Goal: Task Accomplishment & Management: Use online tool/utility

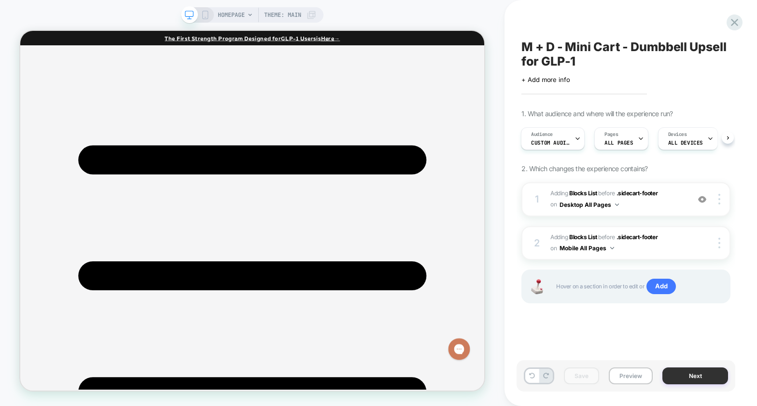
click at [692, 376] on button "Next" at bounding box center [695, 376] width 66 height 17
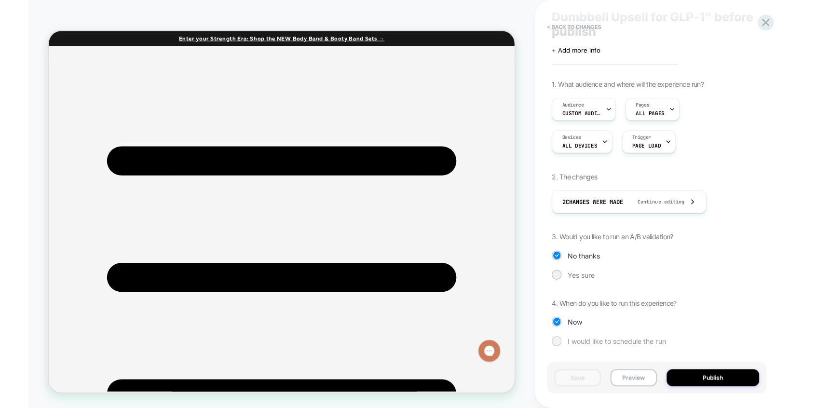
scroll to position [45, 0]
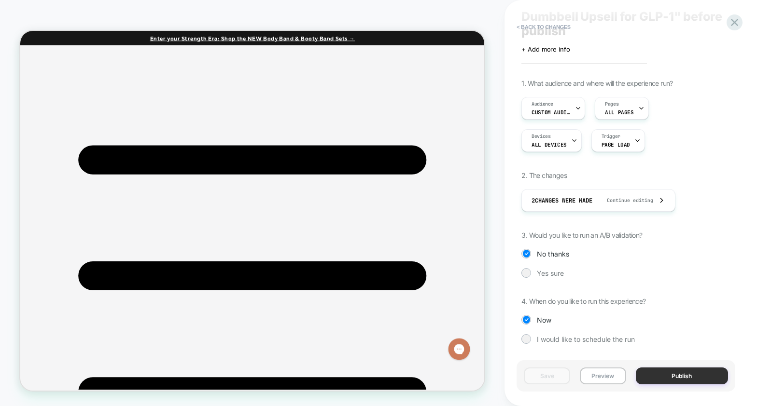
click at [673, 377] on button "Publish" at bounding box center [682, 376] width 92 height 17
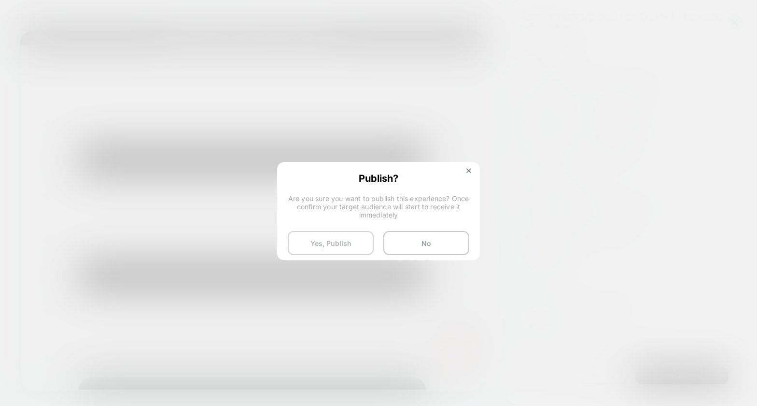
click at [321, 235] on button "Yes, Publish" at bounding box center [331, 243] width 86 height 24
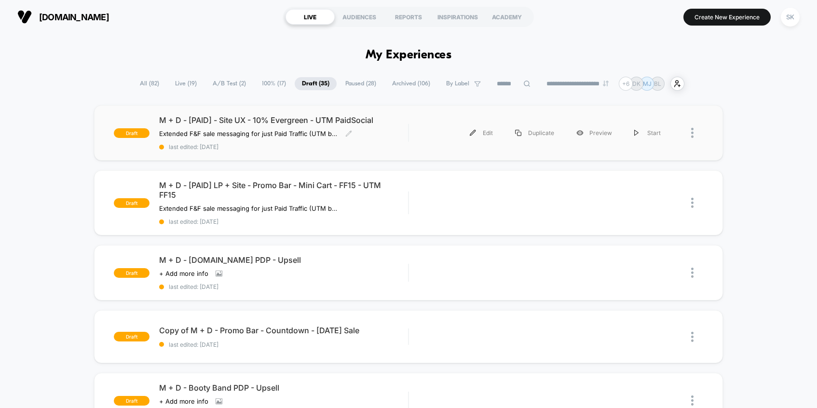
click at [255, 119] on span "M + D - [PAID] - Site UX - 10% Evergreen - UTM PaidSocial" at bounding box center [283, 120] width 249 height 10
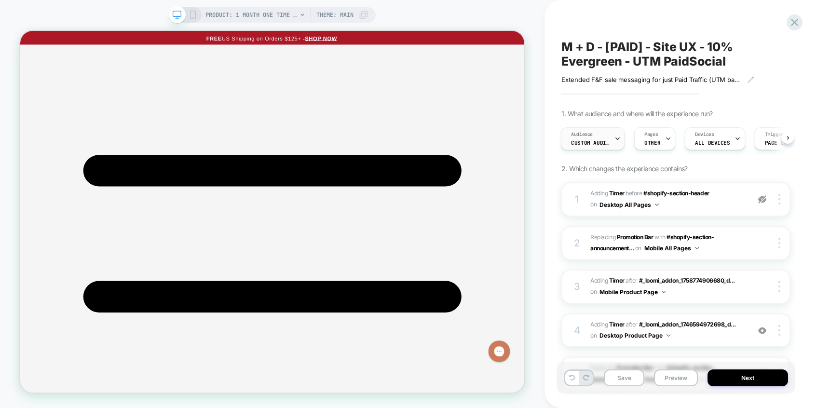
click at [598, 140] on span "Custom Audience" at bounding box center [590, 142] width 39 height 7
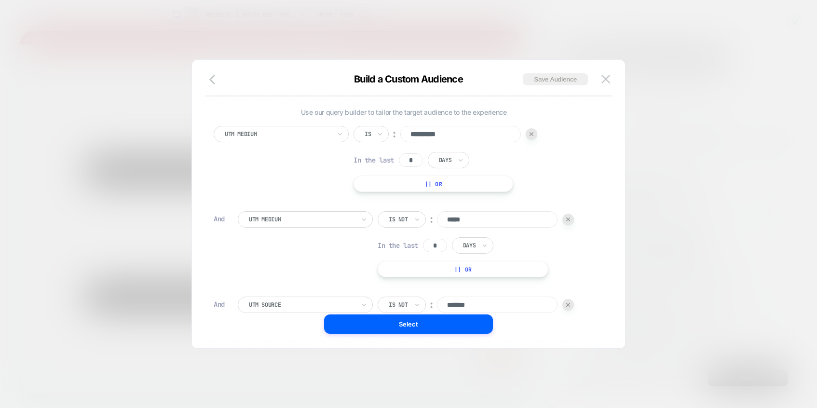
scroll to position [108, 0]
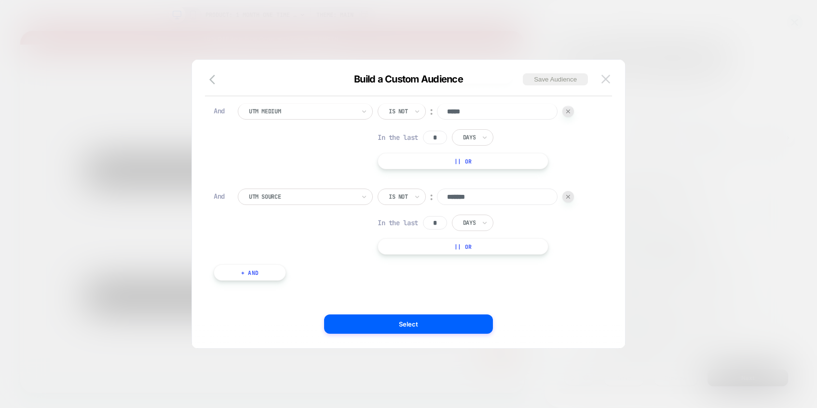
click at [601, 83] on button at bounding box center [606, 79] width 14 height 14
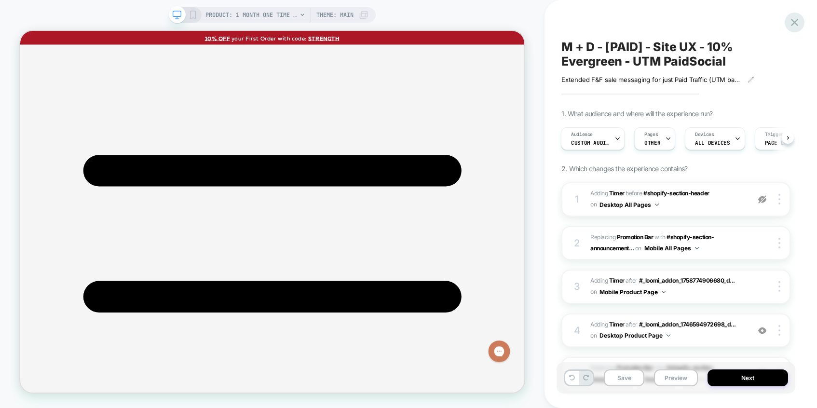
click at [756, 24] on icon at bounding box center [795, 22] width 13 height 13
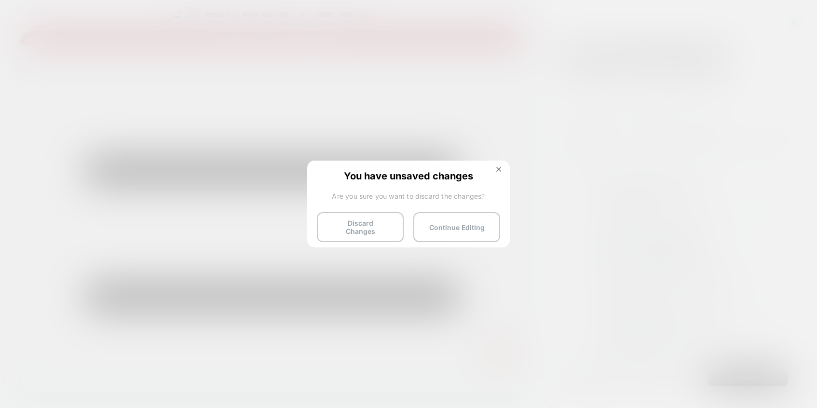
click at [350, 240] on div "You have unsaved changes Are you sure you want to discard the changes? Discard …" at bounding box center [408, 203] width 203 height 85
click at [352, 230] on button "Discard Changes" at bounding box center [360, 227] width 87 height 30
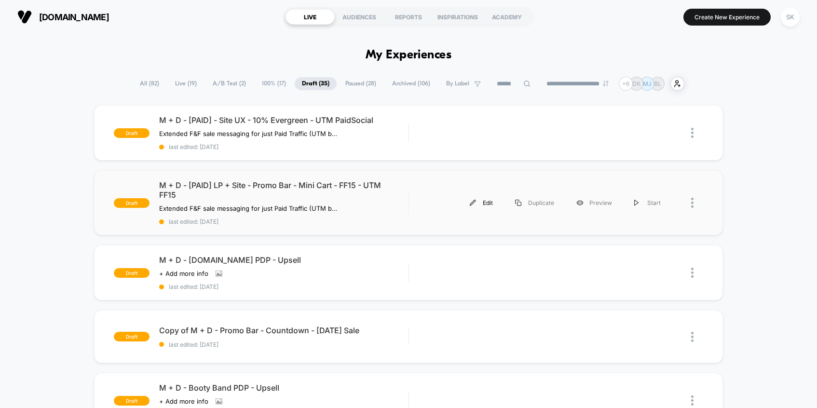
click at [491, 202] on div "Edit" at bounding box center [481, 203] width 45 height 22
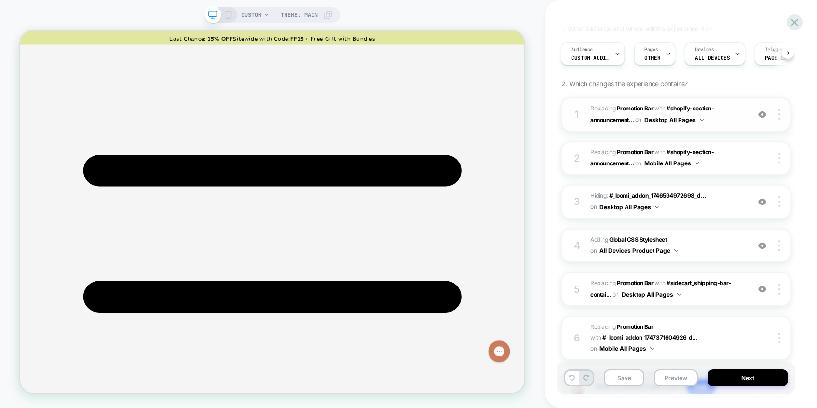
scroll to position [85, 0]
click at [258, 14] on span "CUSTOM" at bounding box center [251, 14] width 20 height 15
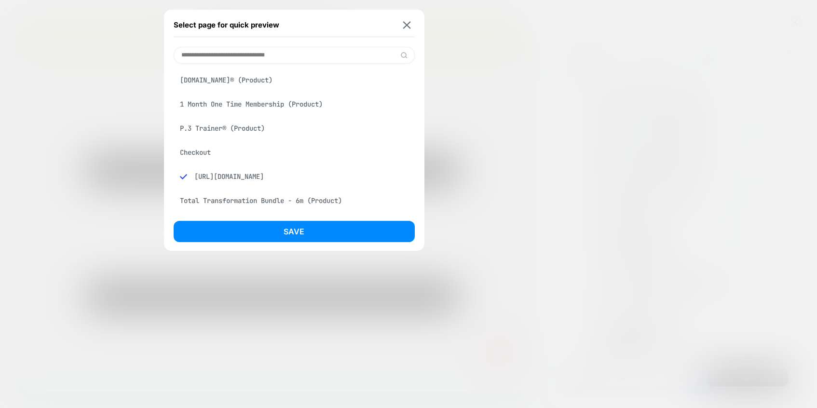
click at [483, 28] on div at bounding box center [408, 204] width 817 height 408
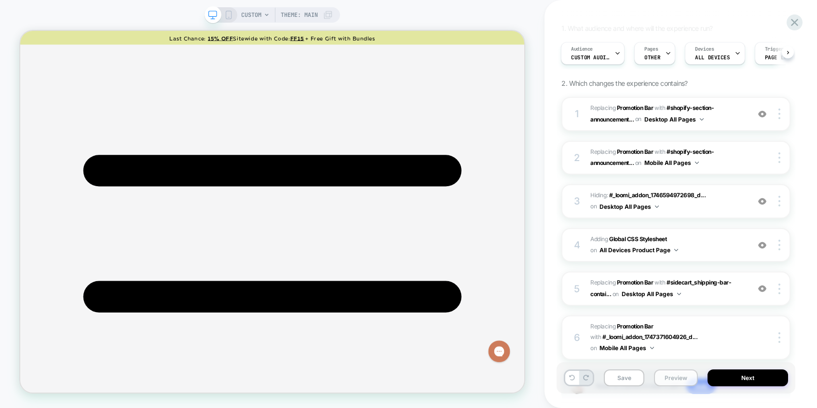
click at [675, 379] on button "Preview" at bounding box center [676, 378] width 44 height 17
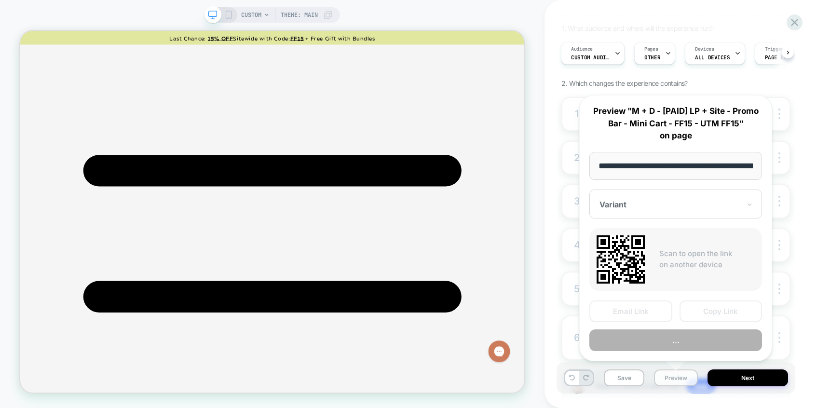
scroll to position [0, 155]
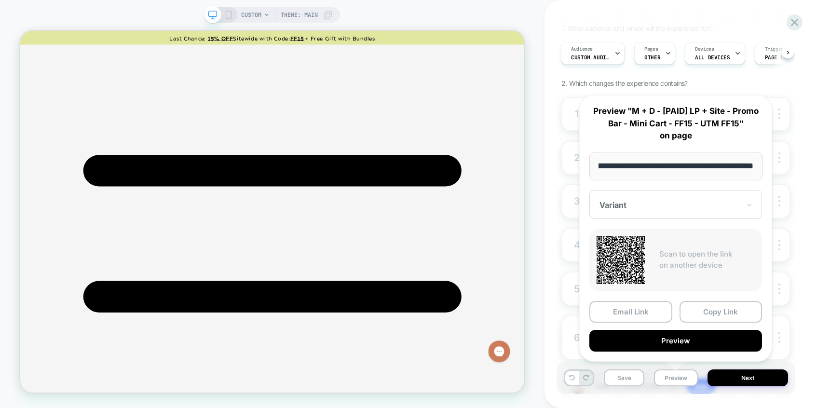
click at [677, 166] on input "**********" at bounding box center [676, 166] width 173 height 28
type input "**********"
click at [694, 313] on button "Copy Link" at bounding box center [721, 312] width 83 height 22
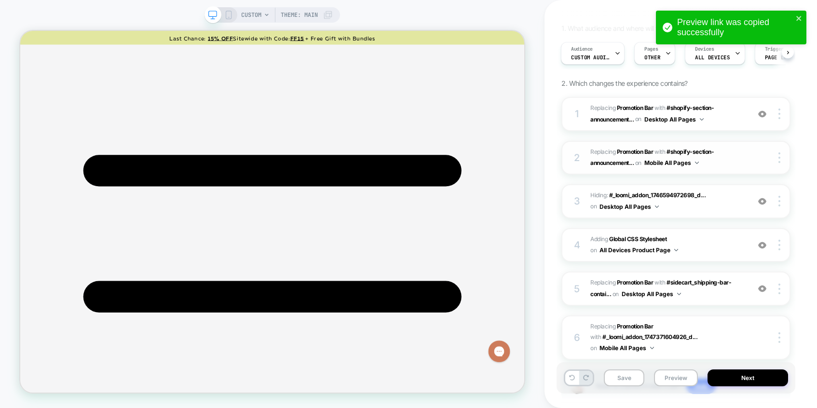
scroll to position [151, 0]
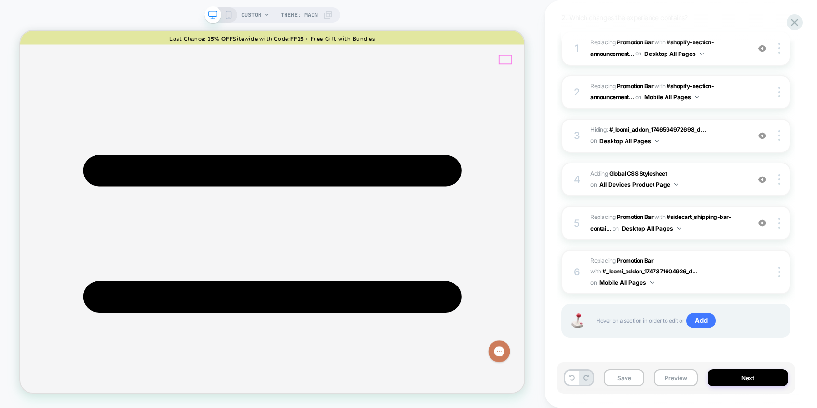
click at [763, 221] on img at bounding box center [763, 223] width 8 height 8
click at [780, 220] on img at bounding box center [780, 223] width 2 height 11
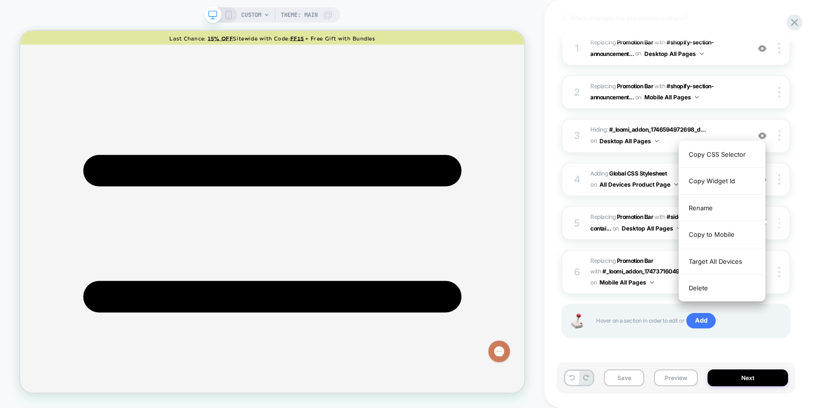
click at [780, 220] on img at bounding box center [780, 223] width 2 height 11
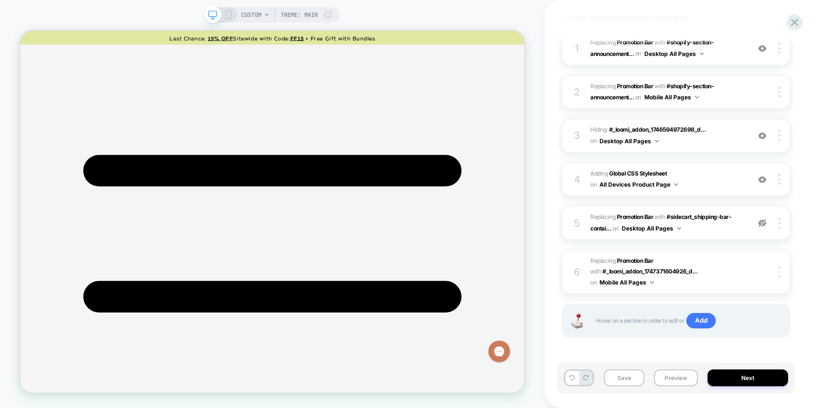
click at [228, 13] on icon at bounding box center [228, 15] width 9 height 9
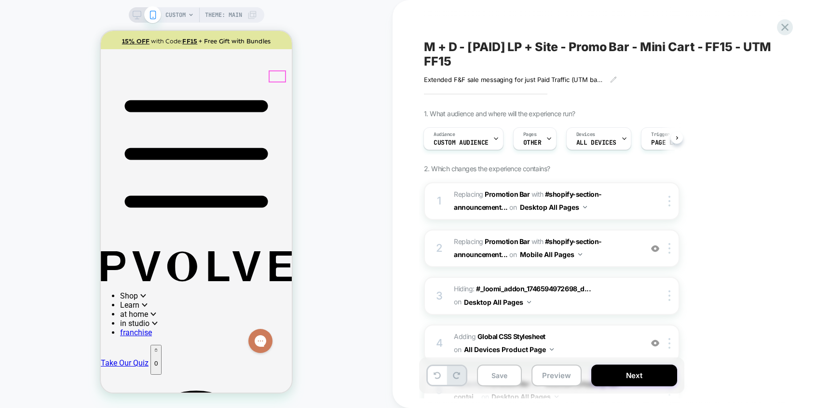
click at [158, 360] on p "0" at bounding box center [155, 363] width 3 height 7
click at [656, 251] on img at bounding box center [655, 249] width 8 height 8
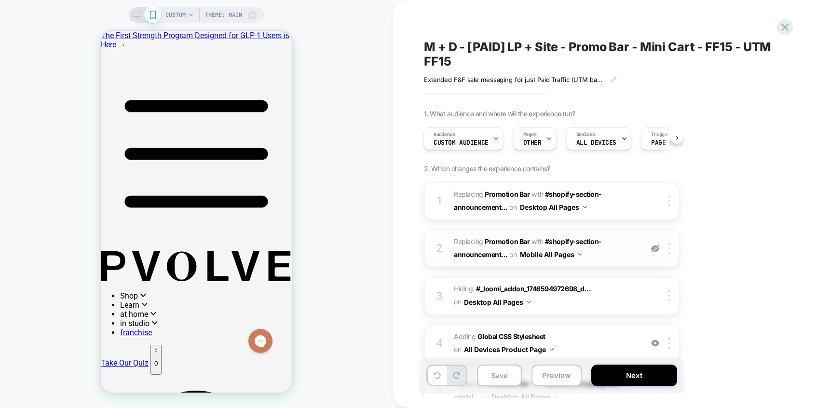
click at [656, 251] on img at bounding box center [655, 249] width 8 height 8
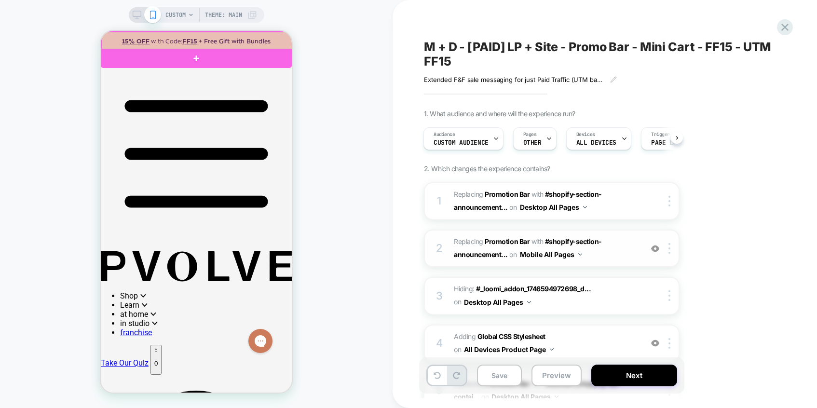
click at [284, 37] on div at bounding box center [197, 41] width 191 height 18
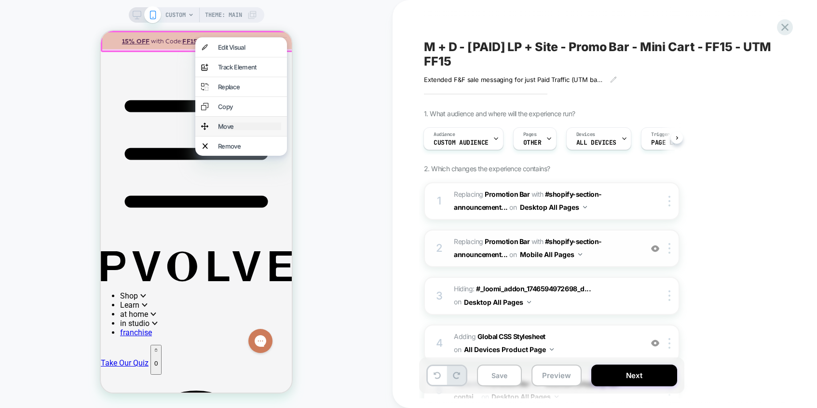
click at [218, 130] on div "Move" at bounding box center [249, 127] width 63 height 8
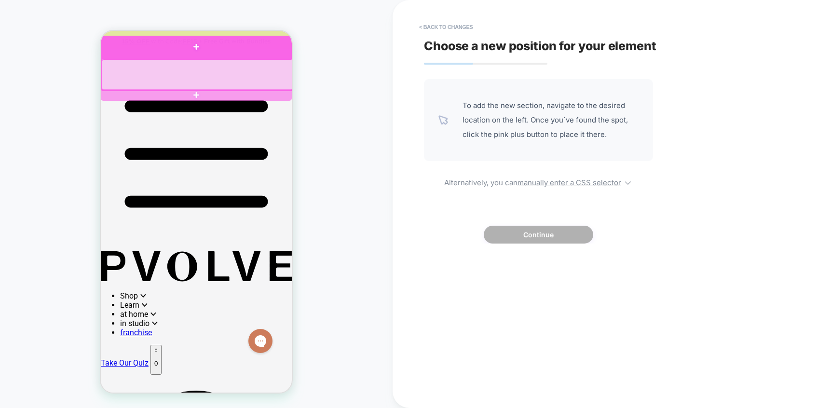
click at [287, 51] on div at bounding box center [196, 47] width 191 height 23
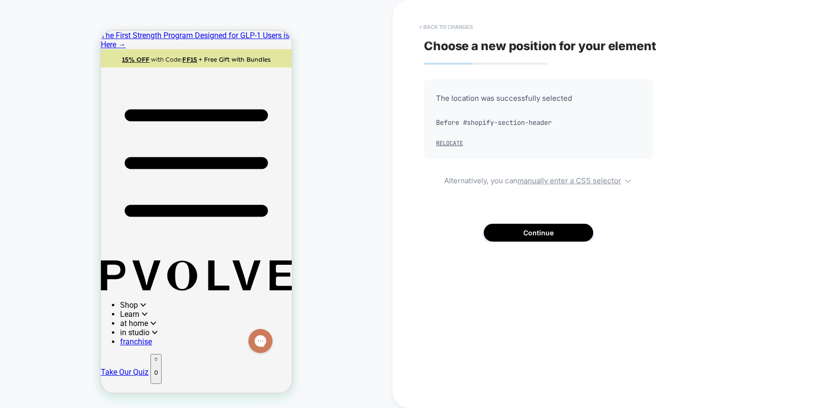
click at [454, 26] on button "< Back to changes" at bounding box center [447, 26] width 64 height 15
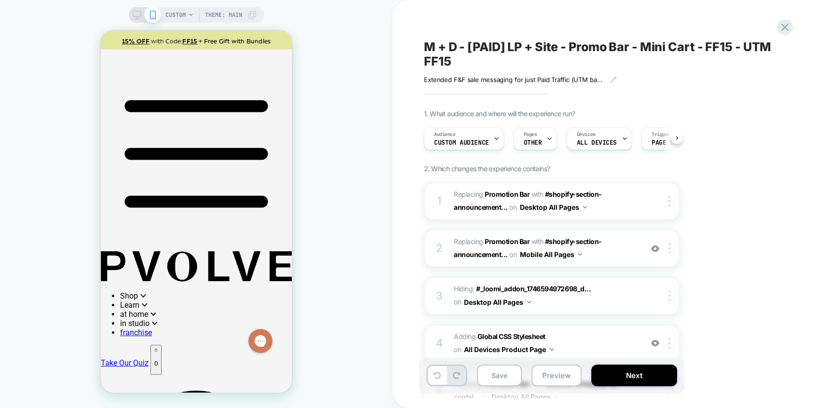
scroll to position [0, 0]
click at [651, 248] on img at bounding box center [655, 249] width 8 height 8
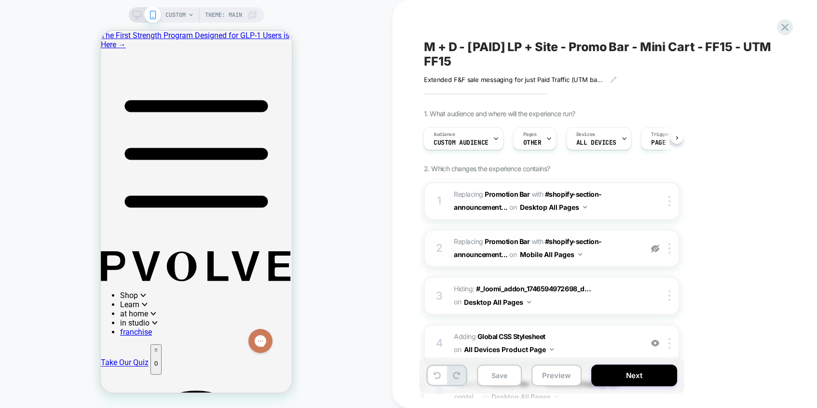
click at [651, 248] on img at bounding box center [655, 249] width 8 height 8
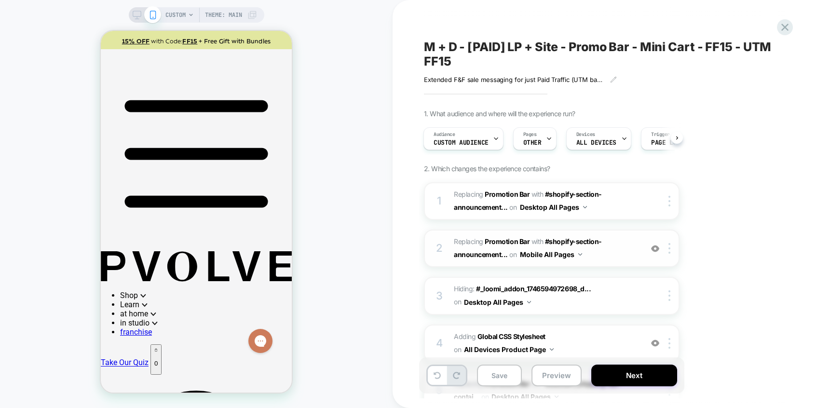
click at [668, 254] on div "2 #_loomi_addon_1758774906680_dup1759777925 Replacing Promotion Bar WITH #shopi…" at bounding box center [552, 249] width 256 height 38
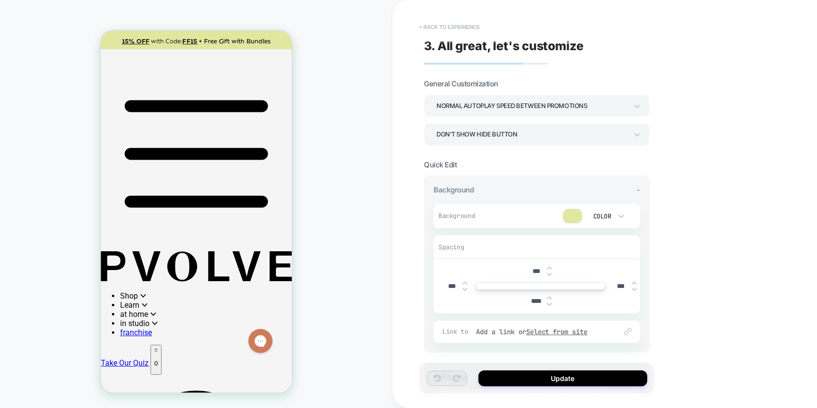
click at [433, 23] on button "< Back to experience" at bounding box center [450, 26] width 70 height 15
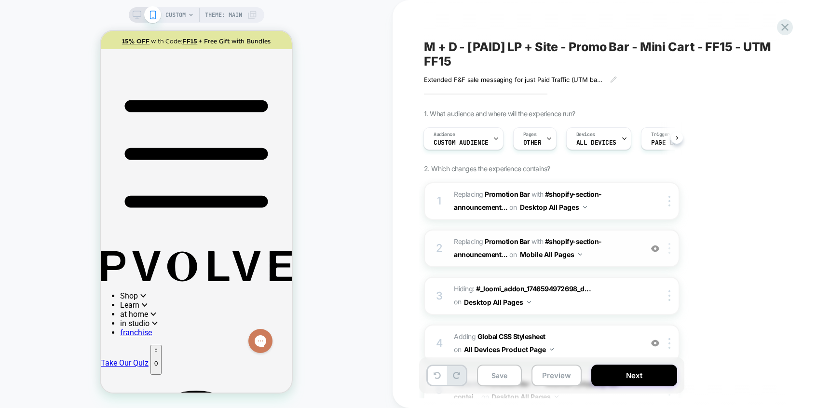
click at [670, 246] on img at bounding box center [670, 248] width 2 height 11
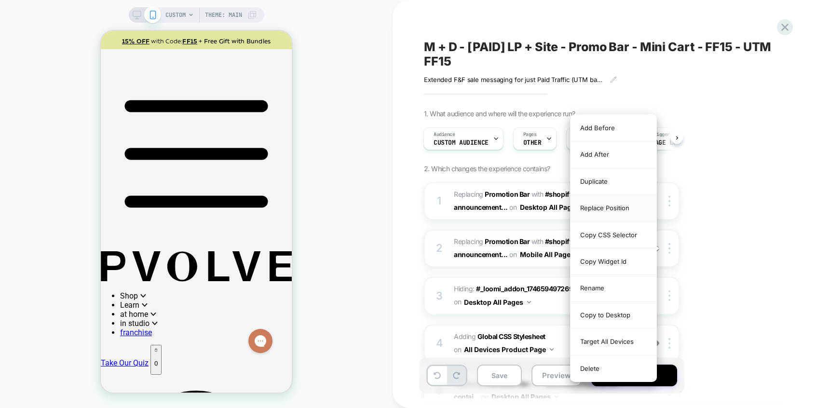
click at [596, 211] on div "Replace Position" at bounding box center [614, 208] width 86 height 27
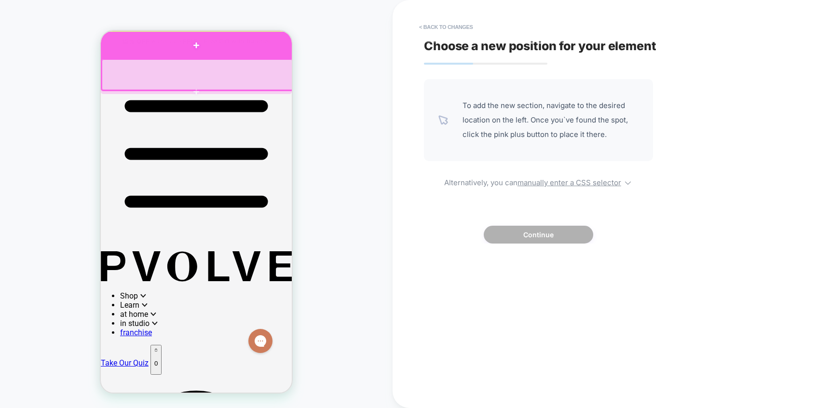
click at [272, 51] on div at bounding box center [196, 45] width 191 height 27
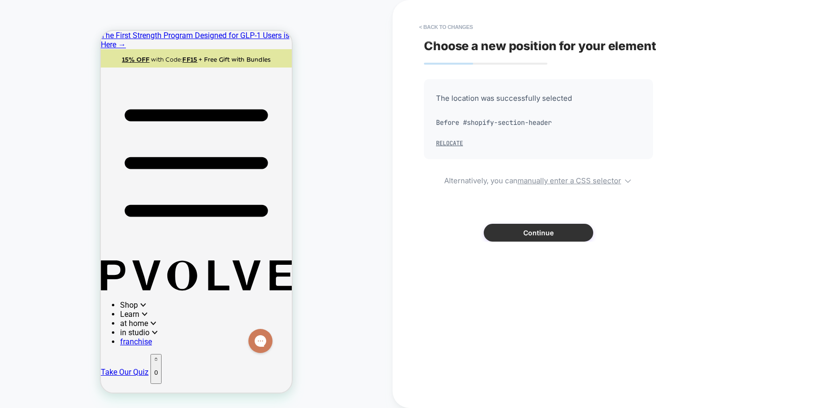
click at [537, 227] on button "Continue" at bounding box center [539, 233] width 110 height 18
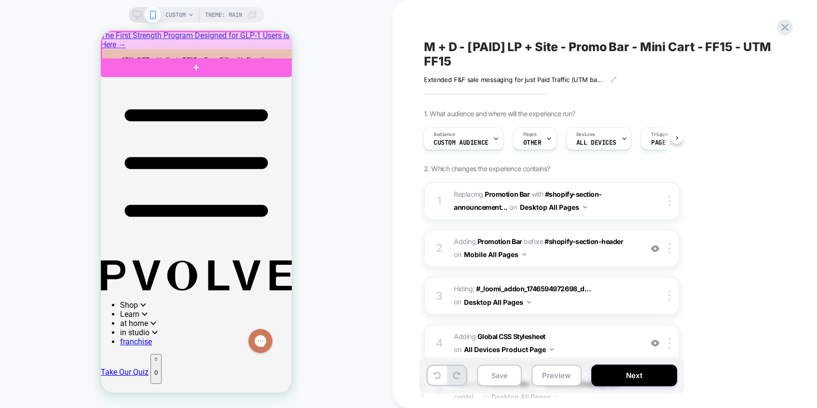
click at [290, 50] on div at bounding box center [197, 46] width 191 height 28
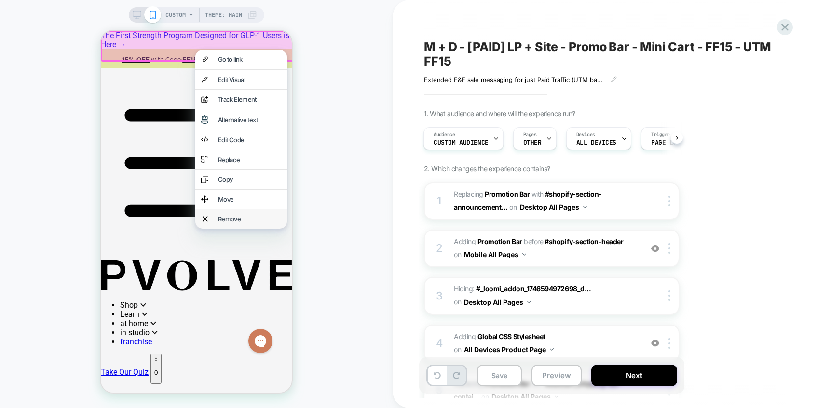
click at [212, 229] on div "Remove" at bounding box center [241, 218] width 92 height 19
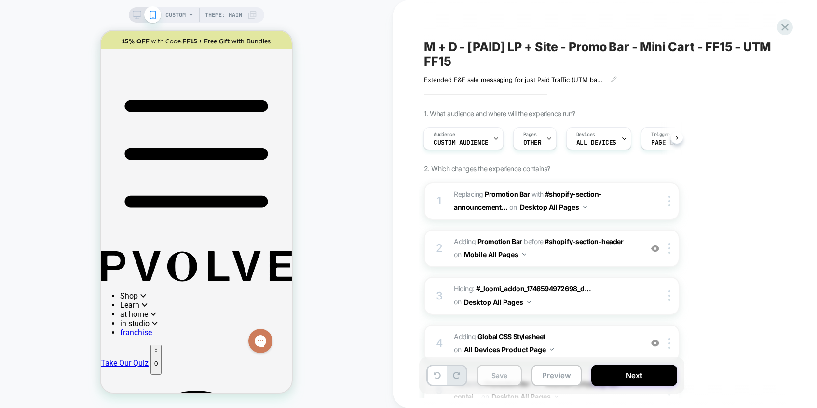
click at [499, 377] on button "Save" at bounding box center [499, 376] width 45 height 22
click at [137, 16] on rect at bounding box center [137, 13] width 8 height 5
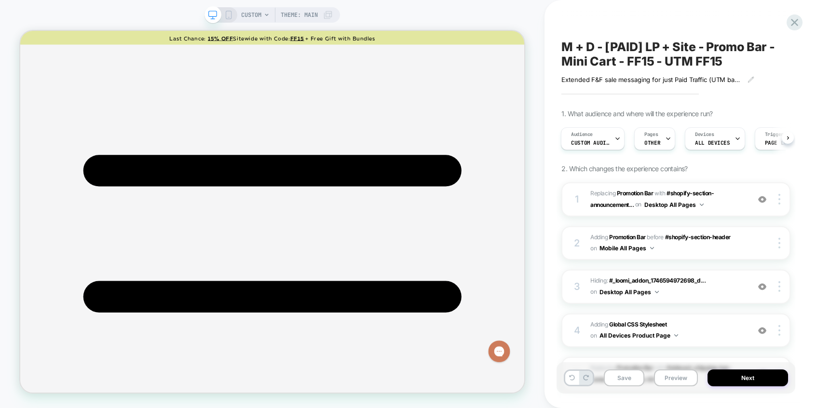
click at [250, 9] on span "CUSTOM" at bounding box center [251, 14] width 20 height 15
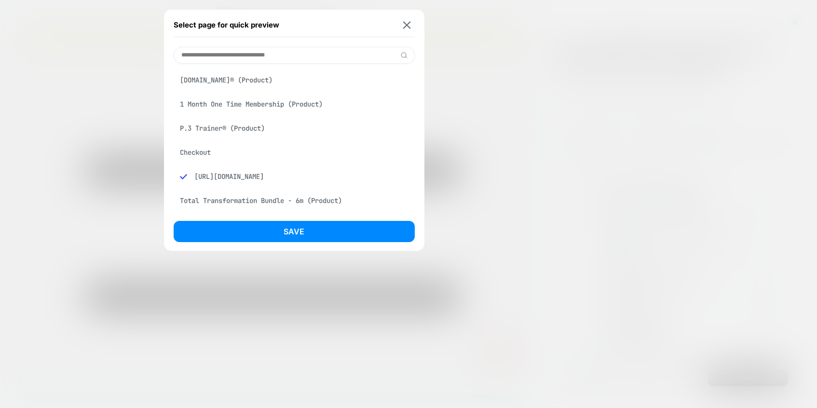
click at [220, 48] on input at bounding box center [294, 55] width 241 height 17
click at [220, 56] on input at bounding box center [294, 55] width 241 height 17
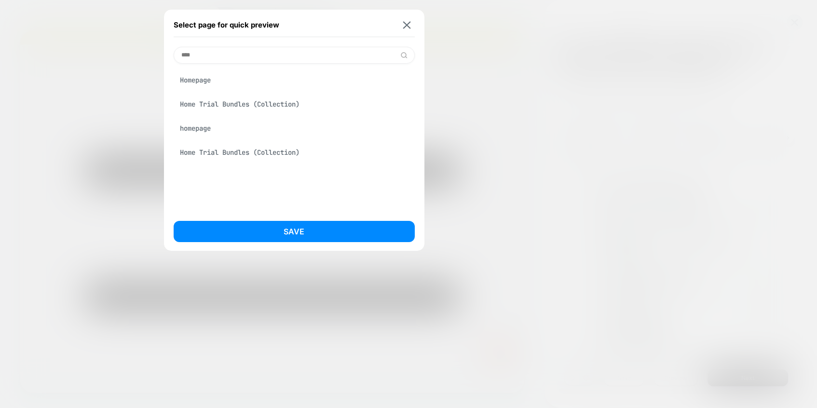
type input "****"
click at [206, 79] on div "Homepage" at bounding box center [294, 80] width 241 height 18
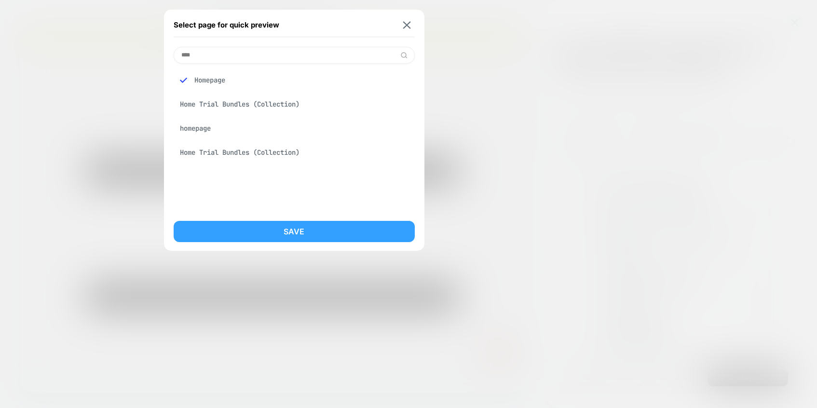
click at [289, 237] on button "Save" at bounding box center [294, 231] width 241 height 21
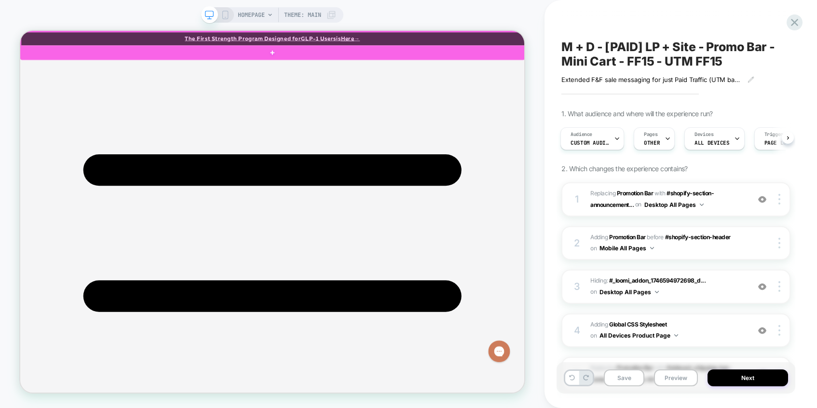
click at [674, 41] on div at bounding box center [357, 41] width 673 height 19
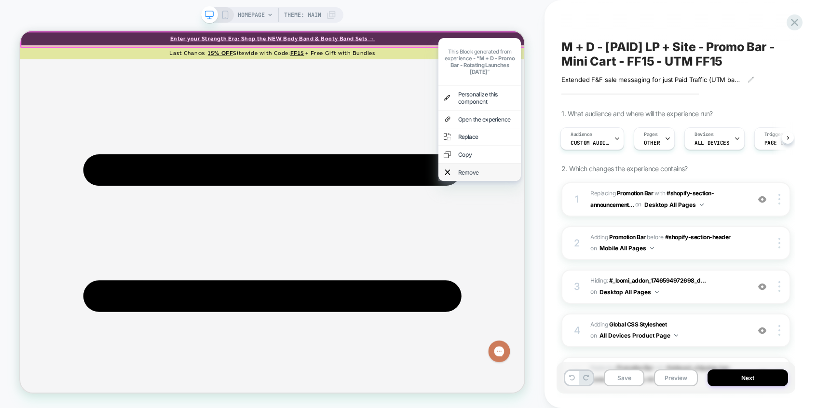
click at [609, 208] on div "Remove" at bounding box center [633, 219] width 110 height 23
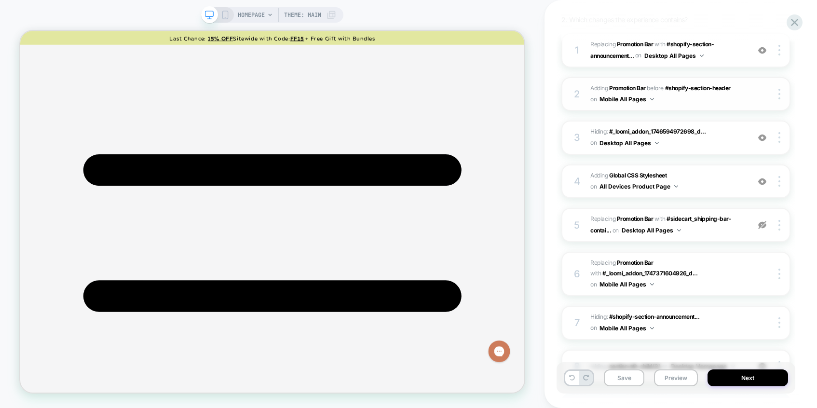
scroll to position [238, 0]
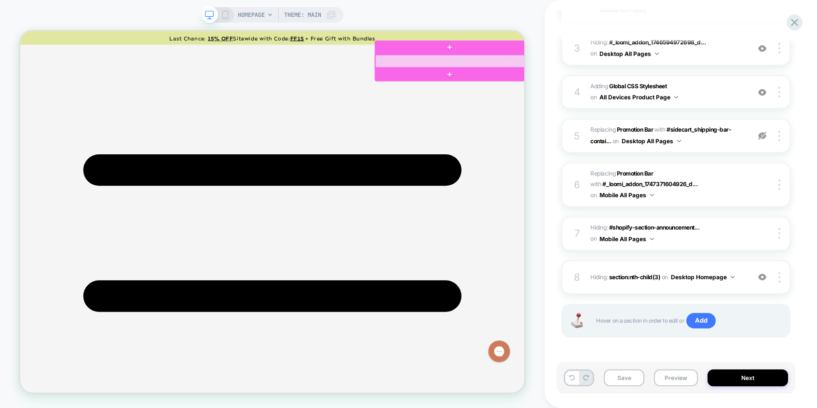
click at [677, 63] on div at bounding box center [594, 72] width 200 height 18
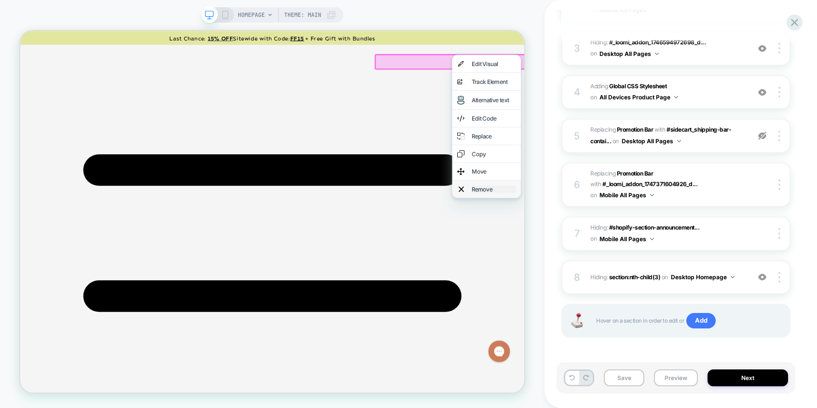
click at [627, 239] on div "Remove" at bounding box center [652, 242] width 59 height 10
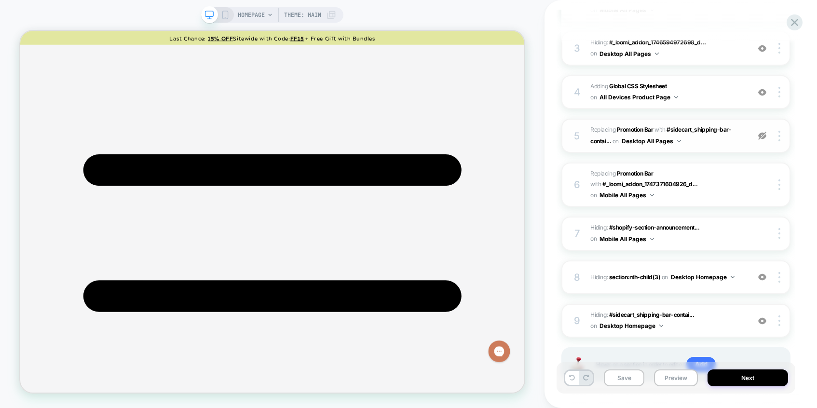
click at [760, 132] on img at bounding box center [763, 136] width 8 height 8
click at [763, 138] on img at bounding box center [763, 136] width 8 height 8
click at [576, 375] on button at bounding box center [573, 378] width 14 height 14
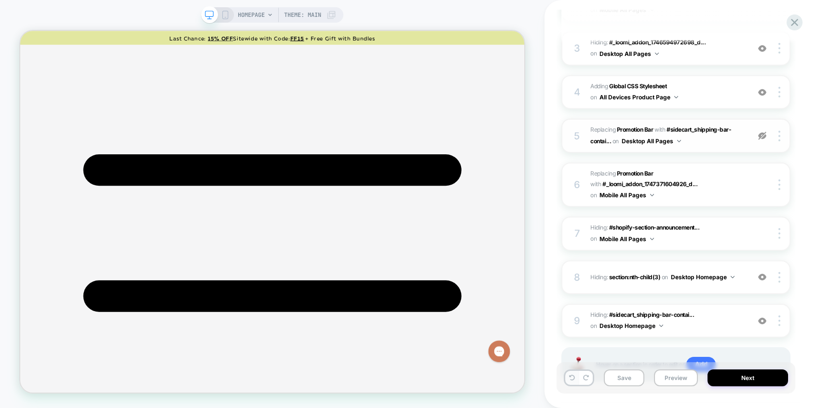
click at [576, 375] on button at bounding box center [573, 378] width 14 height 14
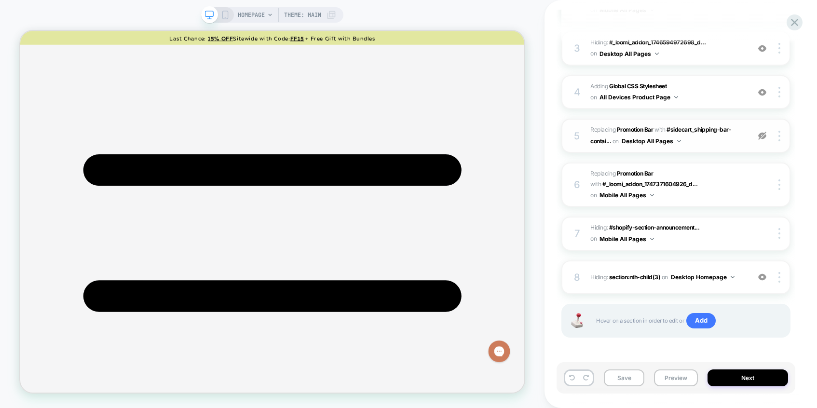
click at [765, 135] on img at bounding box center [763, 136] width 8 height 8
click at [779, 133] on img at bounding box center [780, 136] width 2 height 11
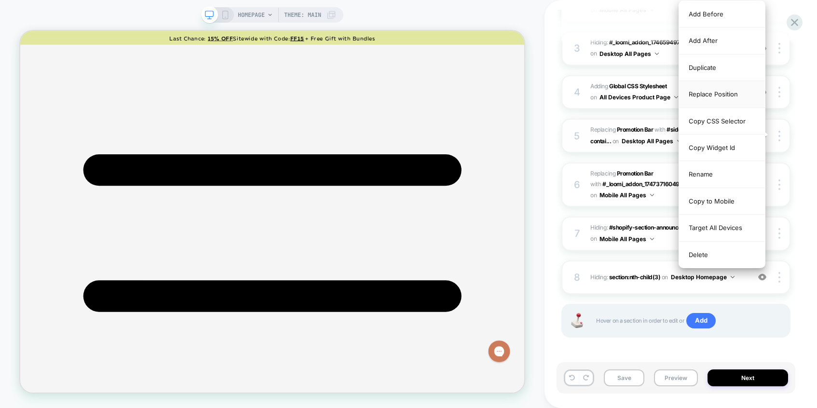
click at [729, 100] on div "Replace Position" at bounding box center [722, 94] width 86 height 27
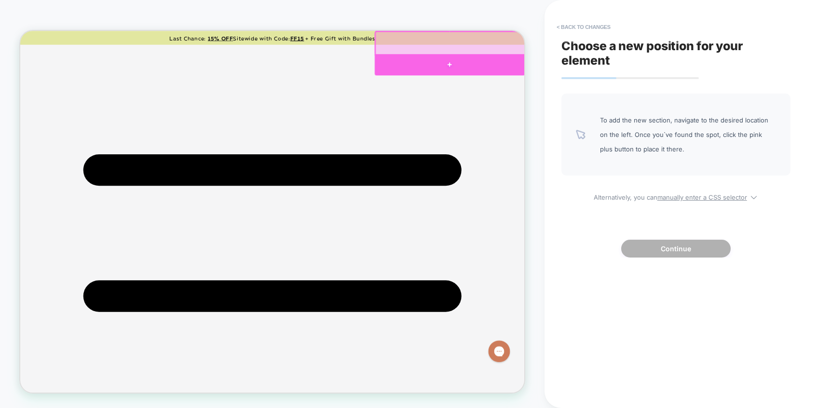
click at [646, 79] on div at bounding box center [593, 76] width 200 height 28
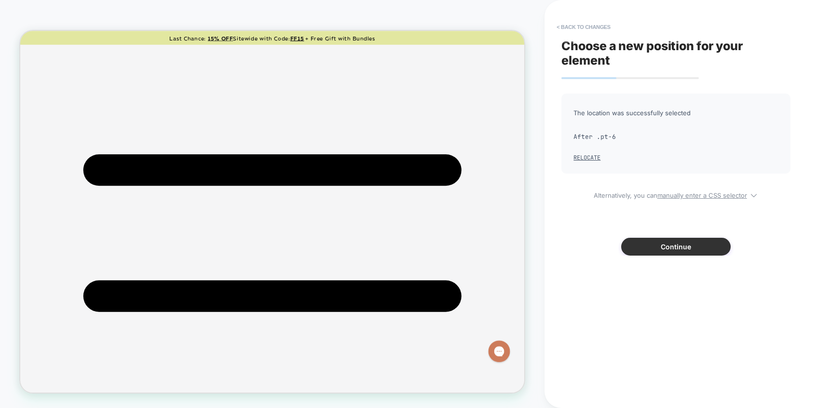
click at [666, 247] on button "Continue" at bounding box center [677, 247] width 110 height 18
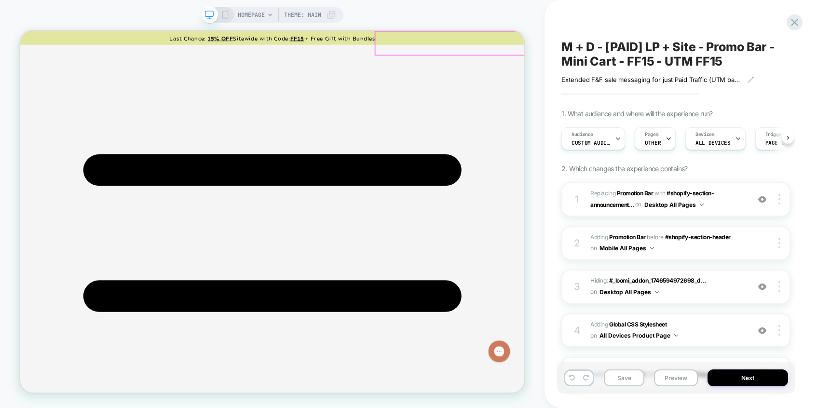
scroll to position [0, 0]
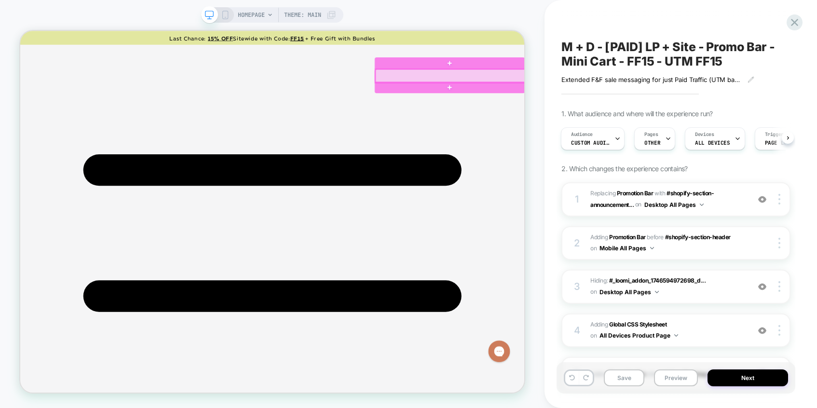
click at [685, 84] on div at bounding box center [594, 91] width 200 height 18
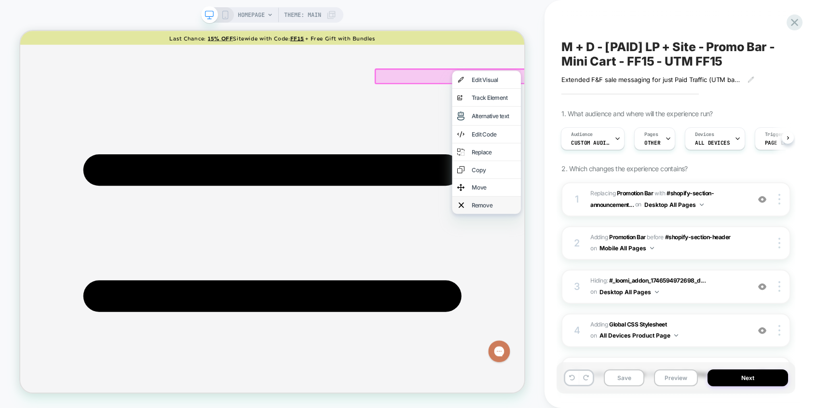
click at [622, 260] on div "Remove" at bounding box center [642, 263] width 92 height 23
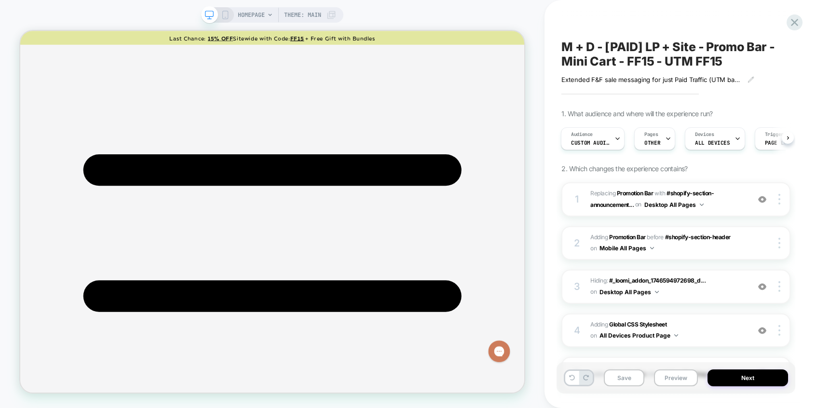
click at [226, 14] on icon at bounding box center [225, 15] width 9 height 9
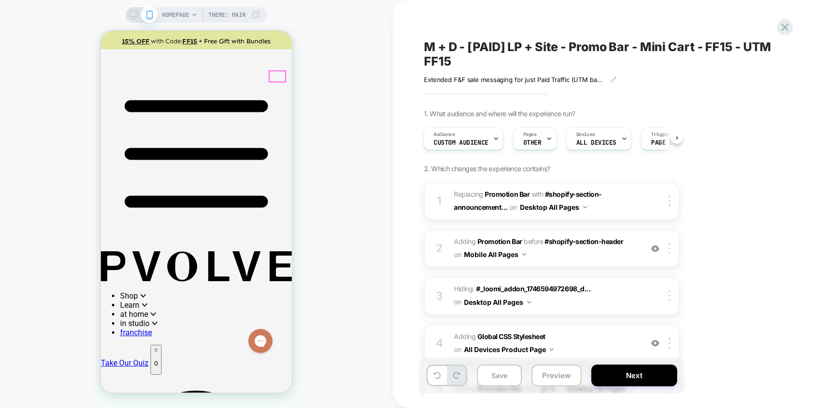
click at [158, 360] on p "0" at bounding box center [155, 363] width 3 height 7
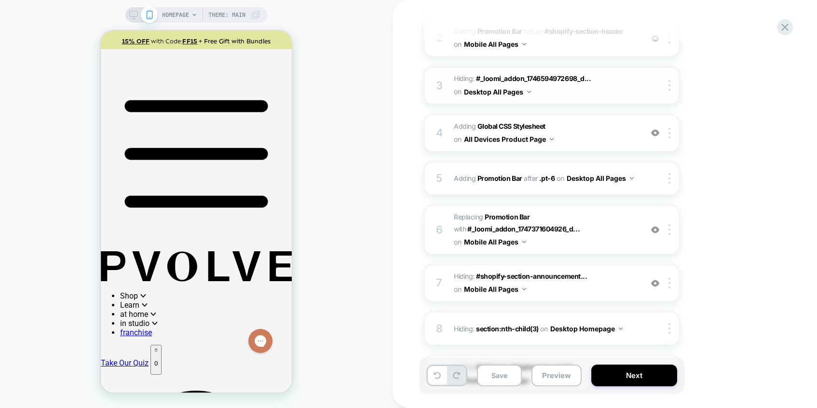
scroll to position [257, 0]
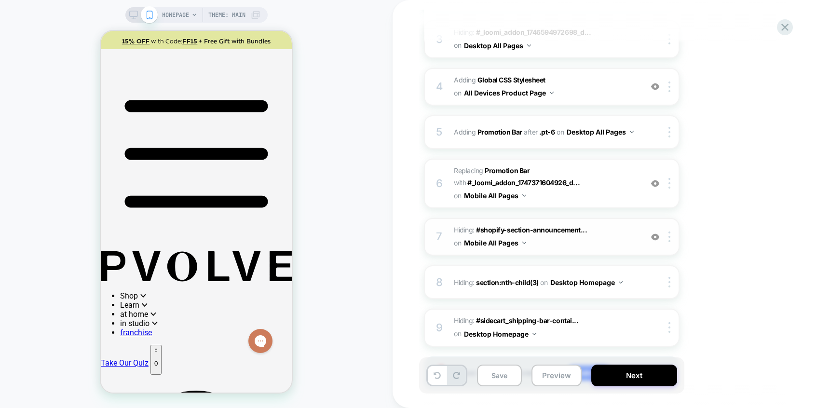
click at [654, 239] on img at bounding box center [655, 237] width 8 height 8
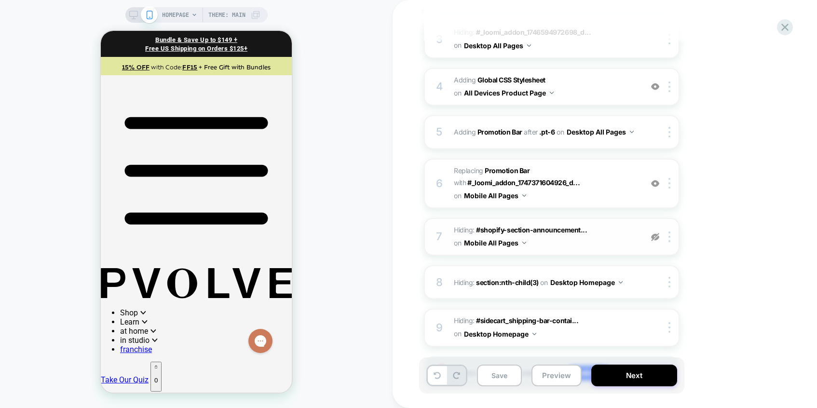
click at [654, 239] on img at bounding box center [655, 237] width 8 height 8
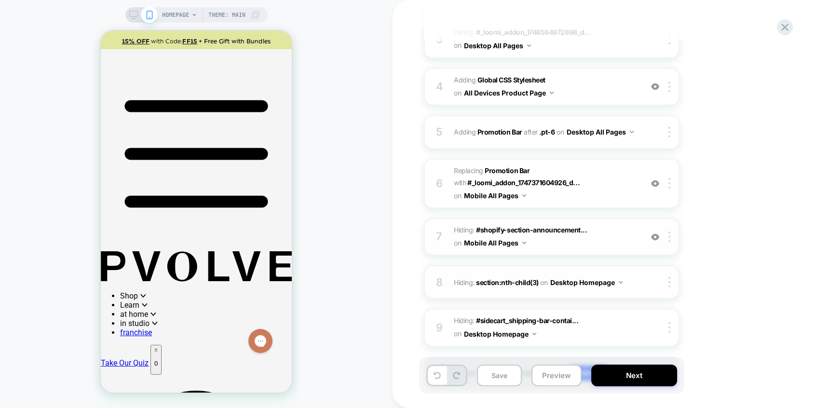
click at [574, 281] on button "Desktop Homepage" at bounding box center [587, 283] width 72 height 14
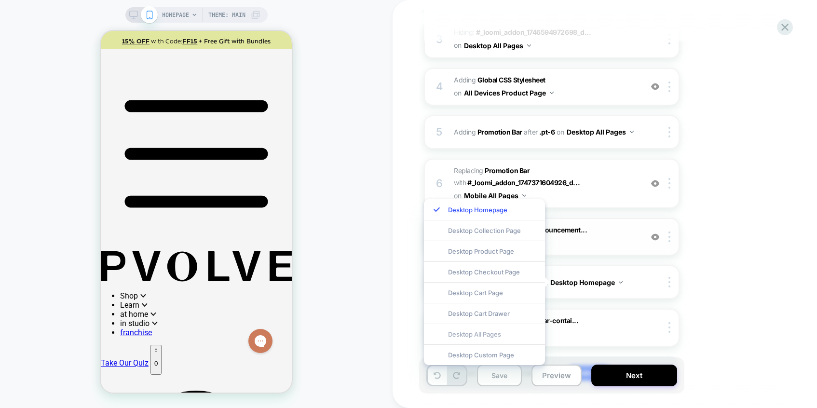
click at [489, 334] on div "Desktop All Pages" at bounding box center [484, 334] width 121 height 21
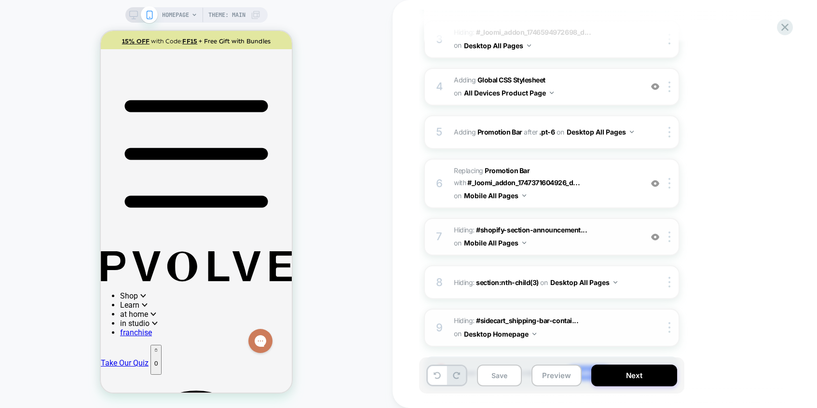
click at [512, 334] on button "Desktop Homepage" at bounding box center [500, 334] width 72 height 14
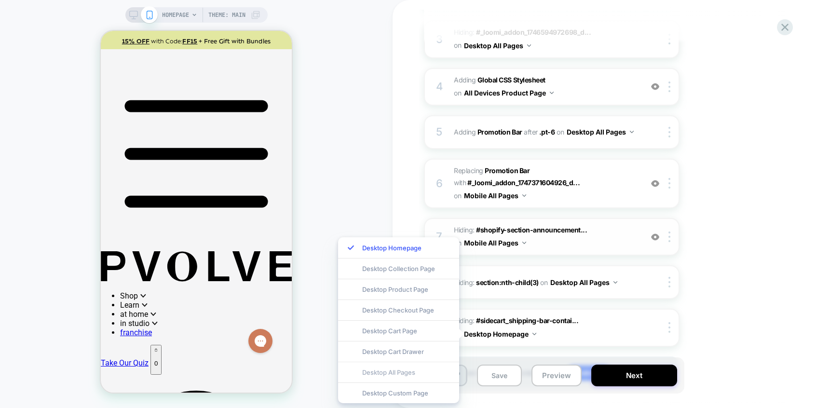
click at [398, 373] on div "Desktop All Pages" at bounding box center [398, 372] width 121 height 21
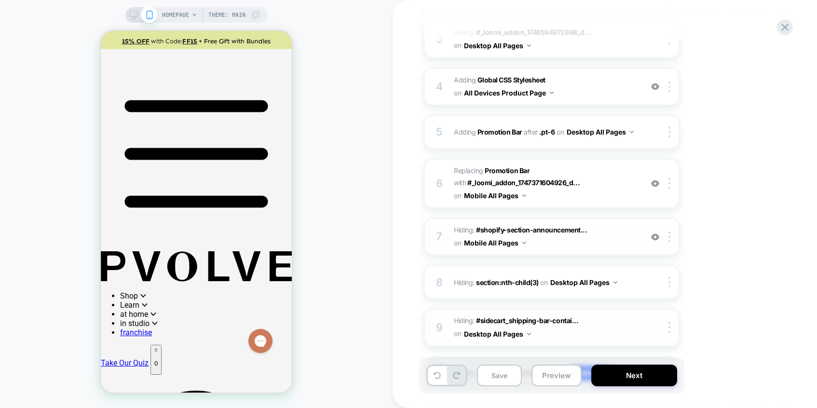
click at [607, 321] on span "Hiding : #sidecart_shipping-bar-contai... #sidecart_shipping-bar-container on D…" at bounding box center [546, 328] width 184 height 26
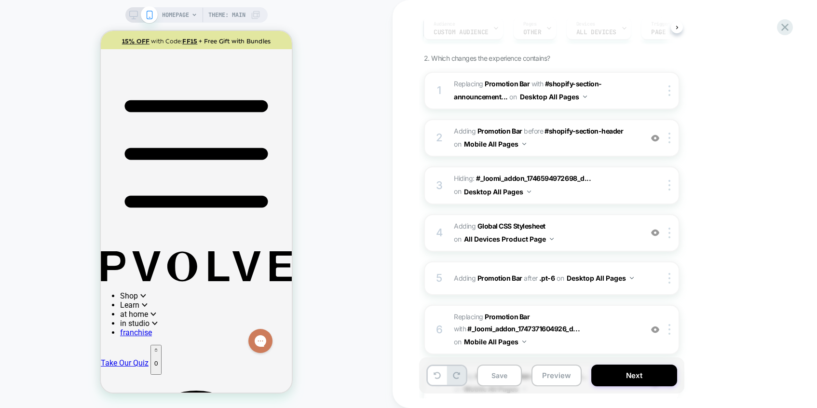
scroll to position [70, 0]
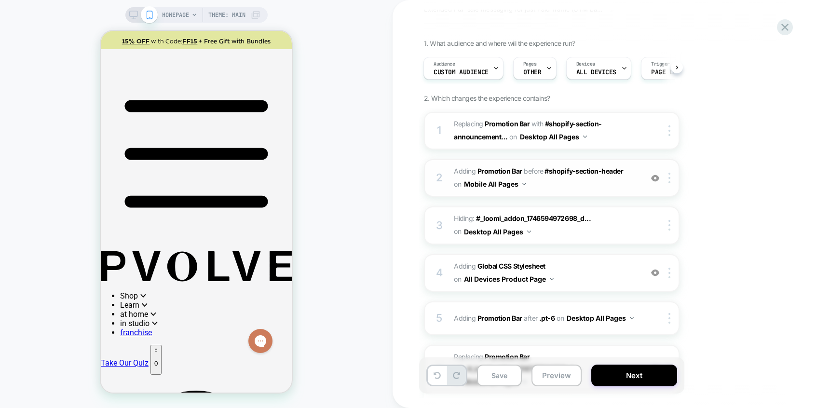
click at [655, 179] on img at bounding box center [655, 178] width 8 height 8
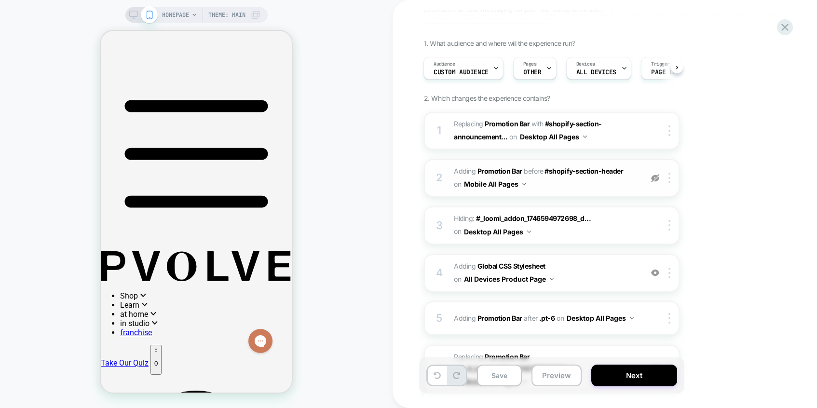
click at [655, 179] on img at bounding box center [655, 178] width 8 height 8
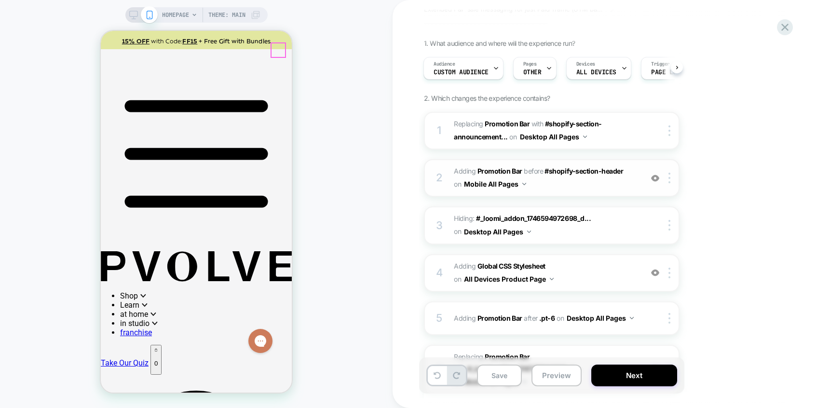
click at [653, 170] on div "2 #_loomi_addon_1758774906680_dup1759777925 Adding Promotion Bar BEFORE #shopif…" at bounding box center [552, 178] width 256 height 38
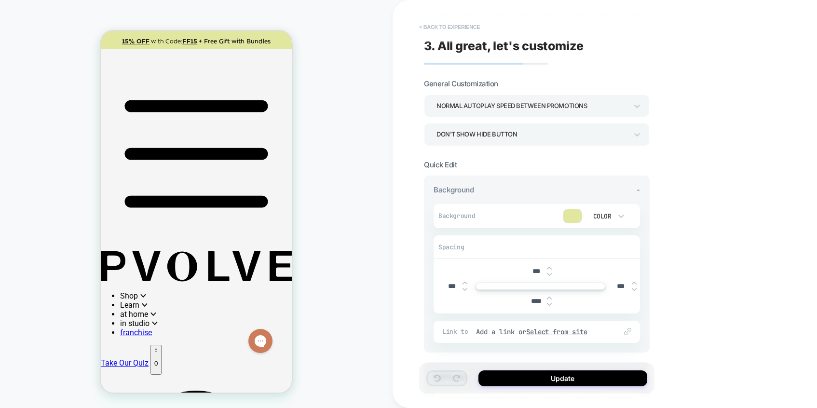
click at [463, 23] on button "< Back to experience" at bounding box center [450, 26] width 70 height 15
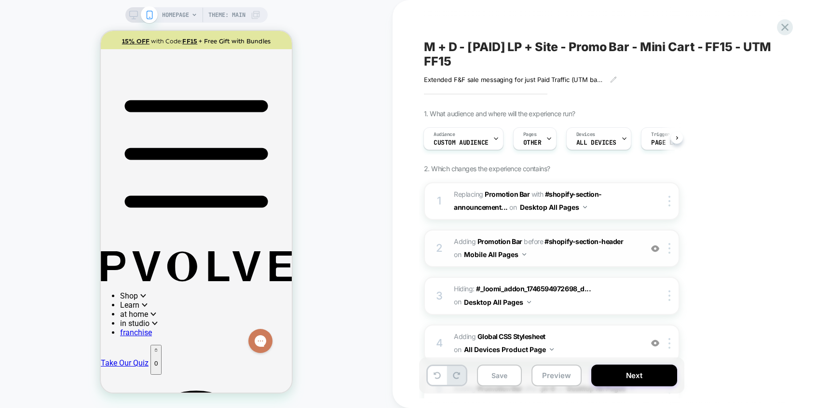
scroll to position [311, 0]
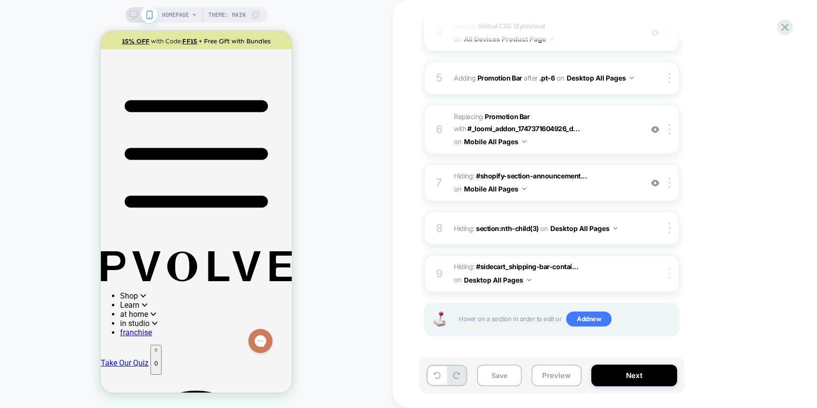
click at [668, 278] on div at bounding box center [672, 273] width 16 height 11
click at [692, 284] on div "1. What audience and where will the experience run? Audience Custom Audience Pa…" at bounding box center [600, 80] width 352 height 562
click at [670, 276] on img at bounding box center [670, 273] width 2 height 11
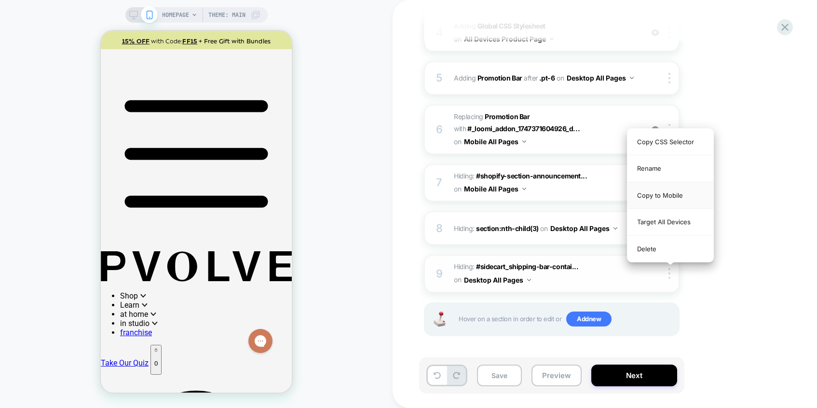
click at [667, 194] on div "Copy to Mobile" at bounding box center [671, 195] width 86 height 27
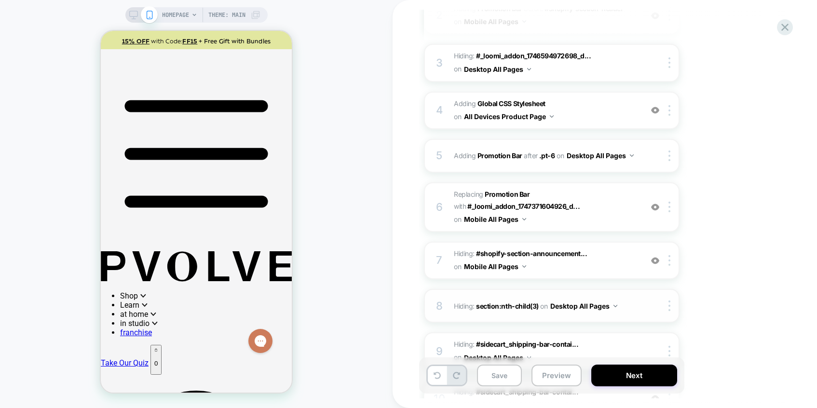
scroll to position [224, 0]
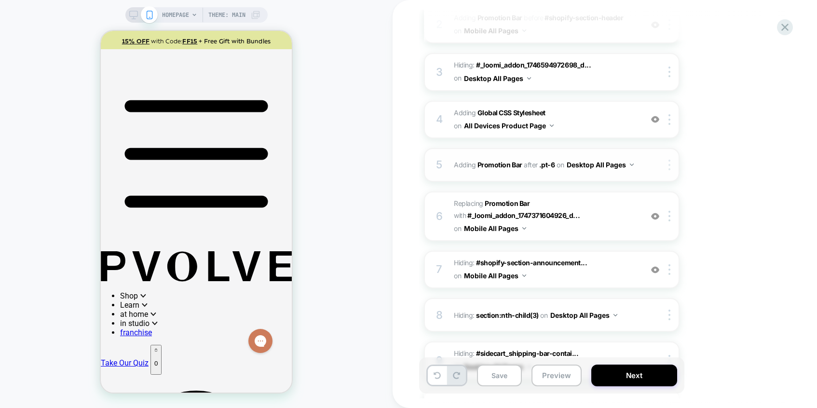
click at [670, 165] on img at bounding box center [670, 165] width 2 height 11
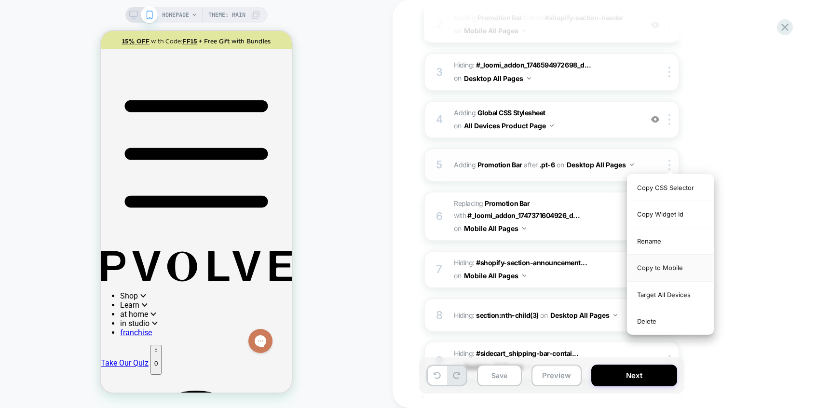
click at [661, 265] on div "Copy to Mobile" at bounding box center [671, 268] width 86 height 27
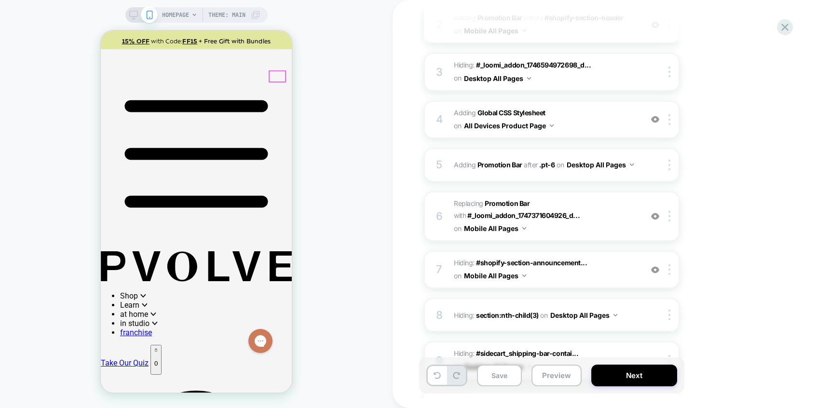
click at [158, 360] on p "0" at bounding box center [155, 363] width 3 height 7
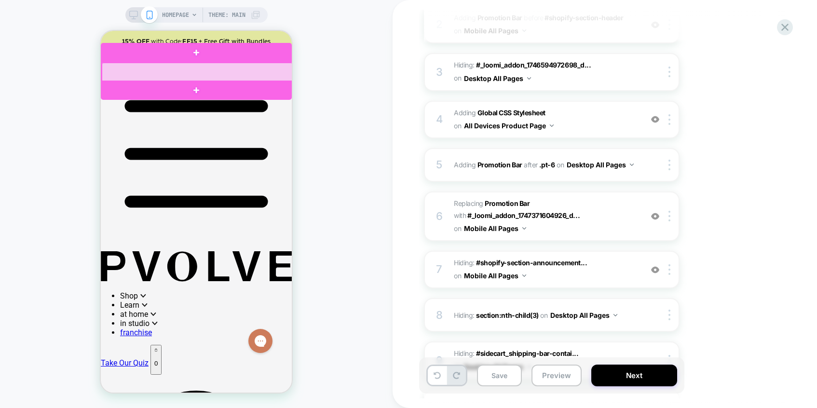
click at [271, 69] on div at bounding box center [197, 72] width 191 height 19
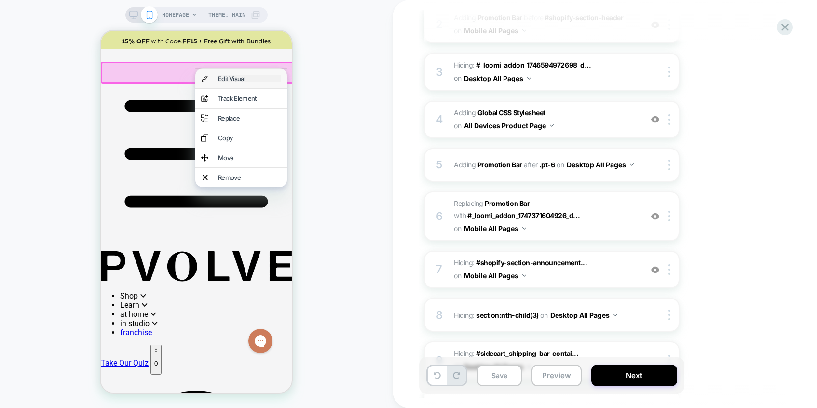
click at [256, 83] on div "Edit Visual" at bounding box center [249, 79] width 63 height 8
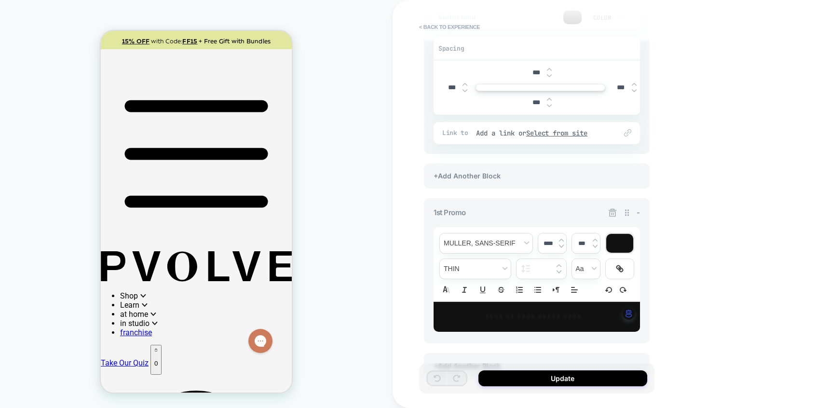
scroll to position [0, 0]
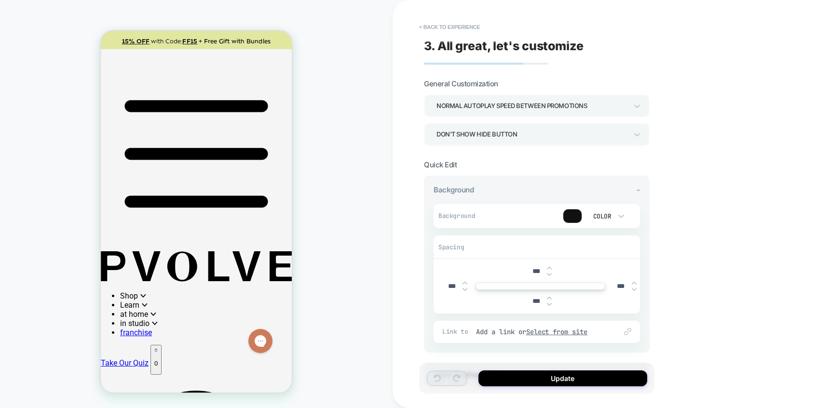
click at [573, 216] on div at bounding box center [573, 216] width 18 height 14
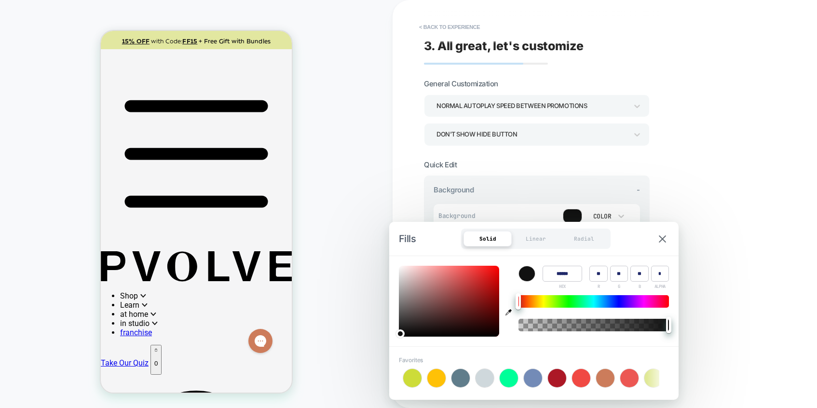
scroll to position [0, 294]
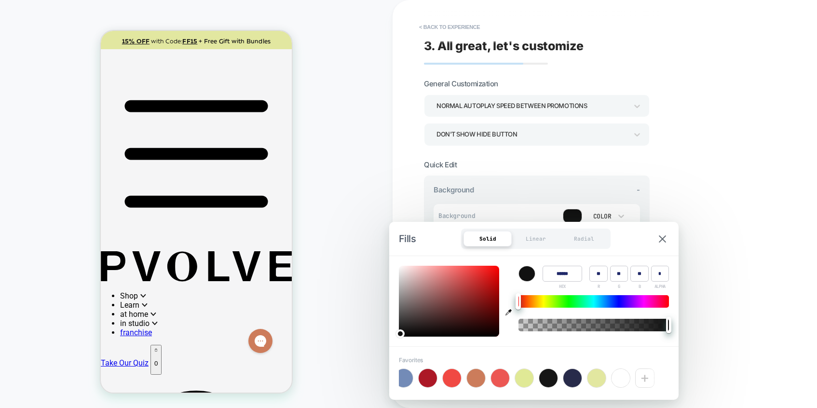
click at [595, 378] on div at bounding box center [597, 378] width 18 height 18
type input "******"
type input "***"
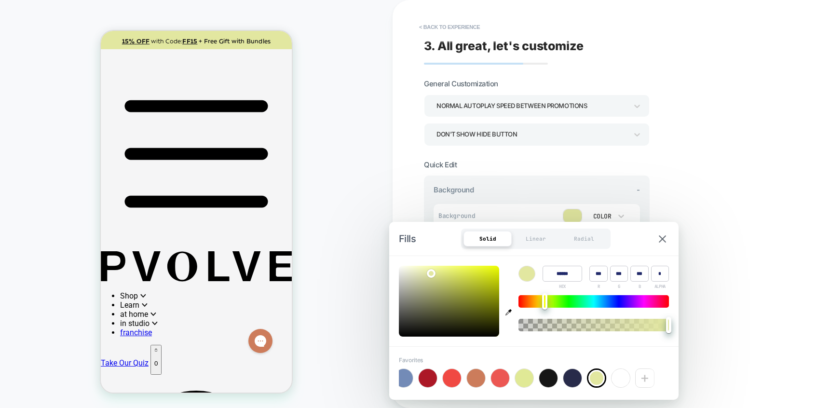
click at [728, 122] on div "**********" at bounding box center [605, 204] width 425 height 408
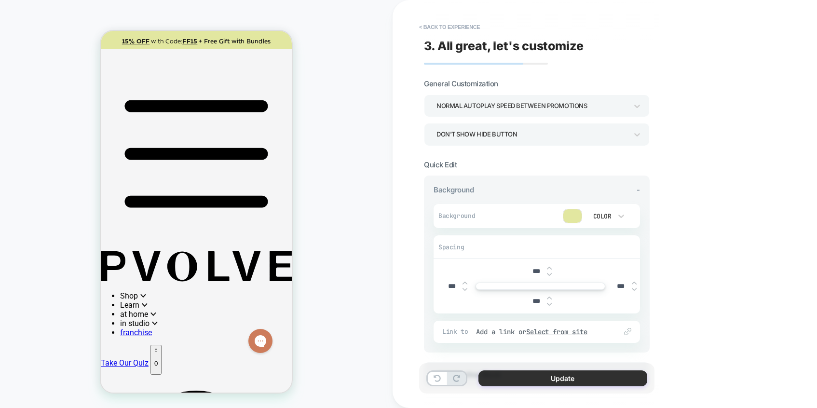
click at [556, 376] on button "Update" at bounding box center [563, 379] width 169 height 16
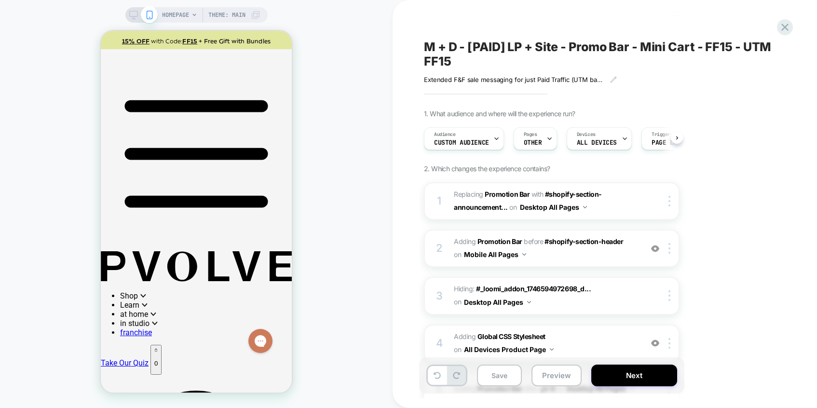
scroll to position [0, 0]
click at [492, 373] on button "Save" at bounding box center [499, 376] width 45 height 22
click at [547, 378] on button "Preview" at bounding box center [557, 376] width 50 height 22
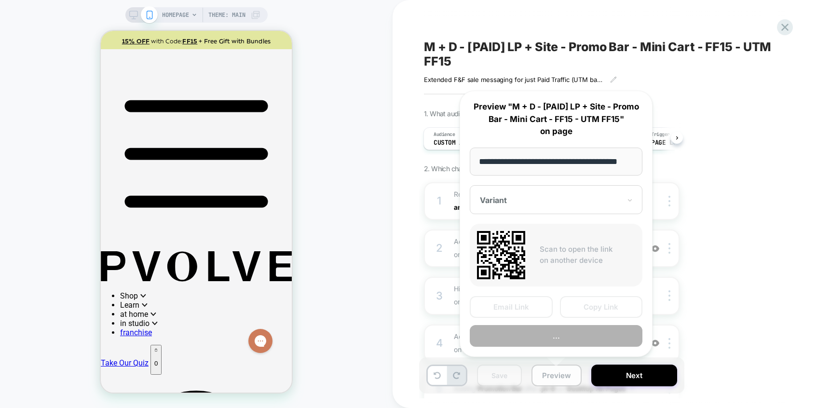
scroll to position [0, 18]
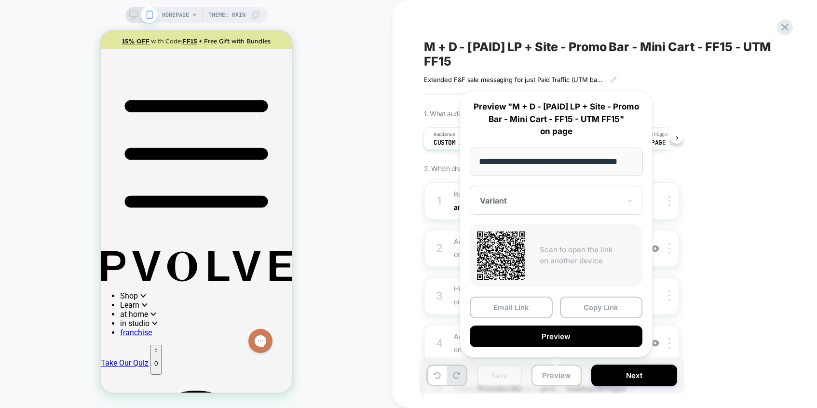
click at [560, 162] on input "**********" at bounding box center [556, 162] width 173 height 28
type input "**********"
click at [591, 307] on button "Copy Link" at bounding box center [601, 308] width 83 height 22
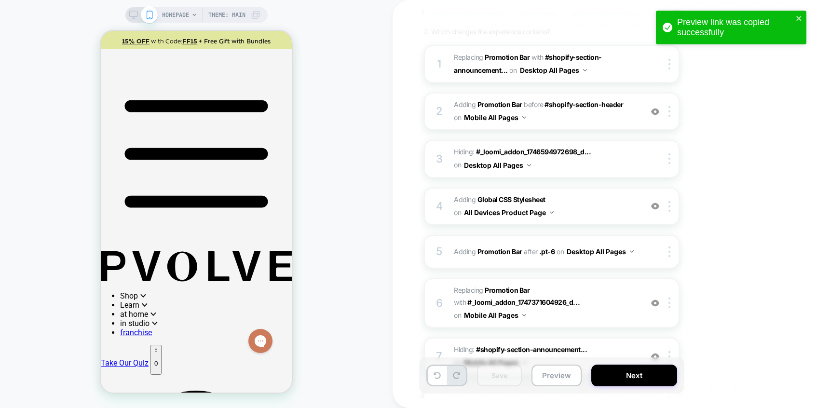
scroll to position [180, 0]
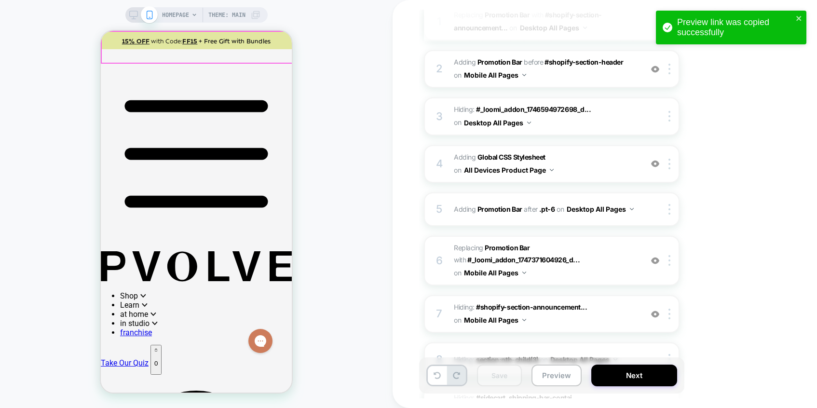
click at [126, 19] on div "HOMEPAGE Theme: MAIN" at bounding box center [196, 14] width 142 height 15
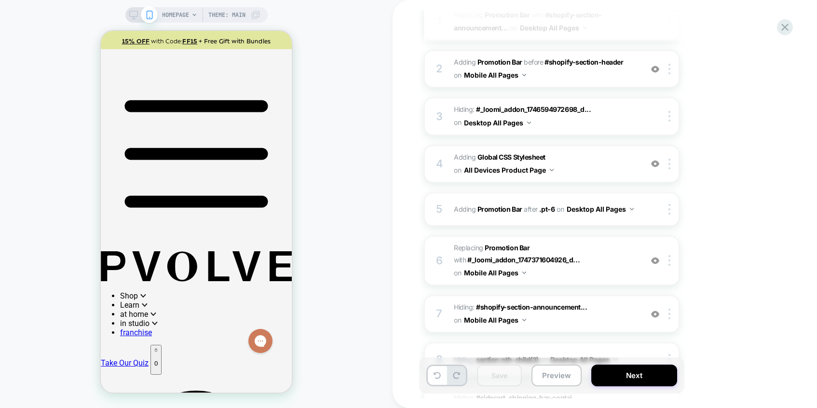
click at [131, 16] on icon at bounding box center [133, 15] width 9 height 9
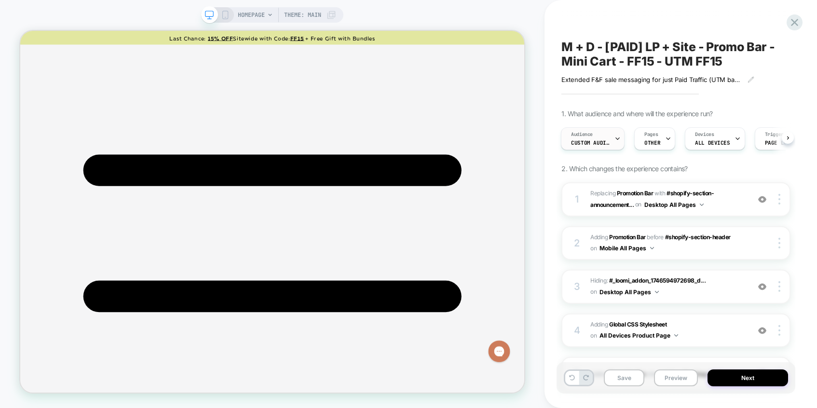
click at [606, 139] on span "Custom Audience" at bounding box center [590, 142] width 39 height 7
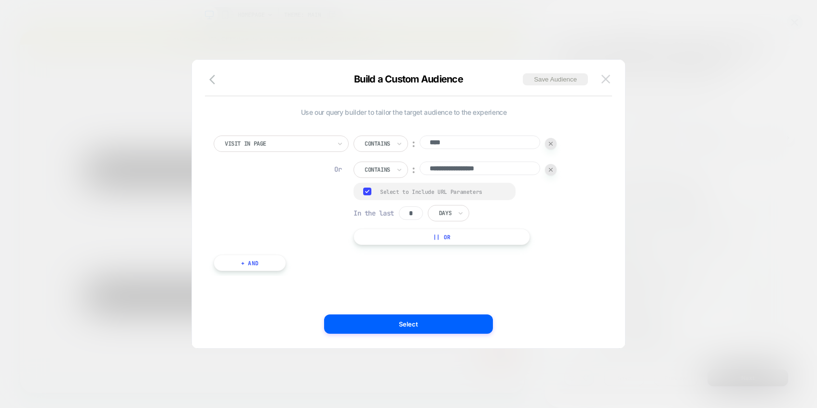
click at [606, 83] on img at bounding box center [606, 79] width 9 height 8
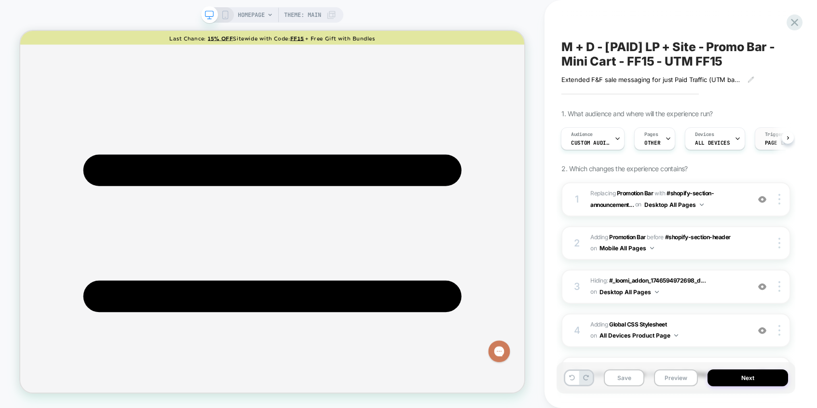
click at [765, 138] on div "Trigger Page Load" at bounding box center [780, 139] width 48 height 22
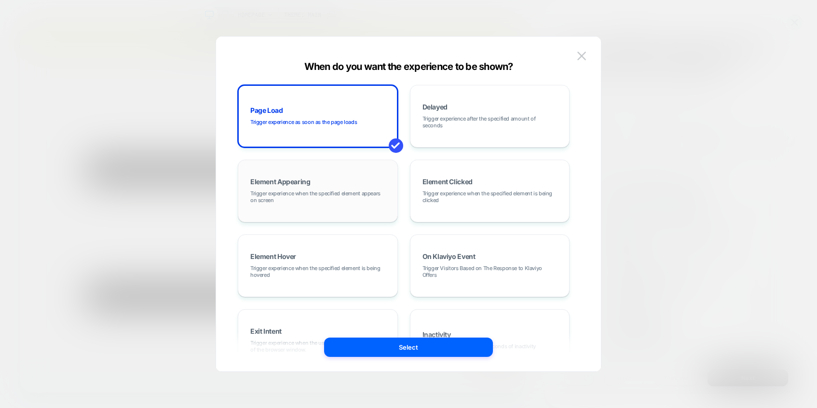
scroll to position [124, 0]
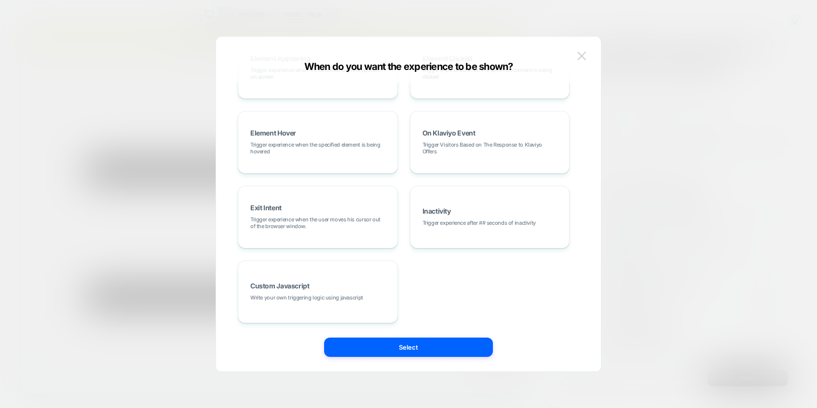
click at [585, 53] on img at bounding box center [582, 56] width 9 height 8
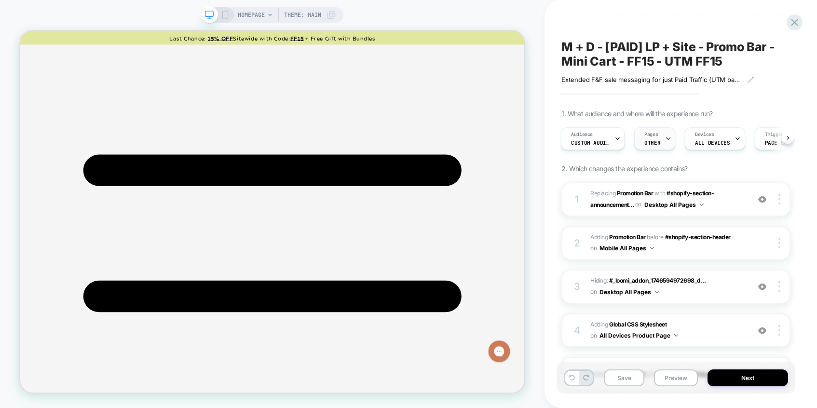
click at [653, 136] on span "Pages" at bounding box center [652, 134] width 14 height 7
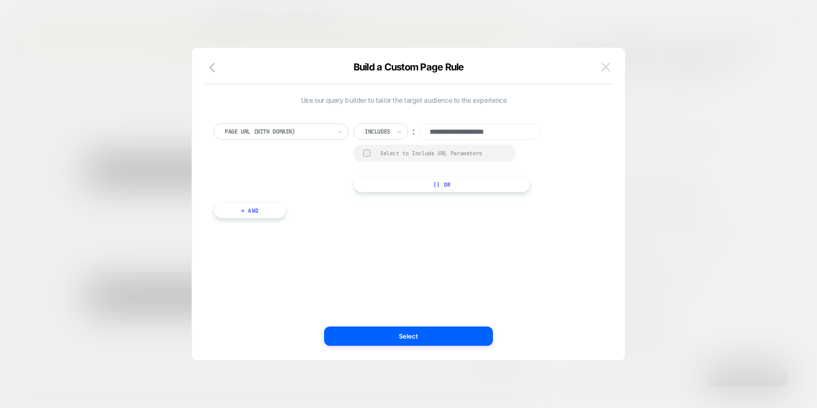
click at [612, 66] on button at bounding box center [606, 67] width 14 height 14
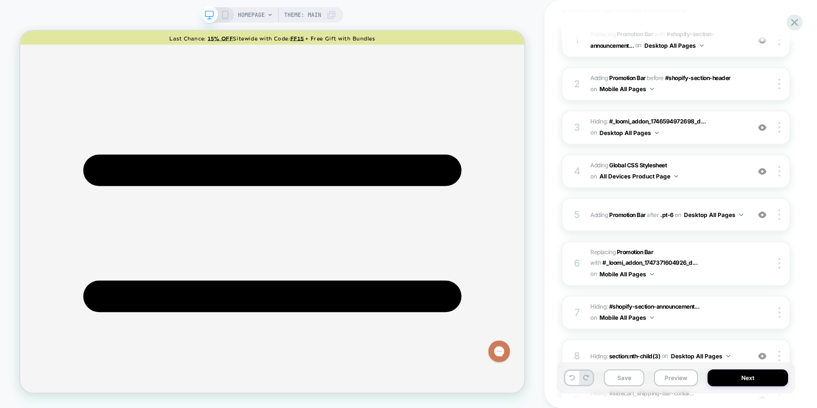
scroll to position [162, 0]
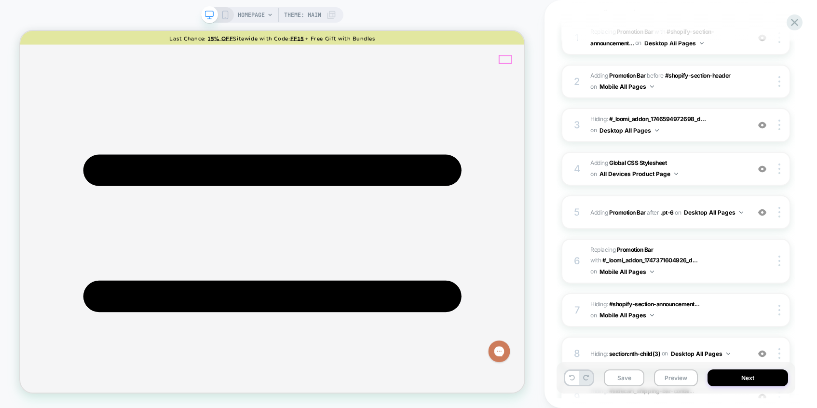
click at [551, 328] on div "M + D - [PAID] LP + Site - Promo Bar - Mini Cart - FF15 - UTM FF15 Extended F&F…" at bounding box center [681, 204] width 273 height 408
click at [630, 381] on button "Save" at bounding box center [624, 378] width 41 height 17
click at [680, 376] on button "Preview" at bounding box center [676, 378] width 44 height 17
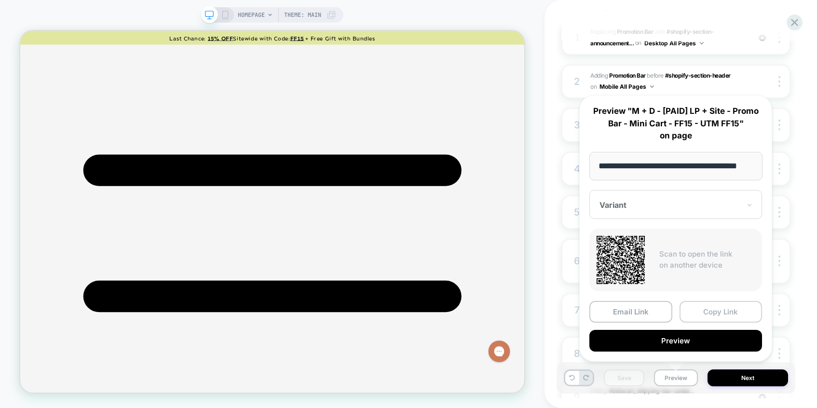
scroll to position [0, 0]
click at [701, 317] on button "Copy Link" at bounding box center [721, 312] width 83 height 22
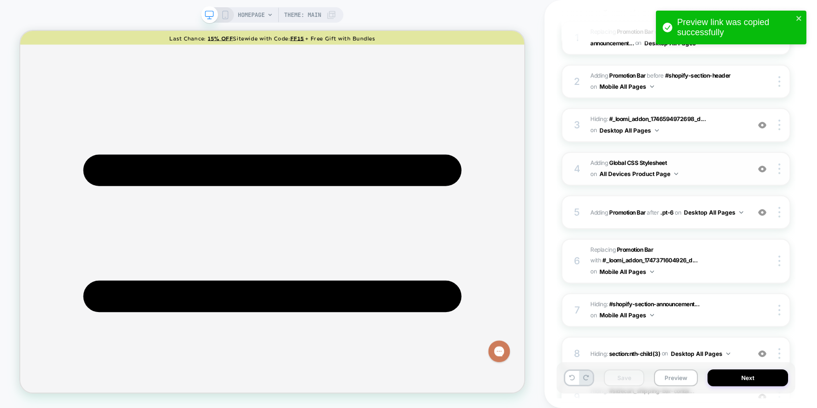
scroll to position [369, 0]
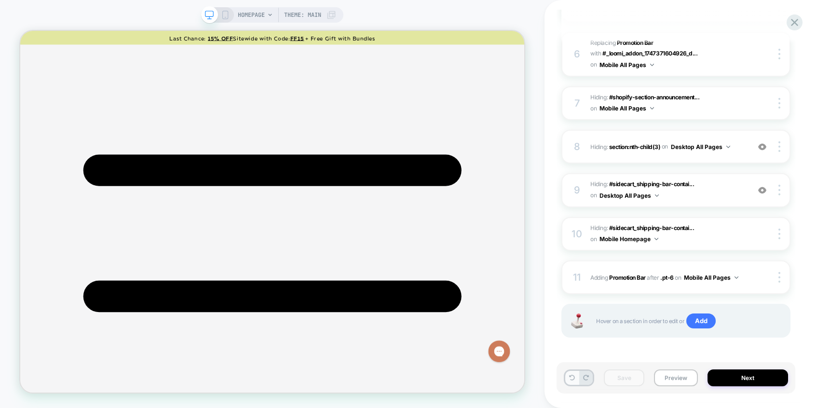
click at [571, 380] on icon at bounding box center [572, 378] width 6 height 6
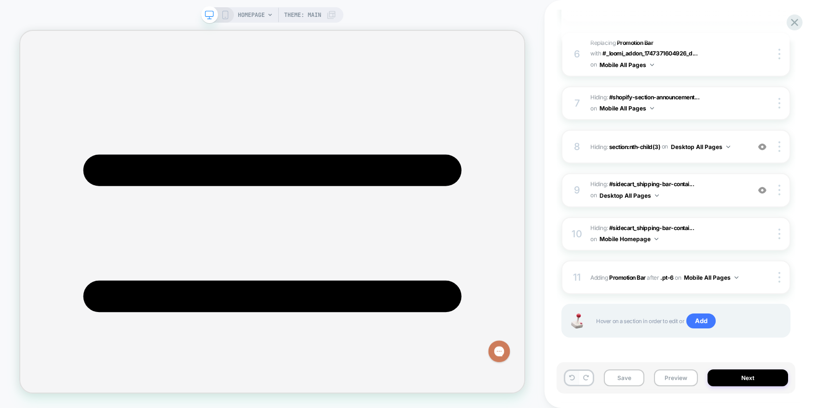
click at [574, 378] on icon at bounding box center [573, 378] width 6 height 6
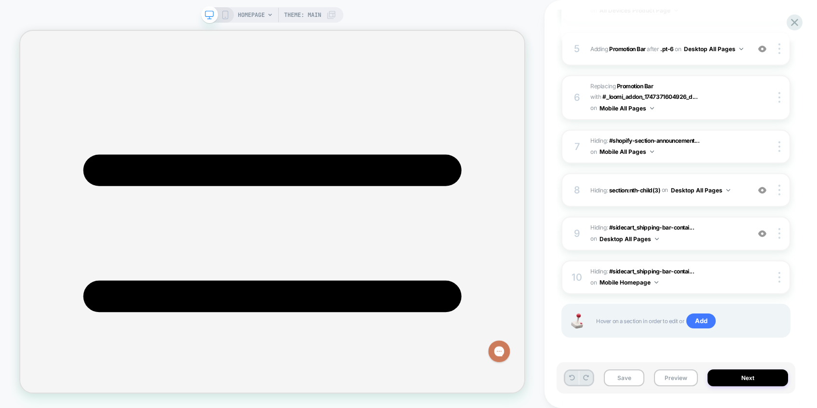
click at [574, 378] on icon at bounding box center [573, 378] width 6 height 6
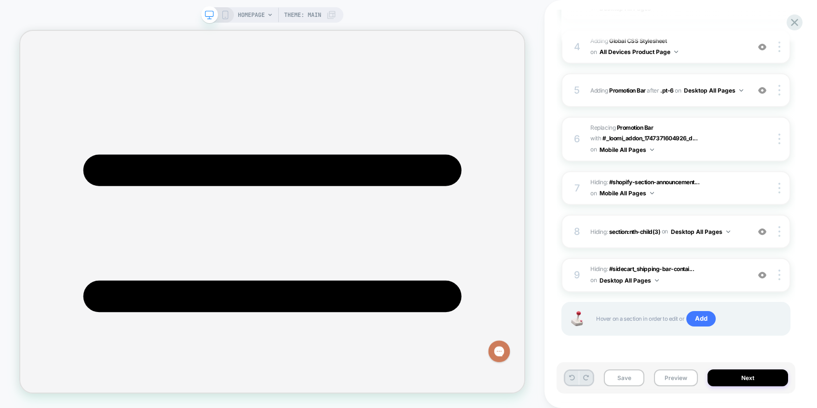
scroll to position [282, 0]
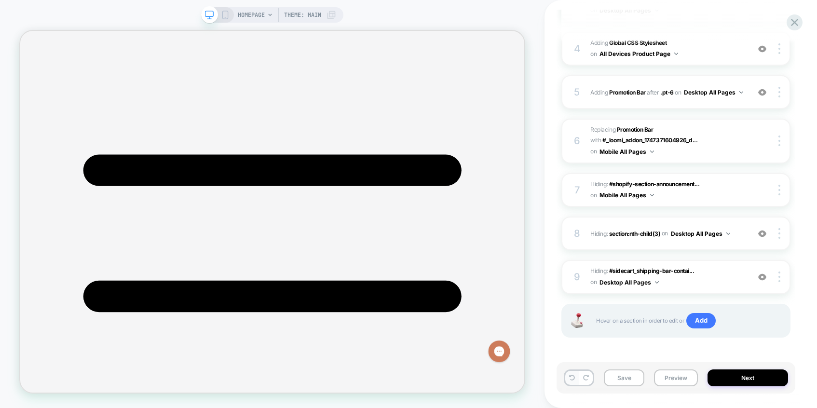
click at [574, 378] on icon at bounding box center [573, 378] width 6 height 6
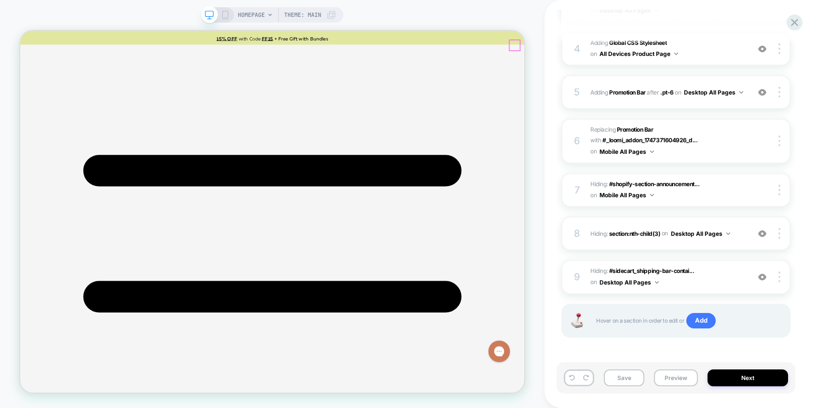
click at [781, 231] on div at bounding box center [781, 233] width 18 height 11
click at [781, 228] on div at bounding box center [781, 233] width 18 height 11
click at [779, 229] on img at bounding box center [780, 233] width 2 height 11
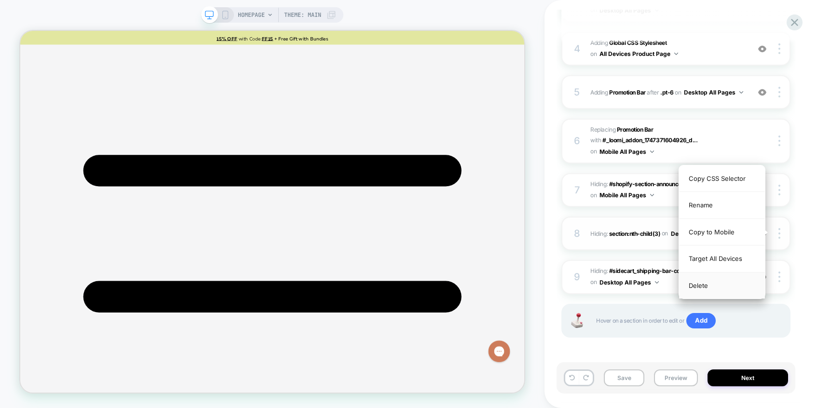
click at [695, 287] on div "Delete" at bounding box center [722, 286] width 86 height 26
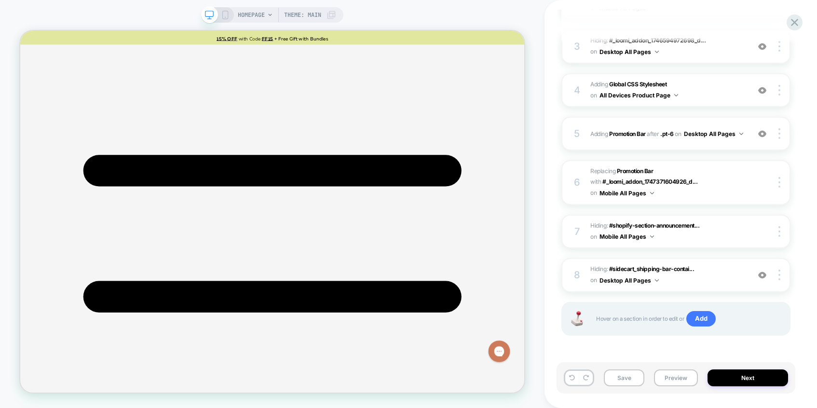
scroll to position [238, 0]
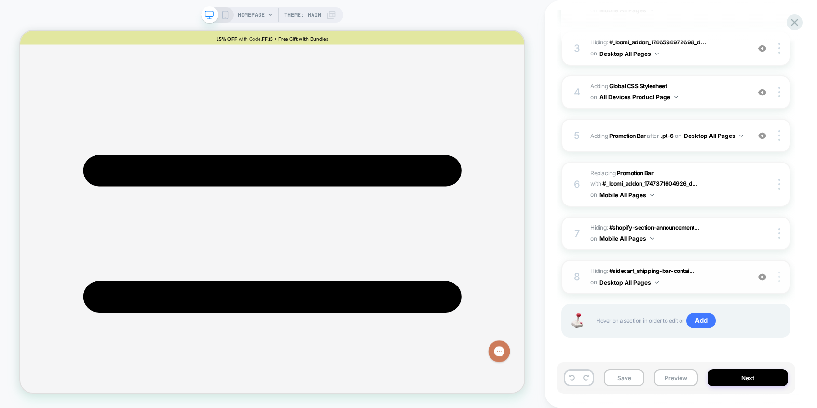
click at [781, 276] on div at bounding box center [781, 277] width 18 height 11
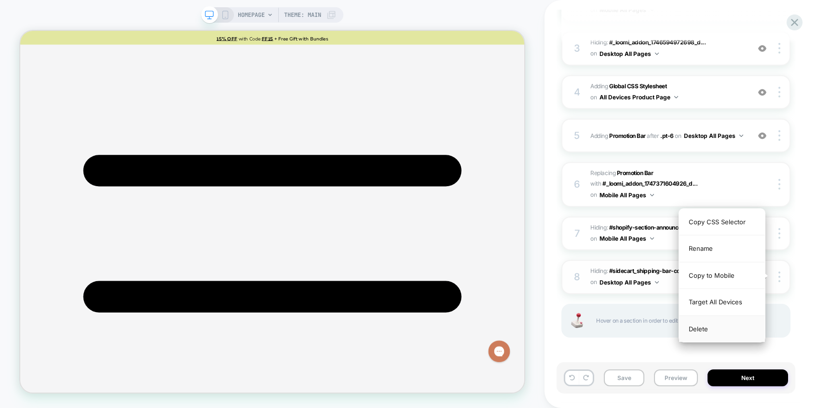
click at [699, 328] on div "Delete" at bounding box center [722, 329] width 86 height 26
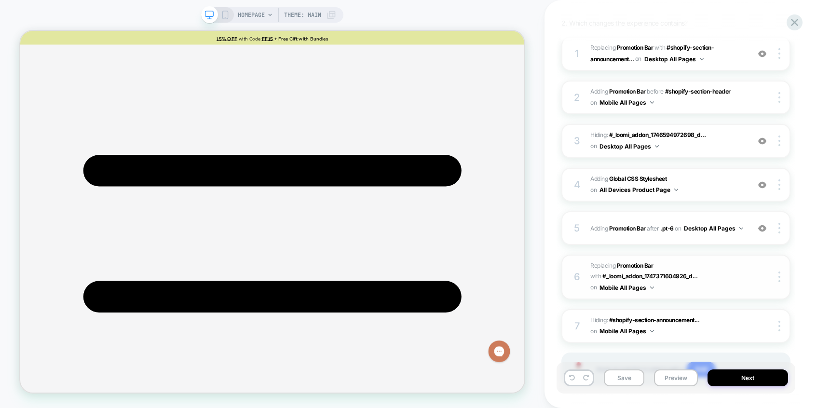
scroll to position [142, 0]
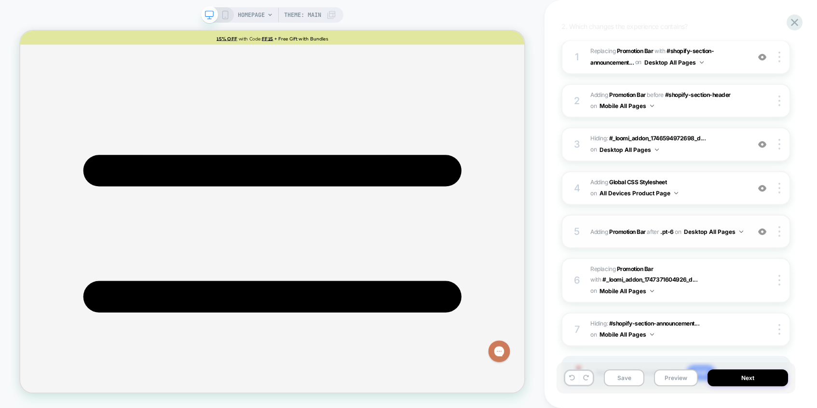
click at [716, 223] on div "5 #_loomi_addon_1759776380082_dup1759777925 Adding Promotion Bar AFTER .pt-6 .p…" at bounding box center [676, 232] width 229 height 34
click at [762, 230] on img at bounding box center [763, 232] width 8 height 8
click at [778, 232] on div at bounding box center [781, 231] width 18 height 11
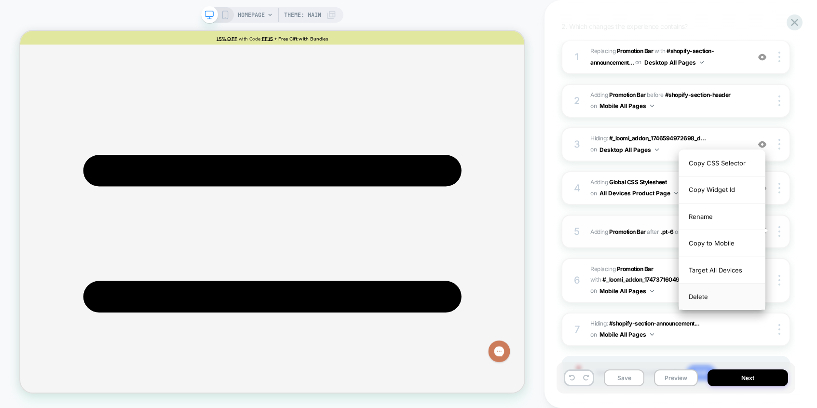
click at [702, 296] on div "Delete" at bounding box center [722, 297] width 86 height 26
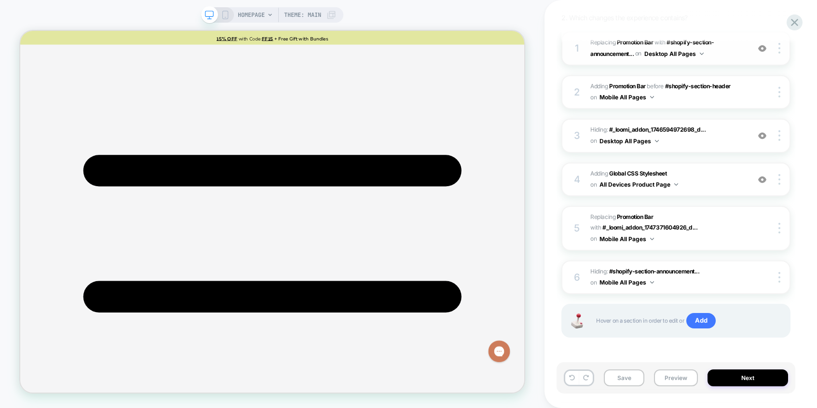
scroll to position [151, 0]
click at [778, 229] on div at bounding box center [781, 228] width 18 height 11
click at [781, 223] on div at bounding box center [781, 228] width 18 height 11
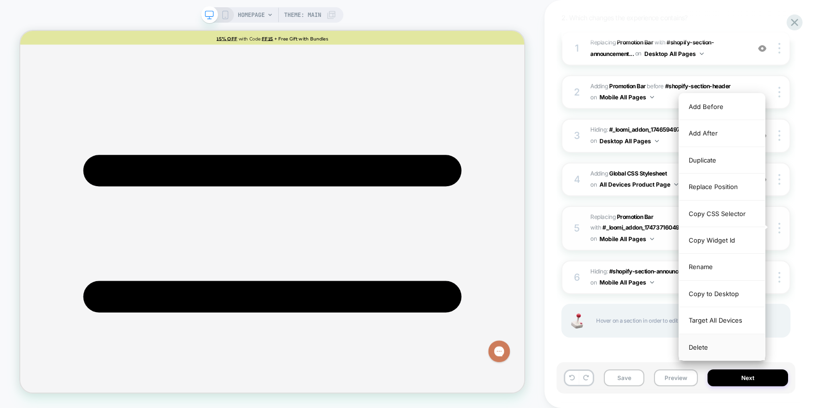
click at [697, 354] on div "Delete" at bounding box center [722, 347] width 86 height 26
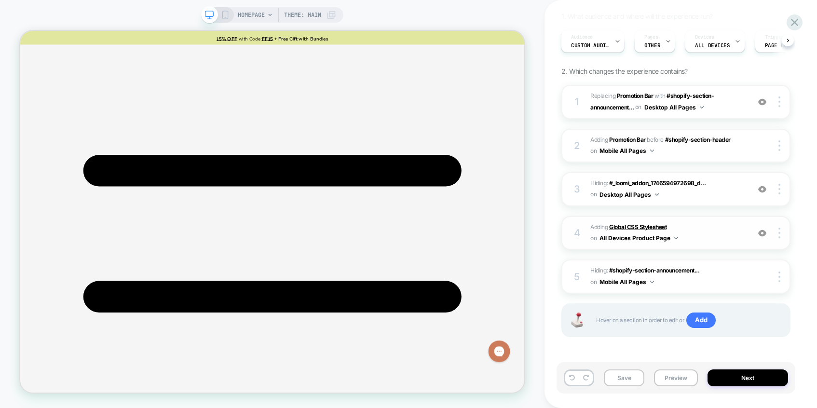
click at [662, 226] on b "Global CSS Stylesheet" at bounding box center [637, 226] width 57 height 7
click at [692, 228] on span "Adding Global CSS Stylesheet on All Devices Product Page" at bounding box center [668, 233] width 154 height 23
click at [776, 237] on div at bounding box center [781, 233] width 18 height 11
click at [635, 235] on button "All Devices Product Page" at bounding box center [639, 238] width 79 height 12
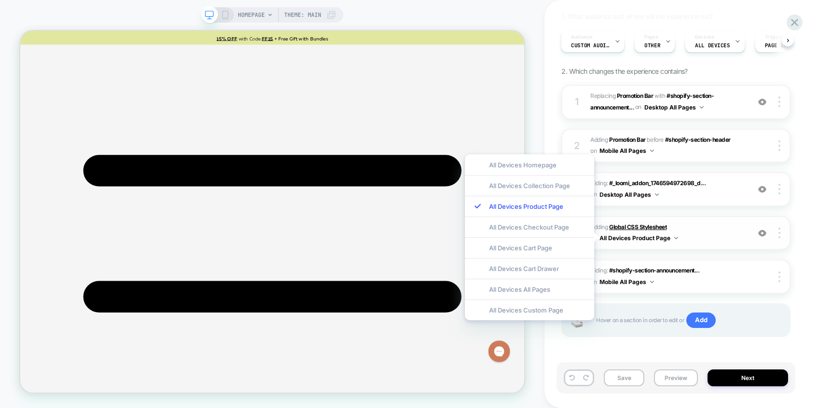
click at [634, 224] on b "Global CSS Stylesheet" at bounding box center [637, 226] width 57 height 7
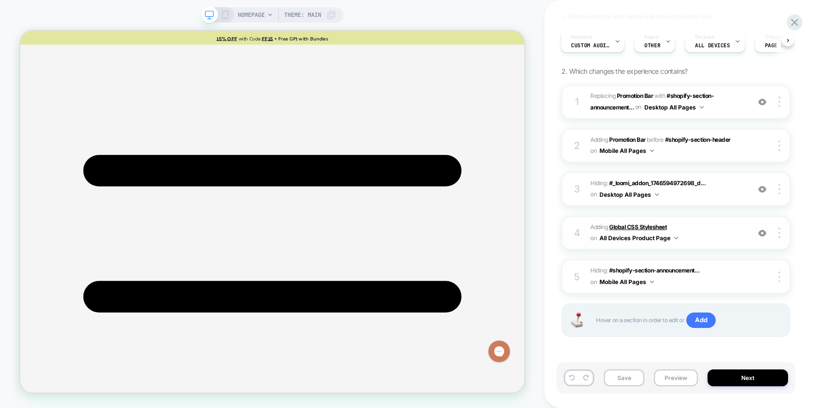
click at [634, 224] on b "Global CSS Stylesheet" at bounding box center [637, 226] width 57 height 7
click at [633, 226] on b "Global CSS Stylesheet" at bounding box center [637, 226] width 57 height 7
click at [677, 238] on button "All Devices Product Page" at bounding box center [639, 238] width 79 height 12
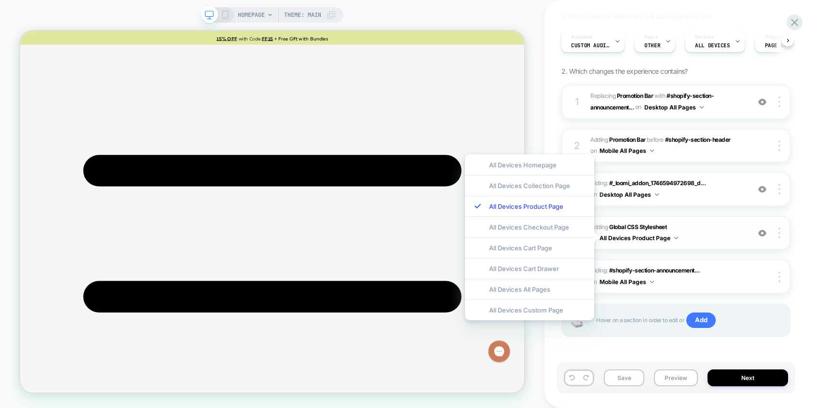
click at [703, 231] on span "Adding Global CSS Stylesheet on All Devices Product Page" at bounding box center [668, 233] width 154 height 23
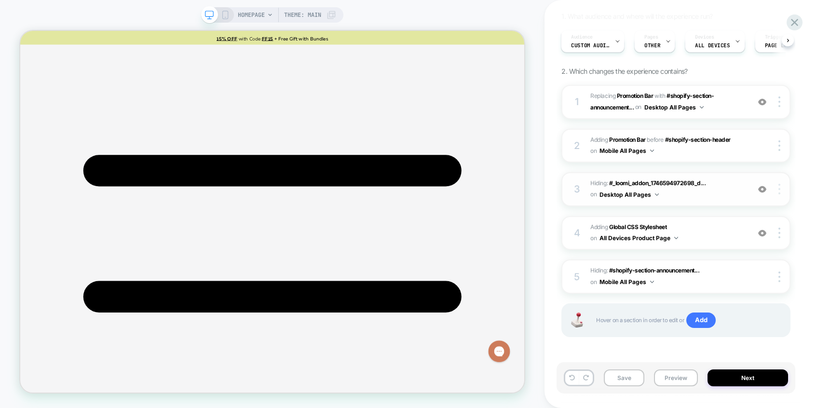
click at [786, 186] on div at bounding box center [781, 189] width 18 height 11
click at [778, 184] on div at bounding box center [781, 189] width 18 height 11
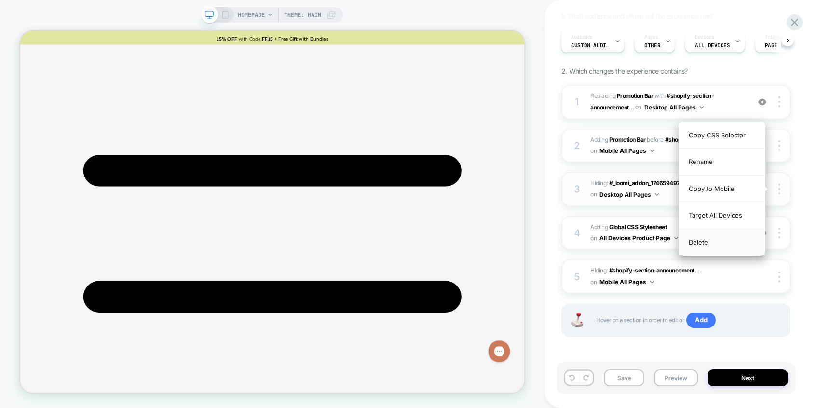
click at [695, 242] on div "Delete" at bounding box center [722, 242] width 86 height 26
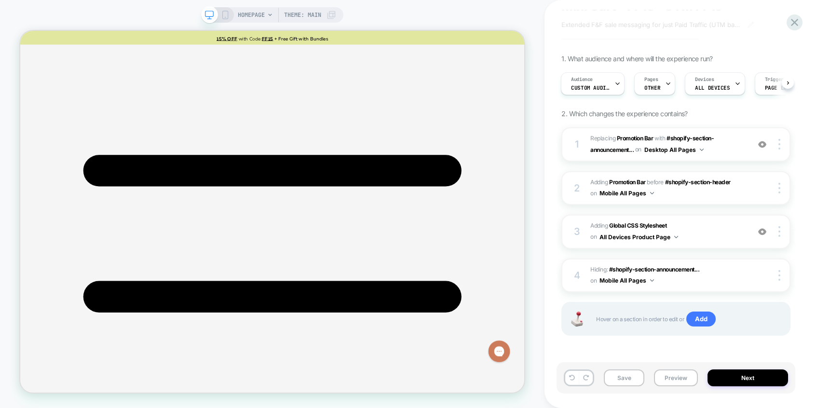
scroll to position [54, 0]
click at [761, 146] on img at bounding box center [763, 145] width 8 height 8
click at [757, 145] on div at bounding box center [763, 145] width 18 height 11
click at [760, 146] on img at bounding box center [763, 145] width 8 height 8
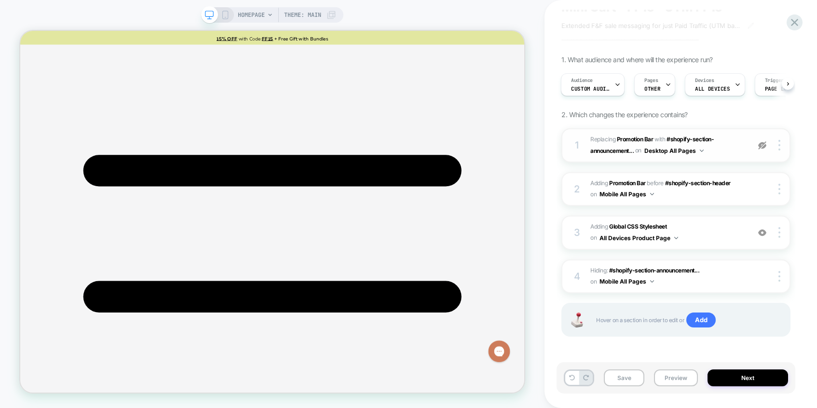
click at [760, 146] on img at bounding box center [763, 145] width 8 height 8
click at [779, 143] on img at bounding box center [780, 145] width 2 height 11
click at [784, 148] on div at bounding box center [781, 145] width 18 height 11
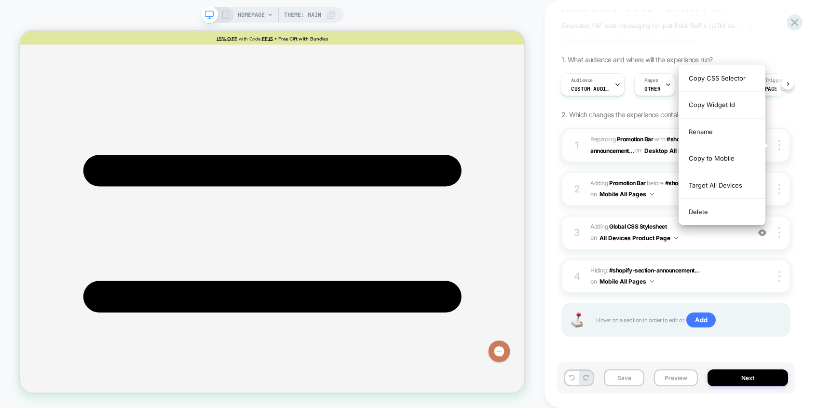
click at [785, 135] on div "1 #_loomi_addon_1746594972698_dup1747273195_dup1750954694_dup1750997181_dup1755…" at bounding box center [676, 145] width 229 height 34
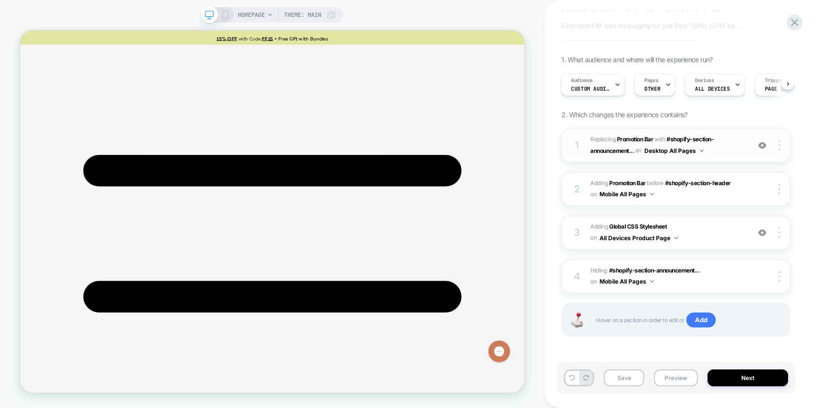
click at [766, 155] on div "1 #_loomi_addon_1746594972698_dup1747273195_dup1750954694_dup1750997181_dup1755…" at bounding box center [676, 145] width 229 height 34
click at [777, 141] on div at bounding box center [781, 145] width 18 height 11
click at [804, 276] on div "M + D - [PAID] LP + Site - Promo Bar - Mini Cart - FF15 - UTM FF15 Extended F&F…" at bounding box center [681, 204] width 273 height 408
click at [224, 13] on icon at bounding box center [225, 15] width 9 height 9
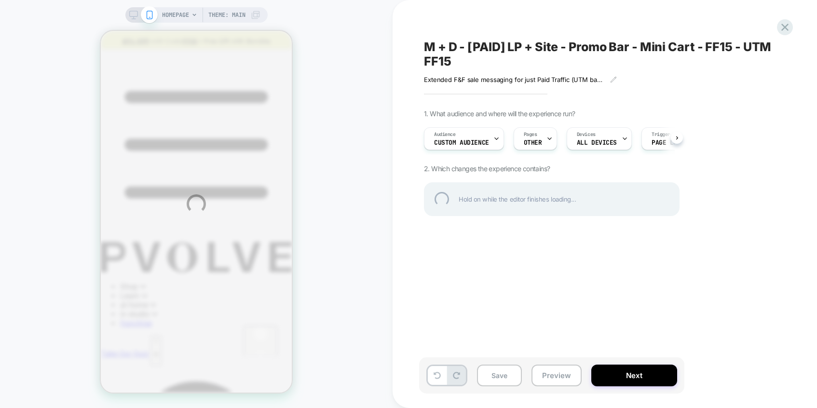
click at [754, 116] on div "HOMEPAGE Theme: MAIN M + D - [PAID] LP + Site - Promo Bar - Mini Cart - FF15 - …" at bounding box center [408, 204] width 817 height 408
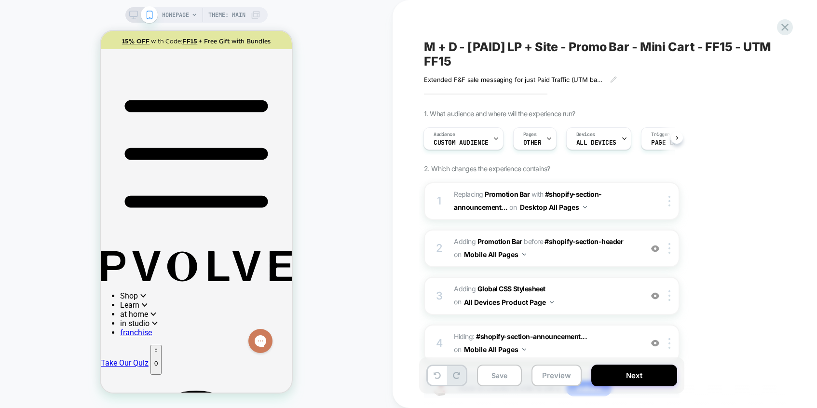
scroll to position [1, 0]
click at [655, 247] on img at bounding box center [655, 249] width 8 height 8
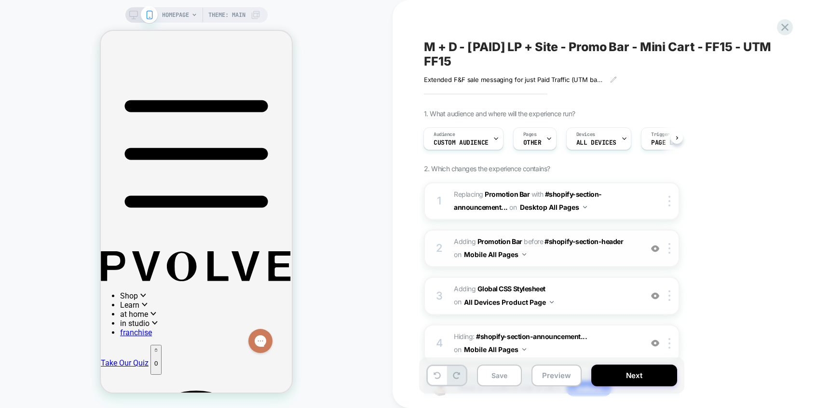
scroll to position [0, 0]
click at [655, 247] on img at bounding box center [655, 249] width 8 height 8
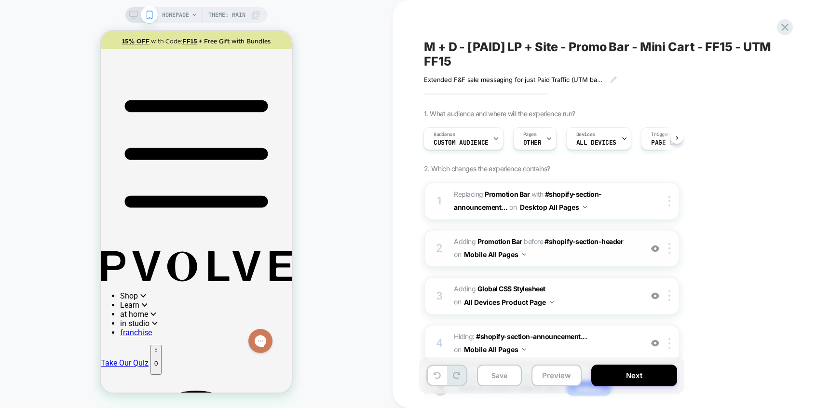
scroll to position [69, 0]
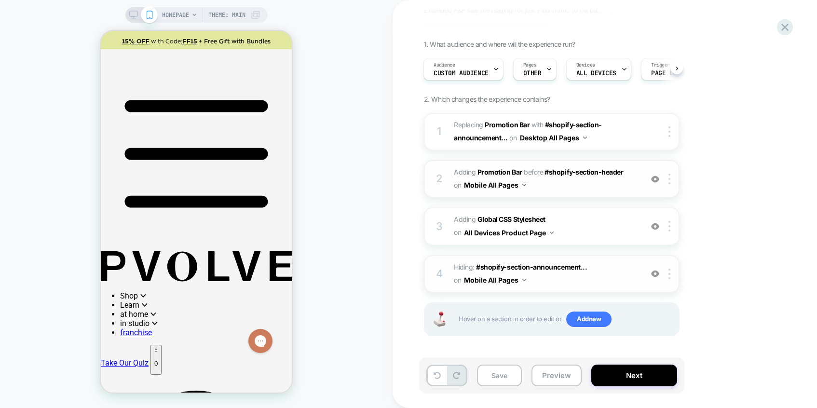
click at [653, 270] on img at bounding box center [655, 274] width 8 height 8
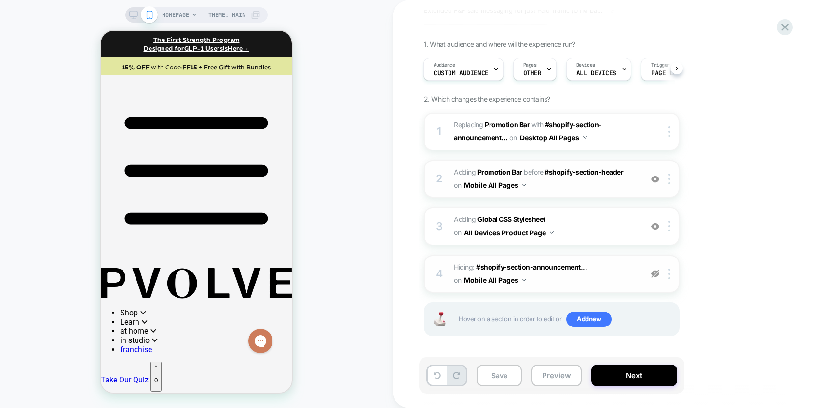
click at [653, 270] on img at bounding box center [655, 274] width 8 height 8
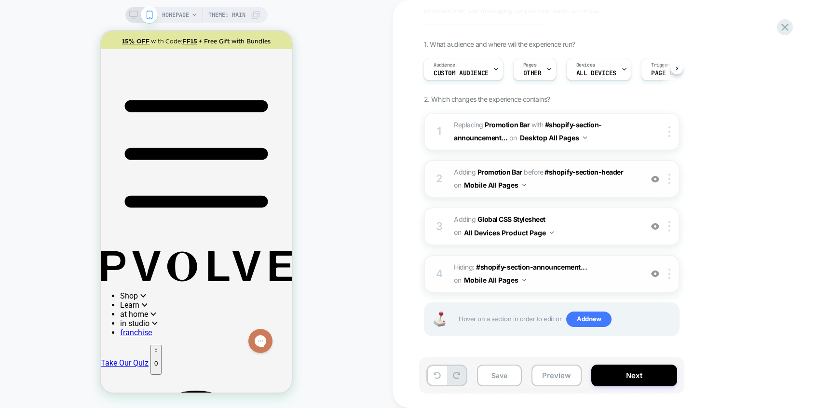
click at [657, 275] on img at bounding box center [655, 274] width 8 height 8
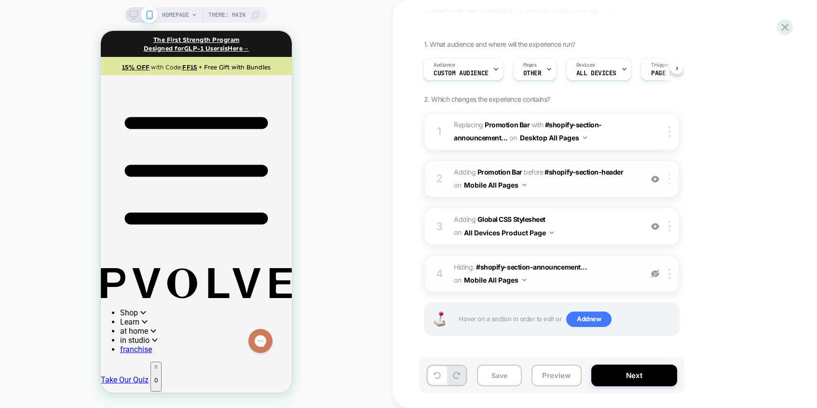
click at [667, 182] on div at bounding box center [672, 179] width 16 height 11
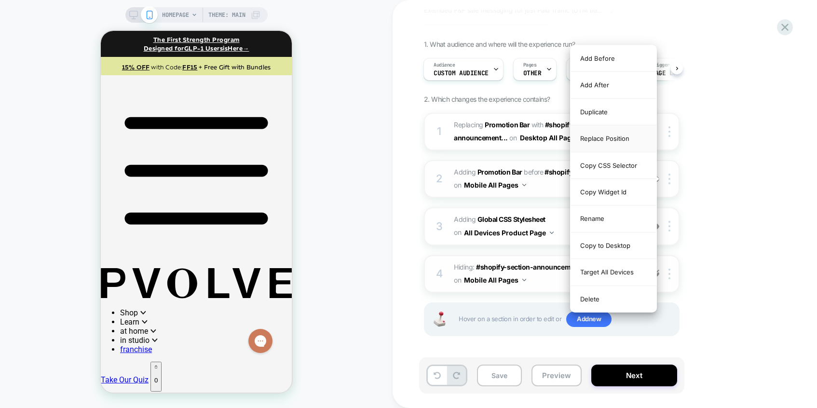
click at [589, 140] on div "Replace Position" at bounding box center [614, 138] width 86 height 27
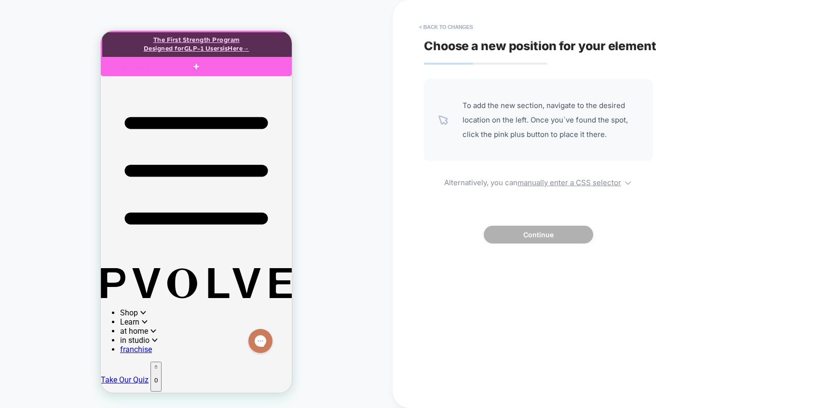
click at [278, 41] on div at bounding box center [197, 45] width 191 height 27
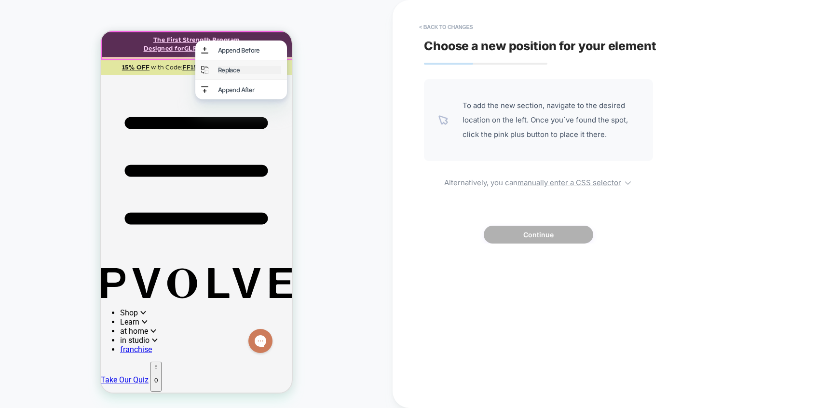
click at [262, 71] on div "Replace" at bounding box center [249, 70] width 63 height 8
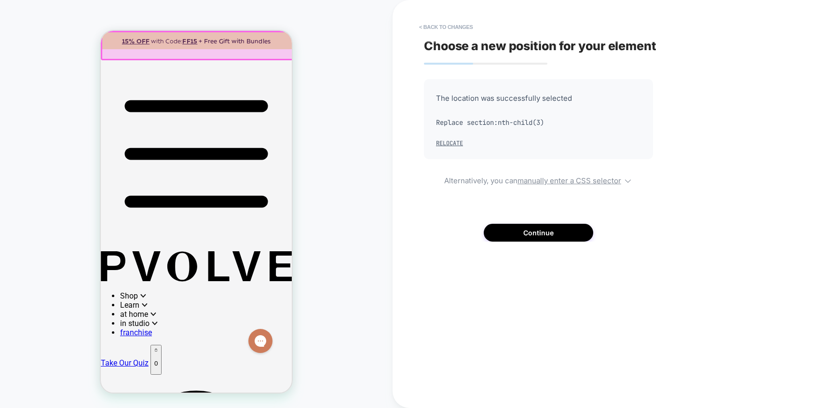
click at [438, 39] on span "Choose a new position for your element" at bounding box center [540, 46] width 233 height 14
click at [438, 24] on button "< Back to changes" at bounding box center [447, 26] width 64 height 15
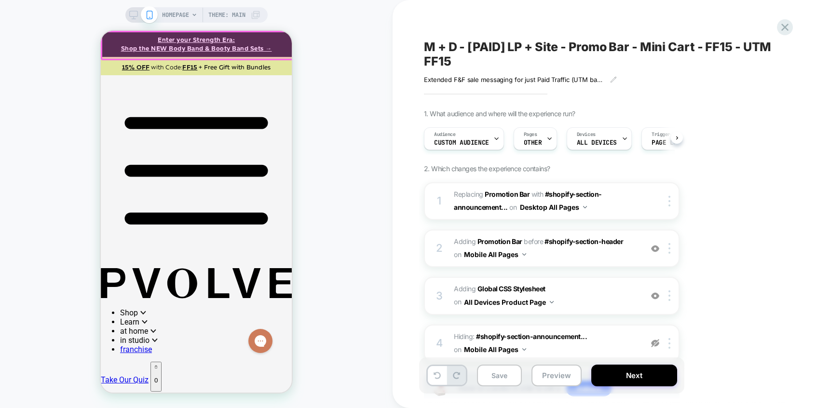
scroll to position [0, 0]
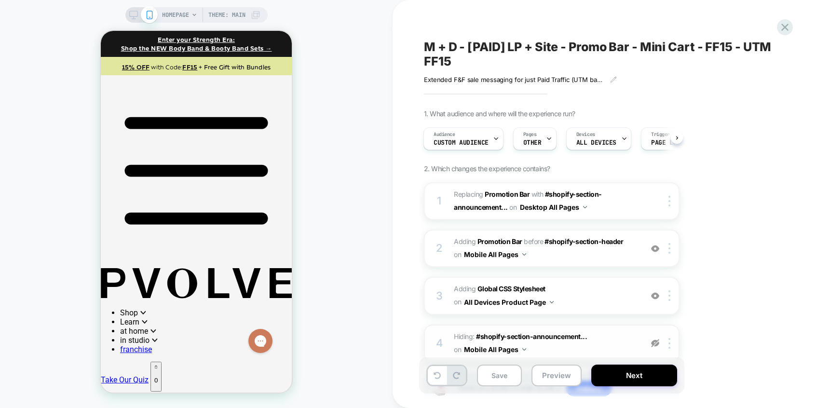
click at [655, 346] on img at bounding box center [655, 343] width 8 height 8
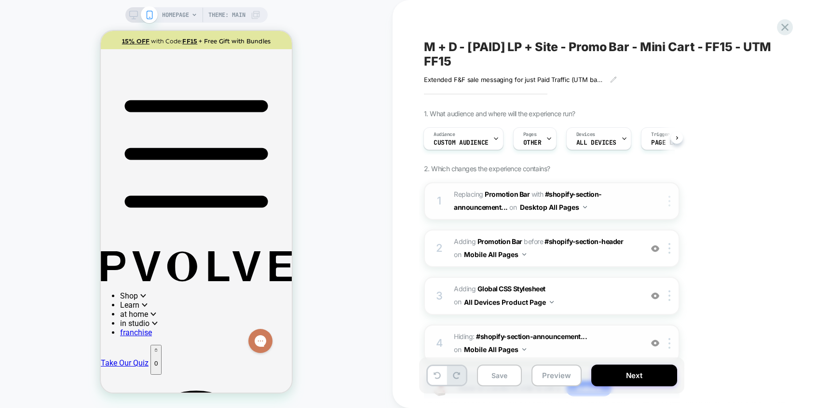
click at [665, 201] on div at bounding box center [672, 201] width 16 height 11
click at [732, 173] on div "1. What audience and where will the experience run? Audience Custom Audience Pa…" at bounding box center [600, 270] width 352 height 320
click at [500, 377] on button "Save" at bounding box center [499, 376] width 45 height 22
click at [132, 13] on icon at bounding box center [133, 15] width 9 height 9
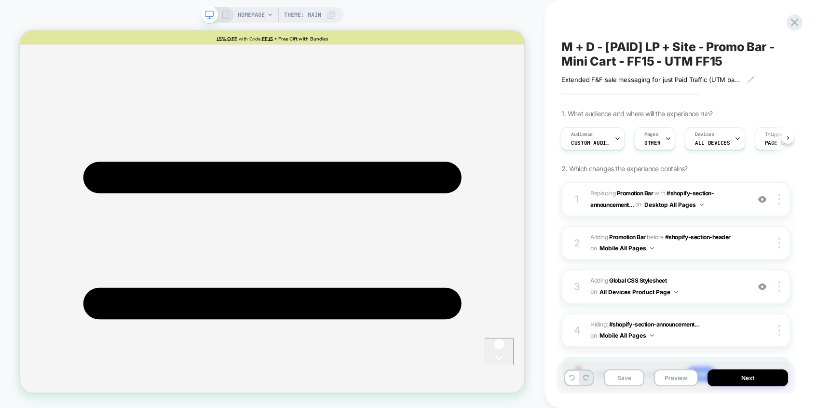
scroll to position [54, 0]
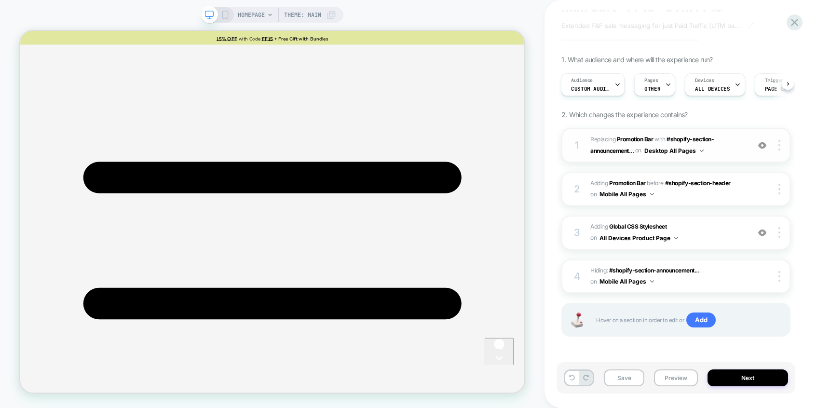
click at [764, 142] on img at bounding box center [763, 145] width 8 height 8
click at [782, 145] on div at bounding box center [781, 145] width 18 height 11
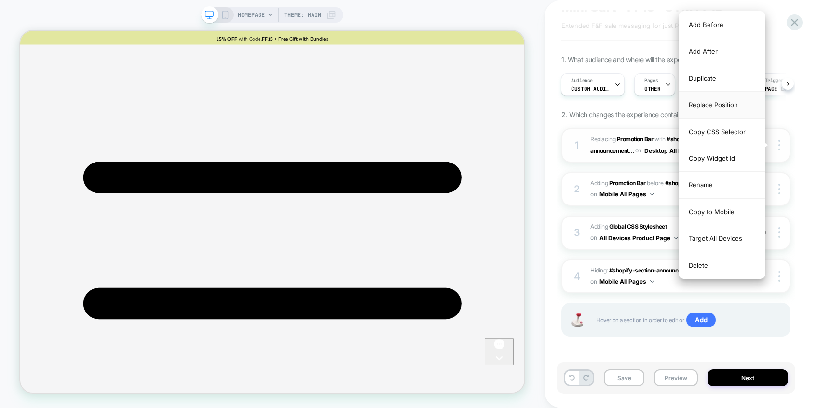
click at [705, 109] on div "Replace Position" at bounding box center [722, 105] width 86 height 27
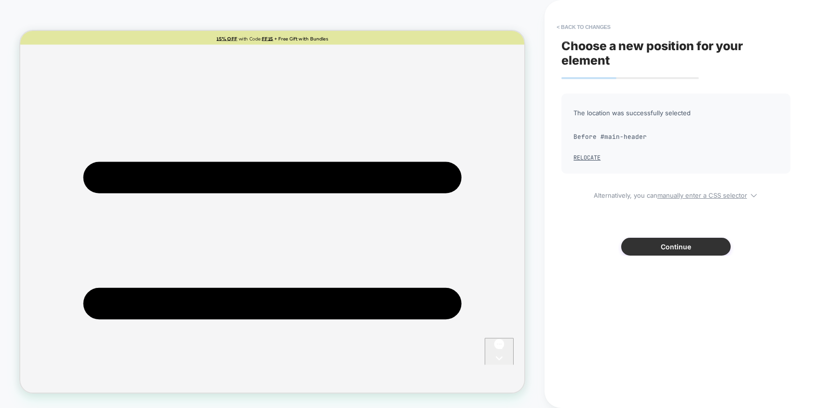
click at [669, 248] on button "Continue" at bounding box center [677, 247] width 110 height 18
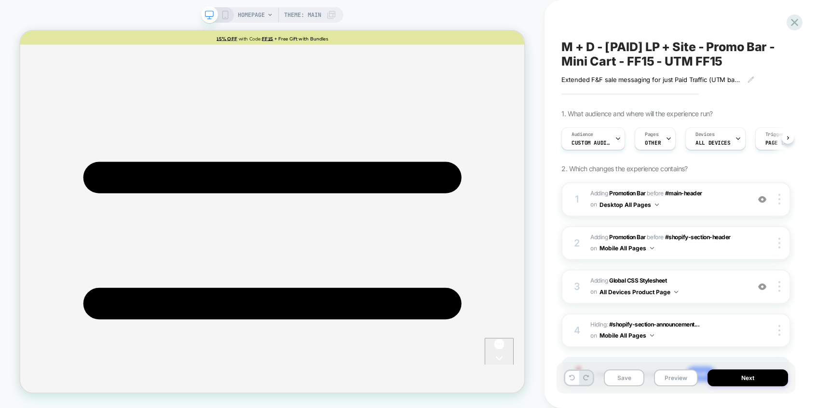
scroll to position [0, 0]
click at [536, 88] on div "HOMEPAGE Theme: MAIN" at bounding box center [272, 204] width 545 height 389
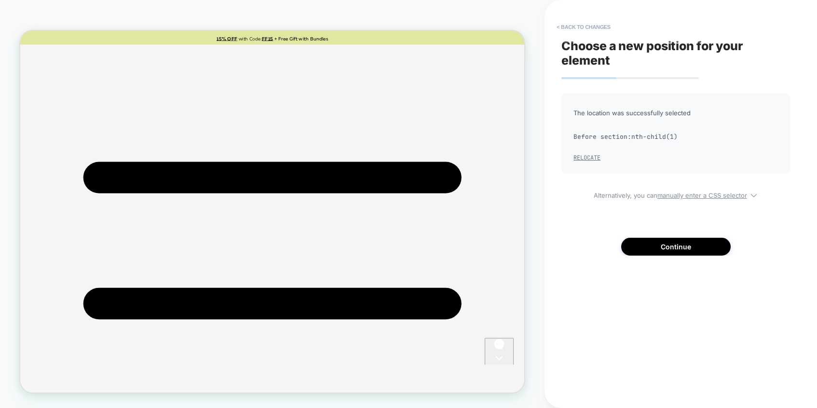
click at [593, 158] on button "Relocate" at bounding box center [587, 158] width 27 height 8
click at [690, 248] on button "Continue" at bounding box center [677, 247] width 110 height 18
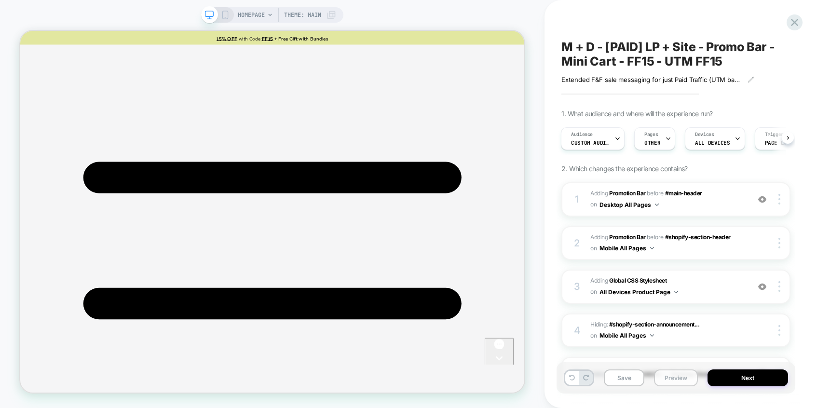
click at [676, 379] on button "Preview" at bounding box center [676, 378] width 44 height 17
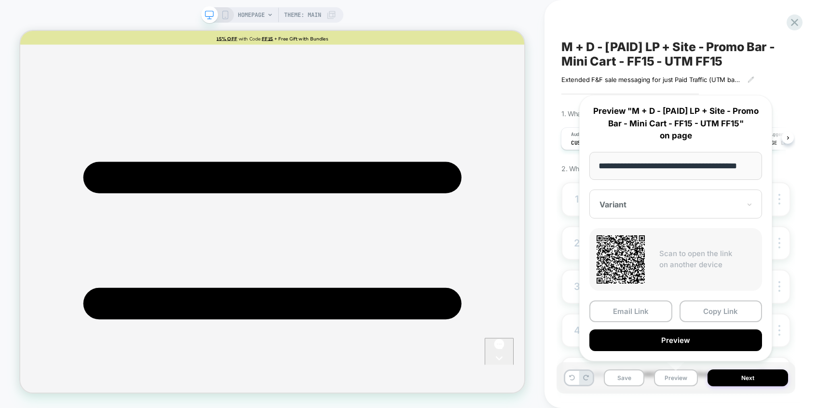
scroll to position [0, 18]
click at [656, 341] on button "Preview" at bounding box center [676, 341] width 173 height 22
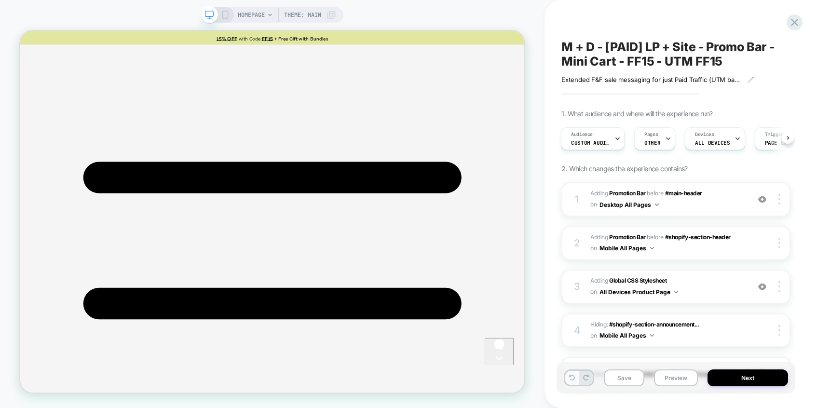
click at [575, 380] on icon at bounding box center [572, 378] width 6 height 6
click at [781, 200] on div at bounding box center [781, 199] width 18 height 11
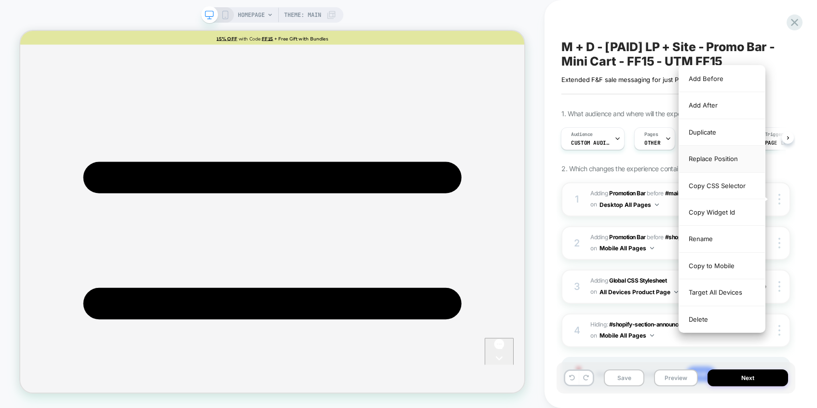
click at [703, 164] on div "Replace Position" at bounding box center [722, 159] width 86 height 27
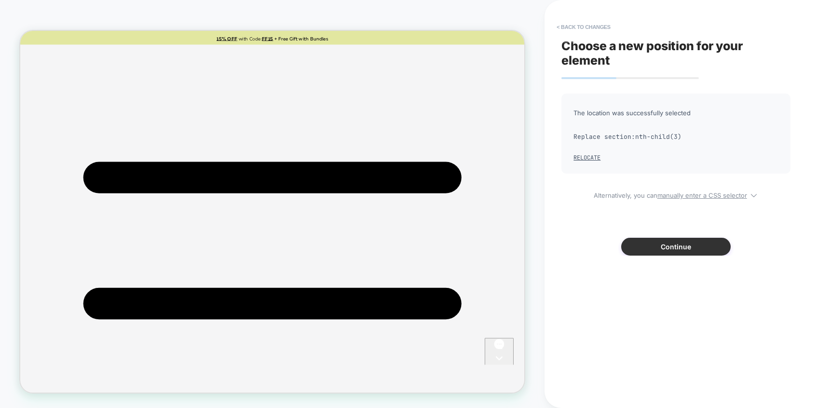
click at [691, 250] on button "Continue" at bounding box center [677, 247] width 110 height 18
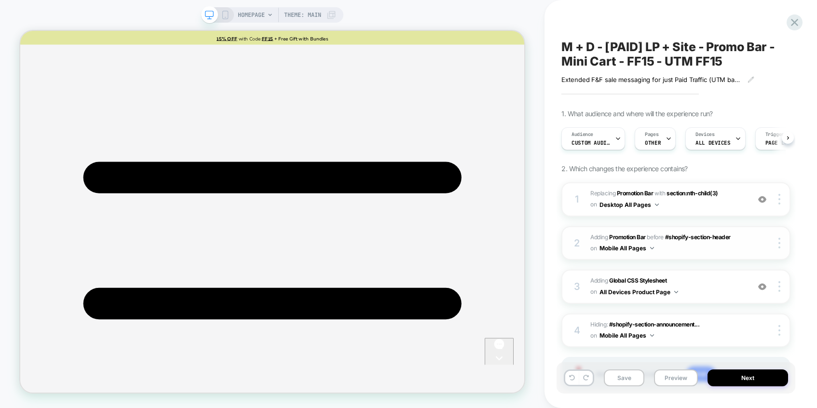
scroll to position [0, 0]
click at [629, 377] on button "Save" at bounding box center [624, 378] width 41 height 17
click at [675, 379] on button "Preview" at bounding box center [676, 378] width 44 height 17
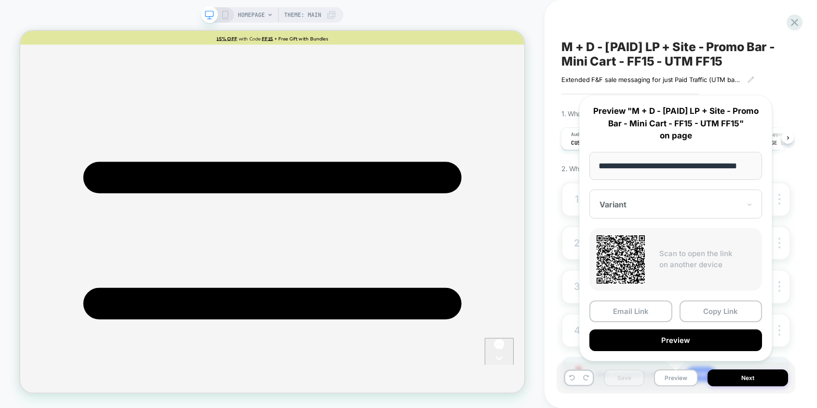
scroll to position [0, 18]
click at [656, 340] on button "Preview" at bounding box center [676, 341] width 173 height 22
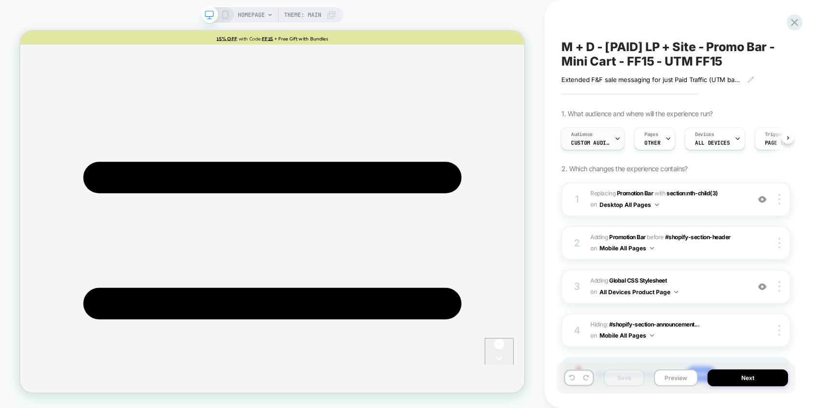
click at [592, 130] on div "Audience Custom Audience" at bounding box center [591, 139] width 58 height 22
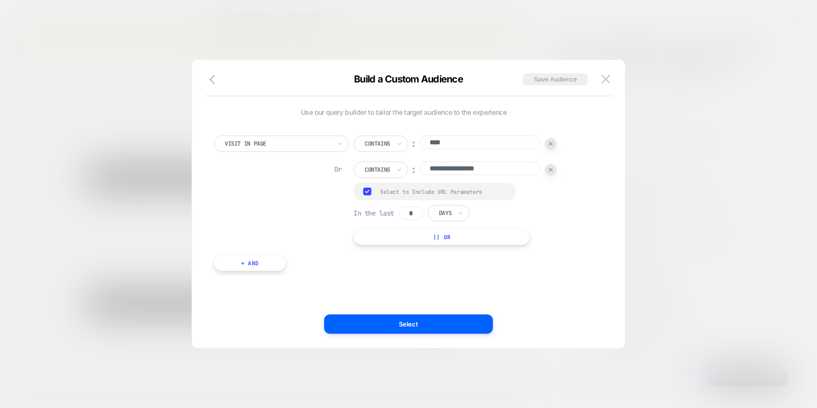
click at [674, 24] on div at bounding box center [408, 204] width 817 height 408
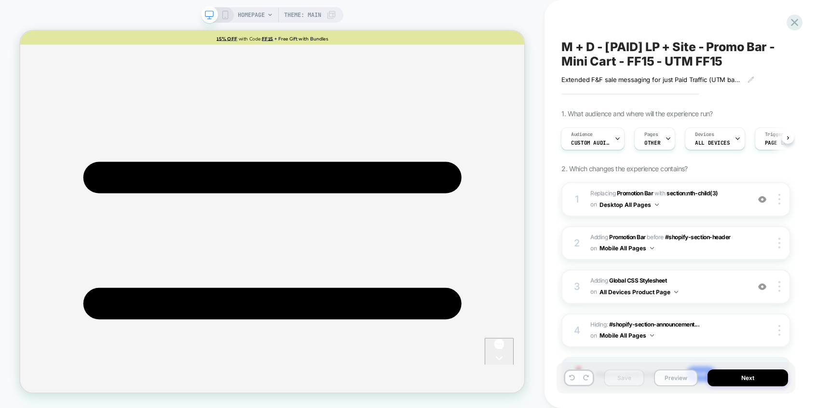
click at [680, 373] on button "Preview" at bounding box center [676, 378] width 44 height 17
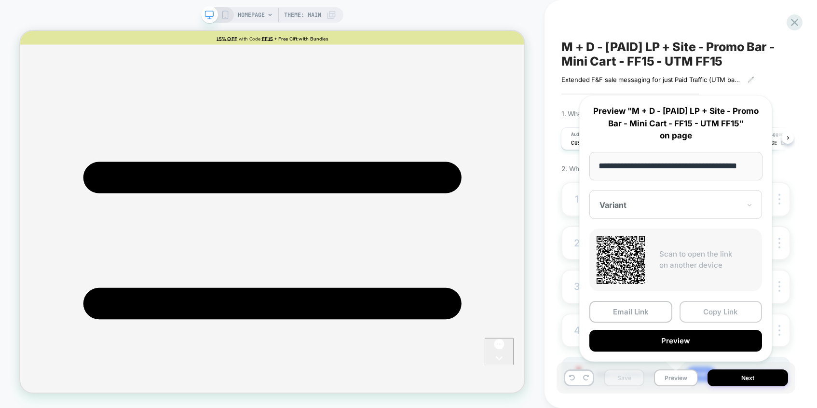
click at [714, 315] on button "Copy Link" at bounding box center [721, 312] width 83 height 22
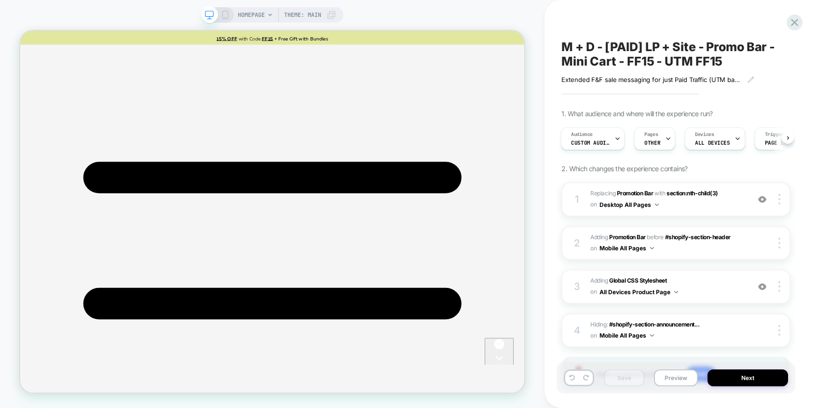
click at [390, 28] on div "HOMEPAGE Theme: MAIN" at bounding box center [272, 204] width 545 height 389
click at [255, 15] on span "HOMEPAGE" at bounding box center [251, 14] width 27 height 15
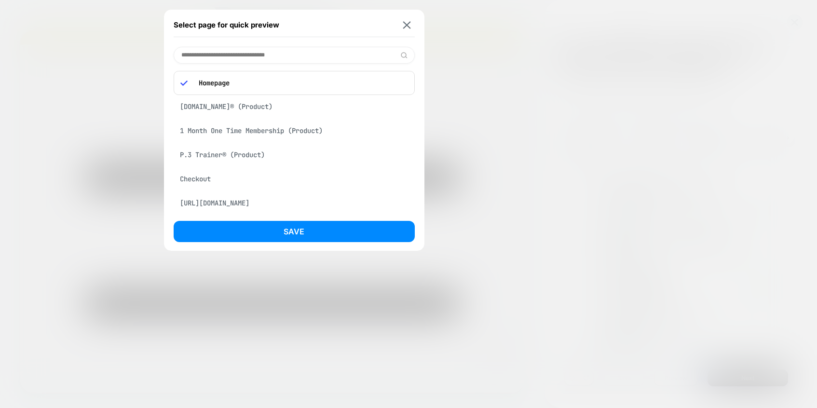
click at [227, 202] on div "[URL][DOMAIN_NAME]" at bounding box center [294, 203] width 241 height 18
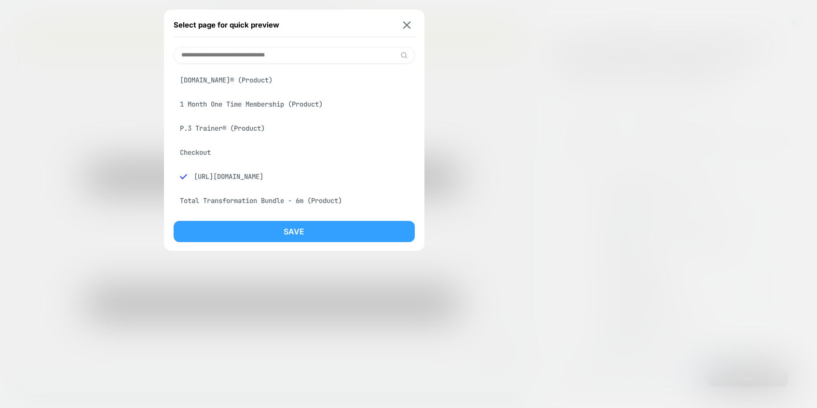
click at [243, 232] on button "Save" at bounding box center [294, 231] width 241 height 21
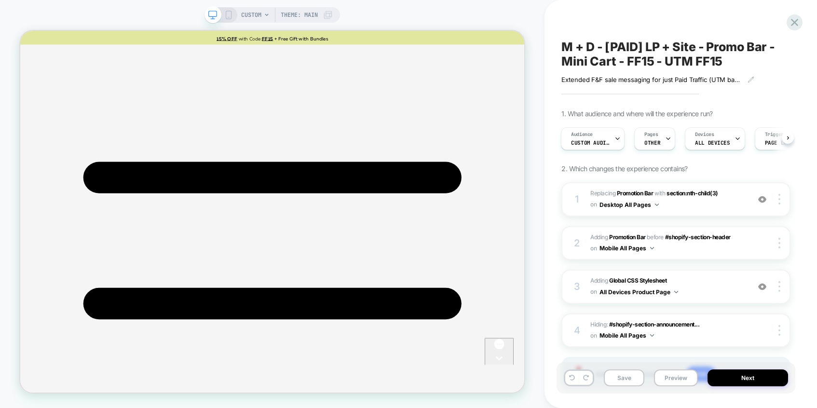
scroll to position [0, 1]
click at [765, 199] on img at bounding box center [763, 199] width 8 height 8
click at [777, 195] on div at bounding box center [781, 199] width 18 height 11
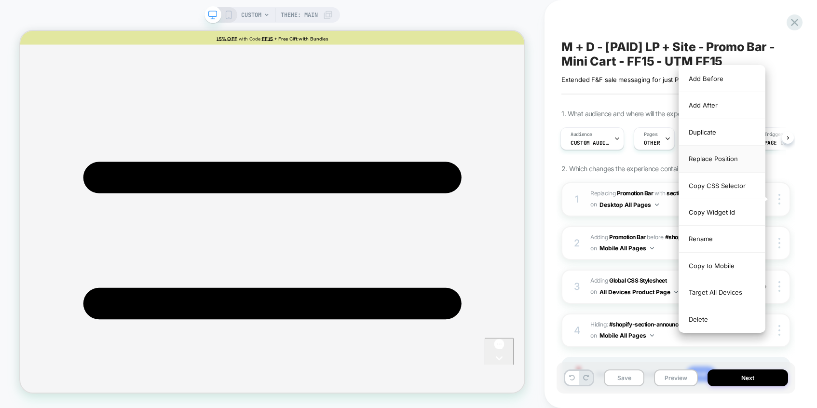
click at [694, 163] on div "Replace Position" at bounding box center [722, 159] width 86 height 27
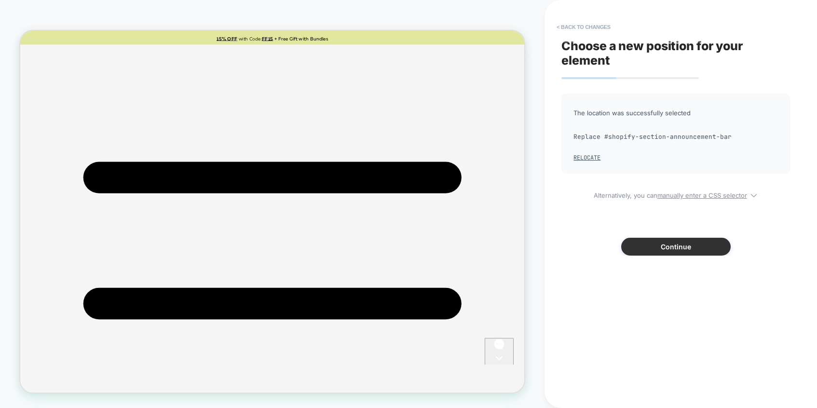
click at [677, 246] on button "Continue" at bounding box center [677, 247] width 110 height 18
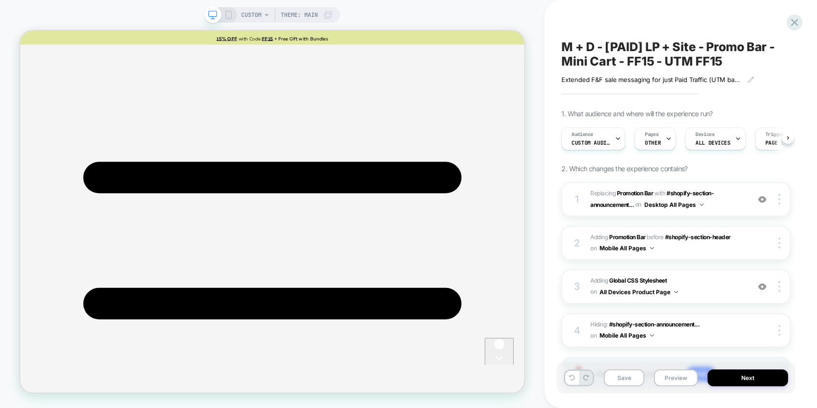
scroll to position [0, 0]
click at [514, 14] on div "CUSTOM Theme: MAIN" at bounding box center [272, 204] width 545 height 389
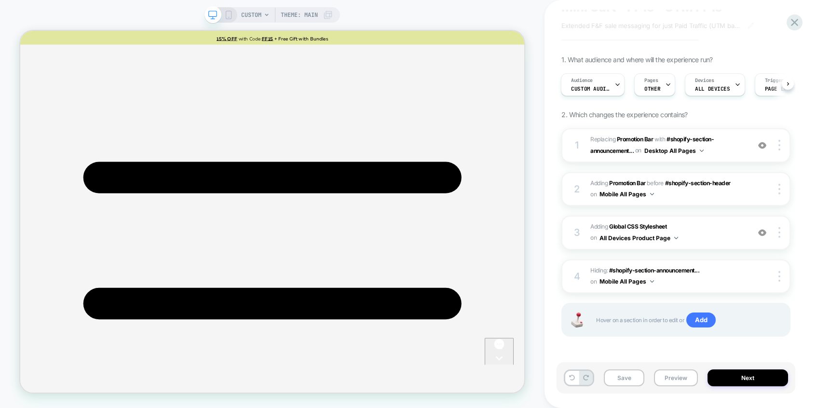
click at [231, 12] on icon at bounding box center [228, 15] width 9 height 9
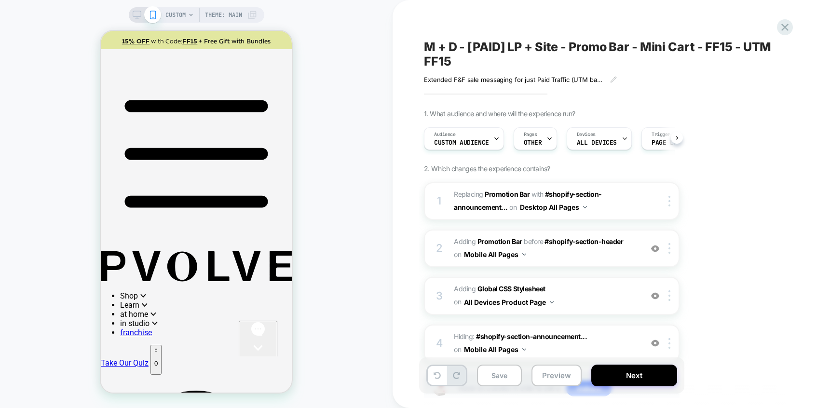
scroll to position [0, 0]
click at [657, 342] on img at bounding box center [655, 343] width 8 height 8
click at [671, 245] on div at bounding box center [672, 248] width 16 height 11
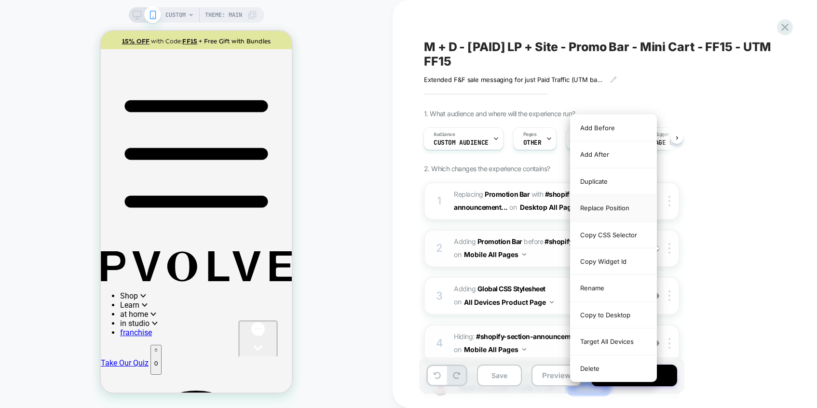
click at [610, 208] on div "Replace Position" at bounding box center [614, 208] width 86 height 27
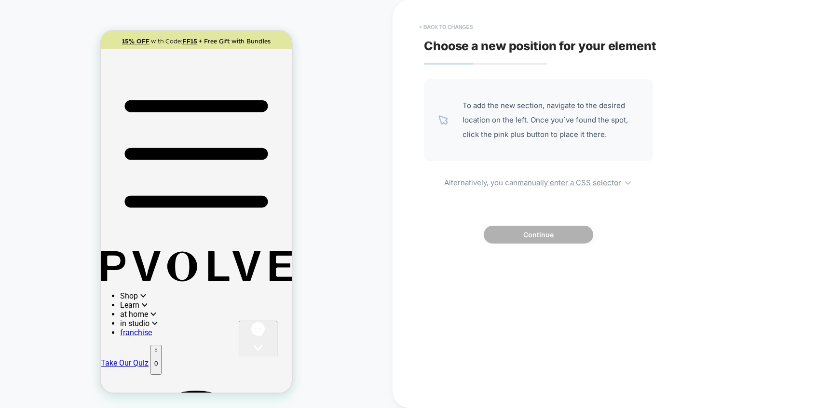
click at [446, 26] on button "< Back to changes" at bounding box center [447, 26] width 64 height 15
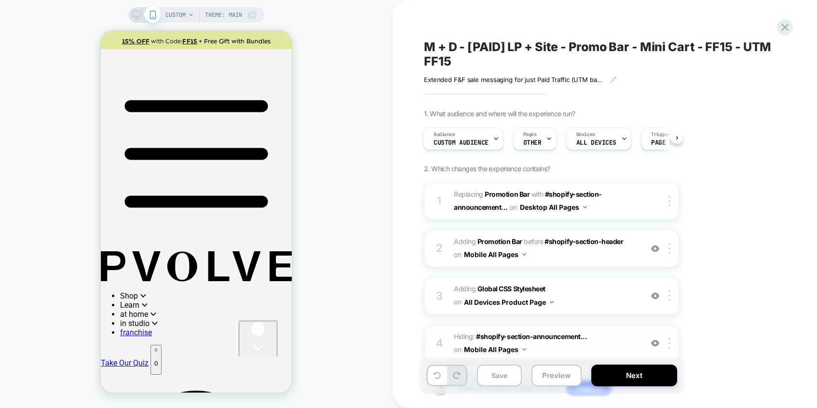
click at [658, 343] on img at bounding box center [655, 343] width 8 height 8
click at [669, 343] on img at bounding box center [670, 343] width 2 height 11
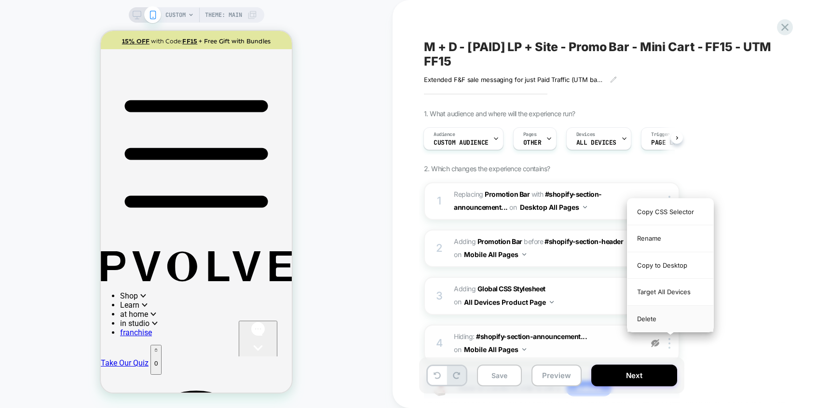
click at [660, 319] on div "Delete" at bounding box center [671, 319] width 86 height 26
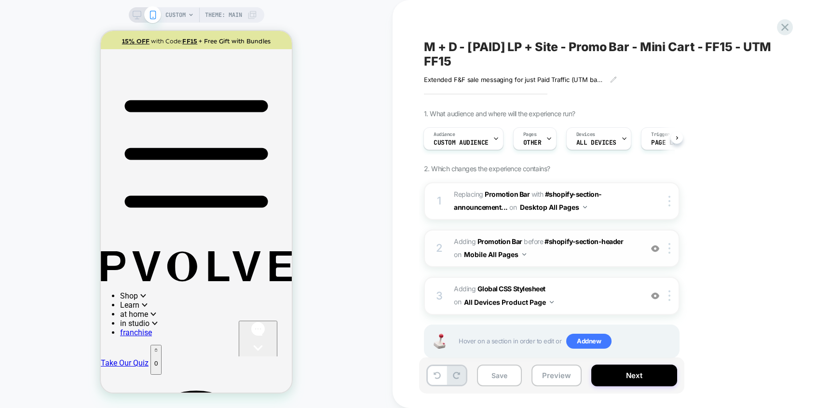
click at [672, 254] on div "2 #_loomi_addon_1758774906680_dup1759777925 Adding Promotion Bar BEFORE #shopif…" at bounding box center [552, 249] width 256 height 38
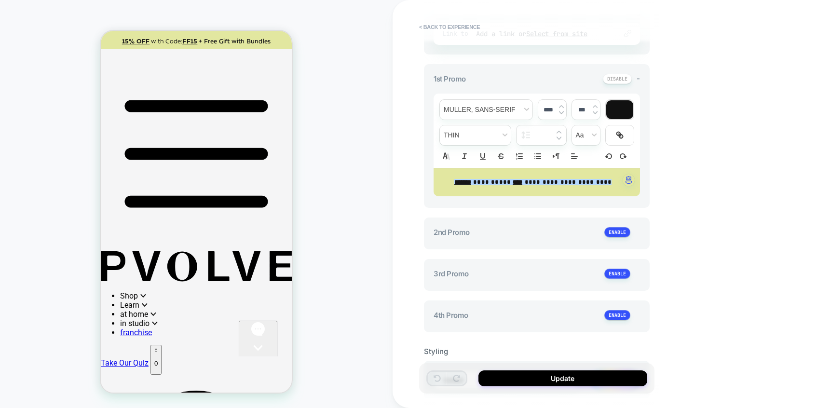
scroll to position [0, 0]
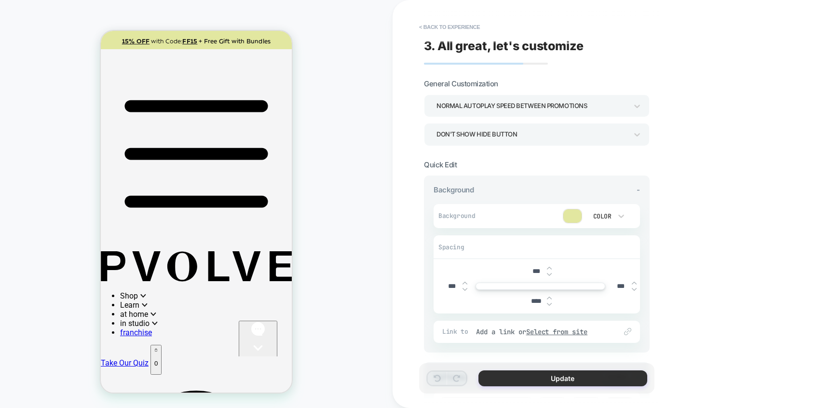
click at [563, 375] on button "Update" at bounding box center [563, 379] width 169 height 16
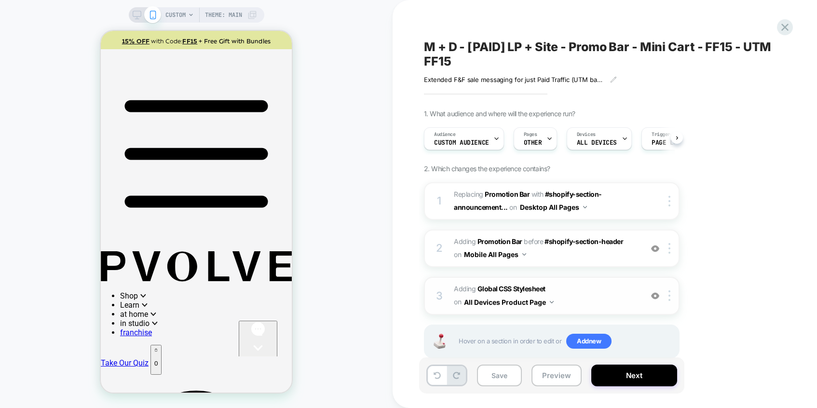
scroll to position [0, 0]
click at [671, 249] on div at bounding box center [672, 248] width 16 height 11
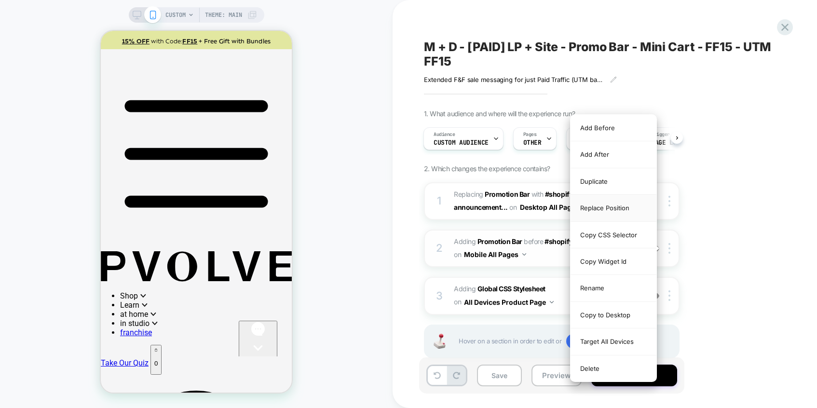
click at [597, 208] on div "Replace Position" at bounding box center [614, 208] width 86 height 27
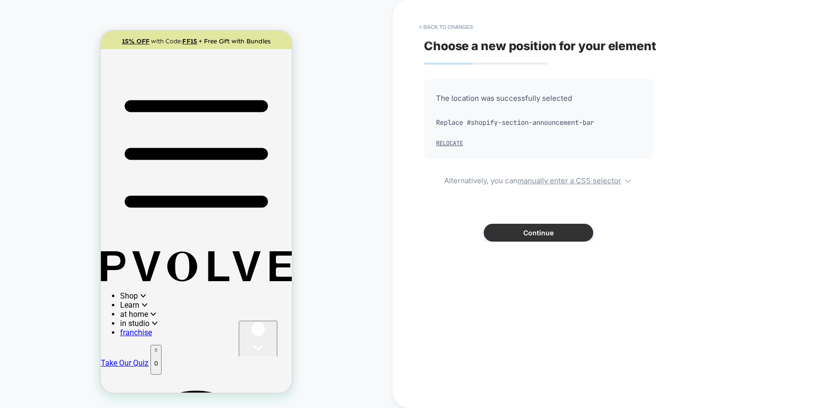
click at [531, 235] on button "Continue" at bounding box center [539, 233] width 110 height 18
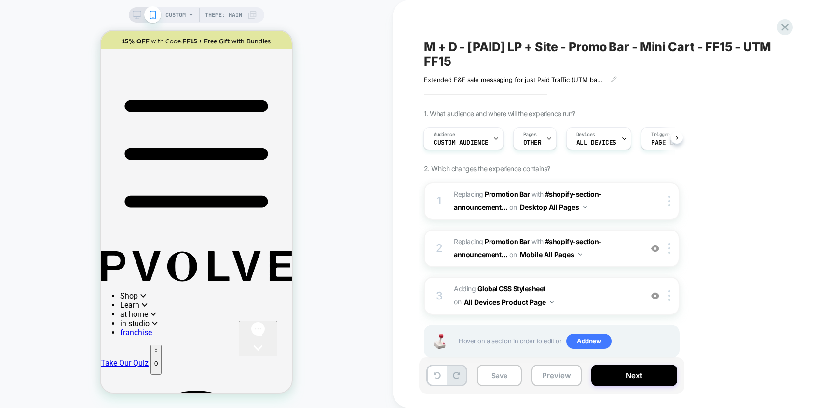
click at [517, 399] on div "Save Preview Next" at bounding box center [605, 381] width 362 height 46
click at [512, 377] on button "Save" at bounding box center [499, 376] width 45 height 22
click at [550, 374] on button "Preview" at bounding box center [557, 376] width 50 height 22
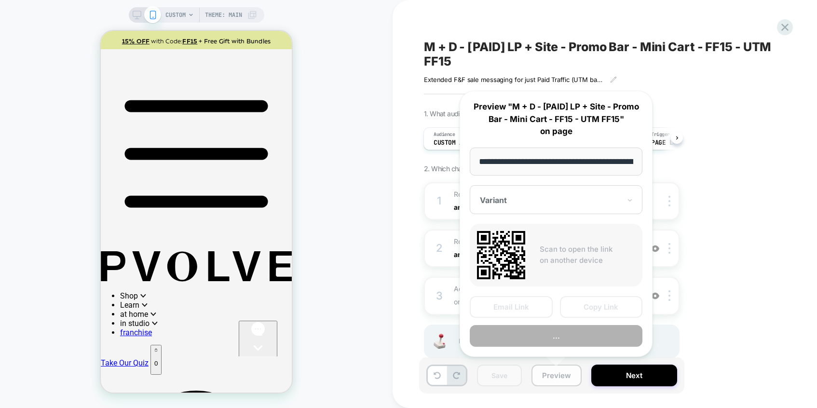
scroll to position [0, 155]
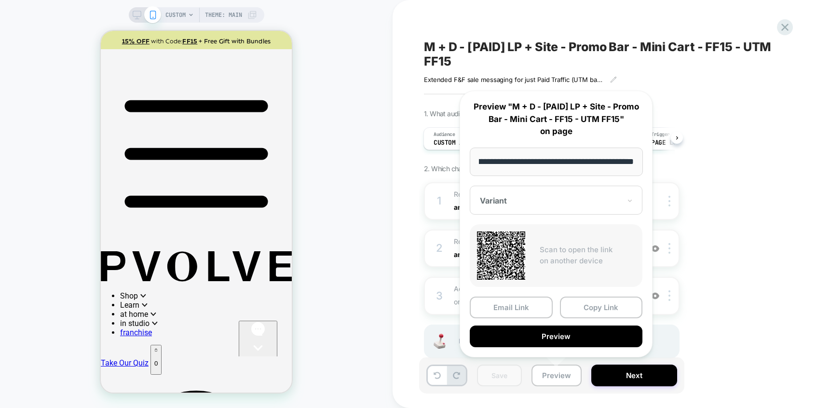
click at [560, 165] on input "**********" at bounding box center [556, 162] width 173 height 28
click at [595, 305] on button "Copy Link" at bounding box center [601, 308] width 83 height 22
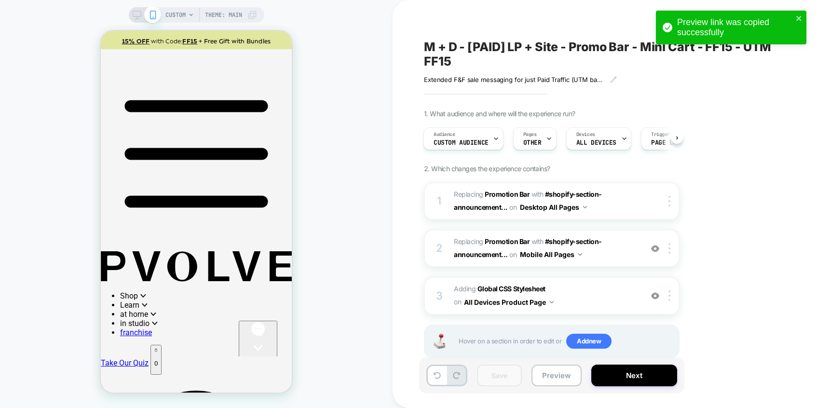
click at [746, 289] on div "1. What audience and where will the experience run? Audience Custom Audience Pa…" at bounding box center [600, 246] width 352 height 273
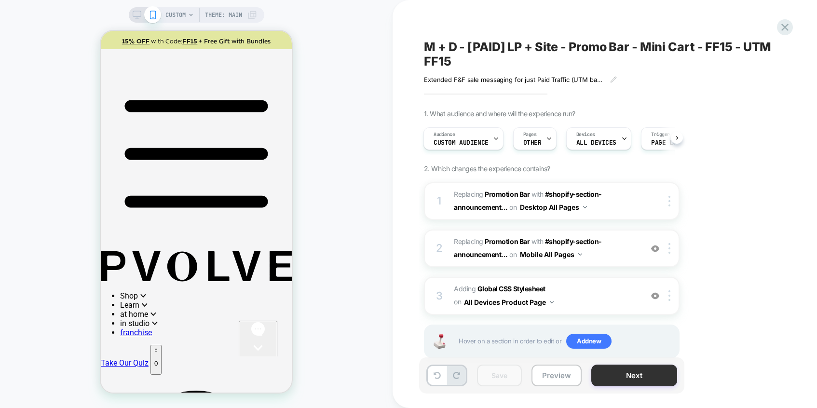
click at [640, 383] on button "Next" at bounding box center [635, 376] width 86 height 22
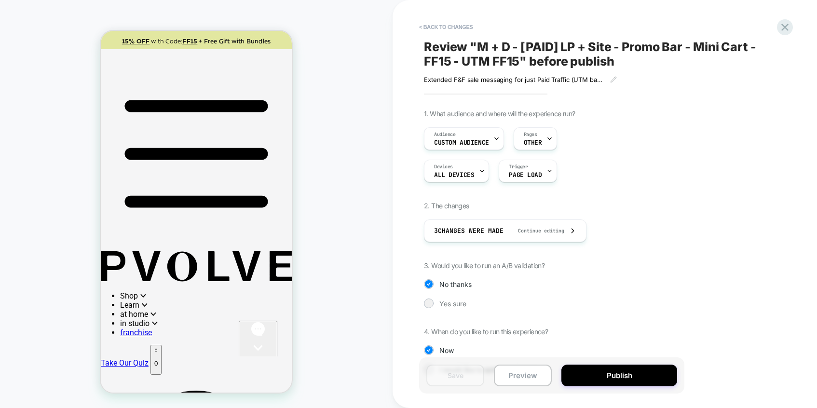
scroll to position [28, 0]
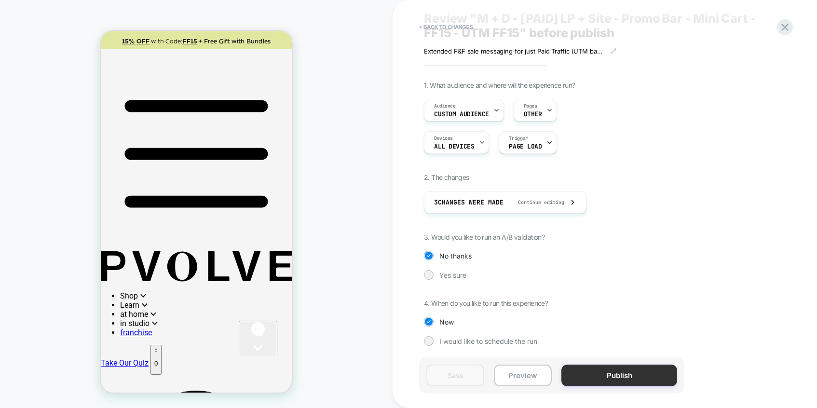
click at [650, 374] on button "Publish" at bounding box center [620, 376] width 116 height 22
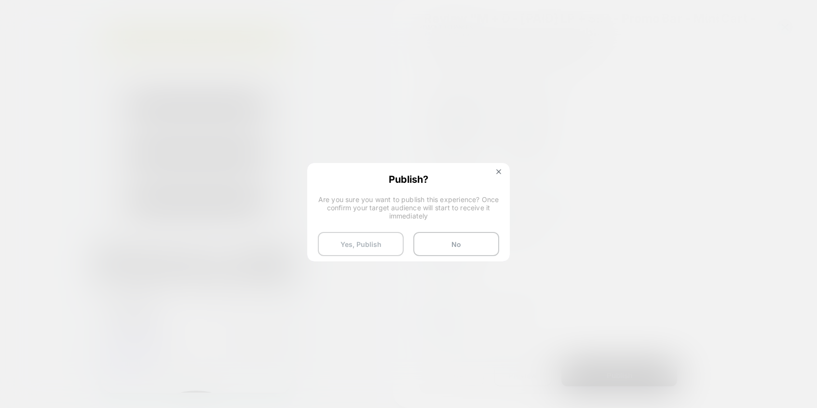
click at [374, 242] on button "Yes, Publish" at bounding box center [361, 244] width 86 height 24
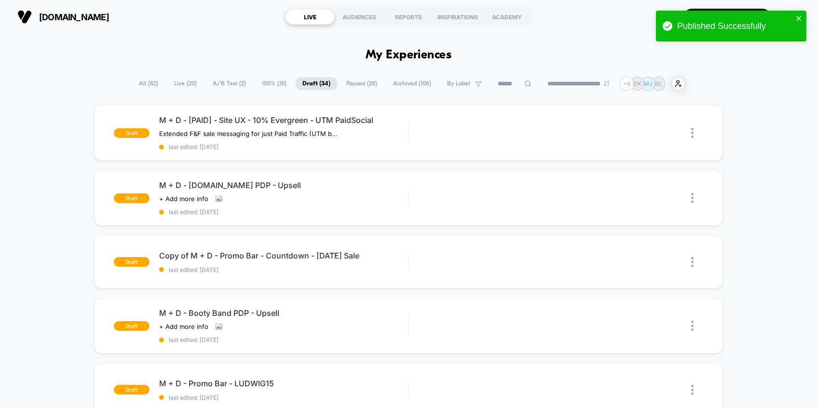
click at [261, 87] on span "100% ( 18 )" at bounding box center [274, 83] width 39 height 13
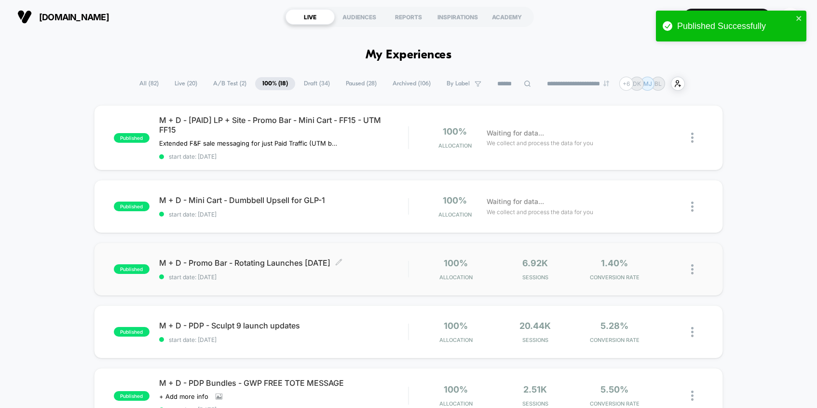
click at [297, 271] on div "M + D - Promo Bar - Rotating Launches Oct 2025 Click to edit experience details…" at bounding box center [283, 269] width 249 height 23
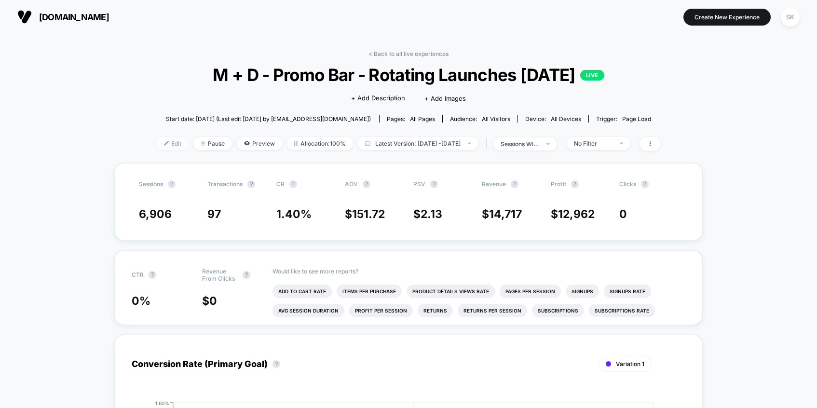
click at [157, 142] on span "Edit" at bounding box center [173, 143] width 32 height 13
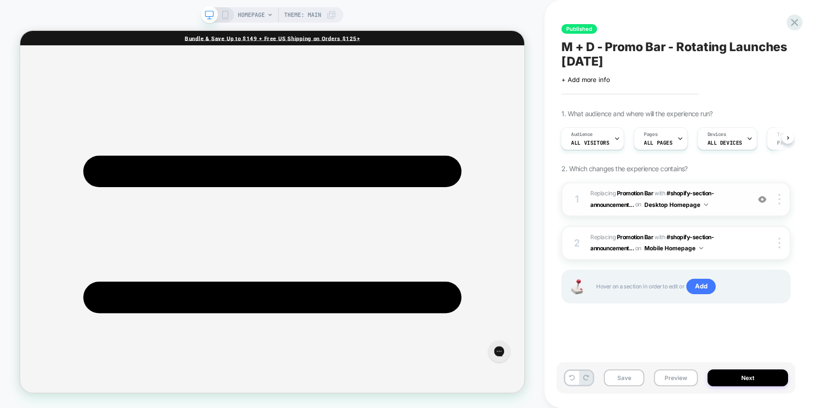
click at [724, 194] on span "#_loomi_addon_1759988243496 Replacing Promotion Bar WITH #shopify-section-annou…" at bounding box center [668, 199] width 154 height 23
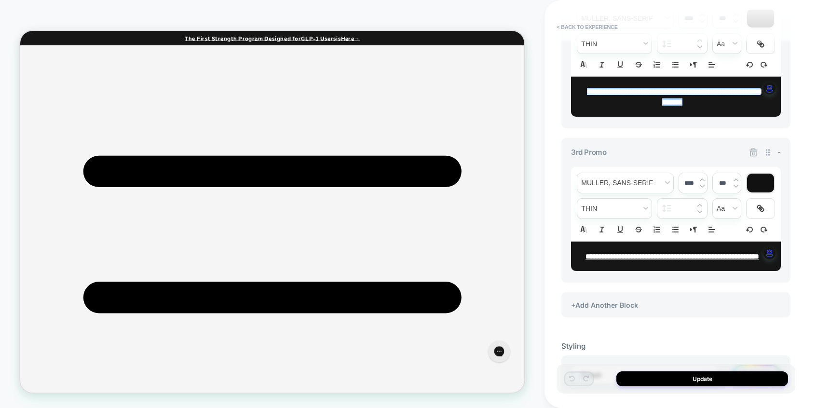
scroll to position [580, 0]
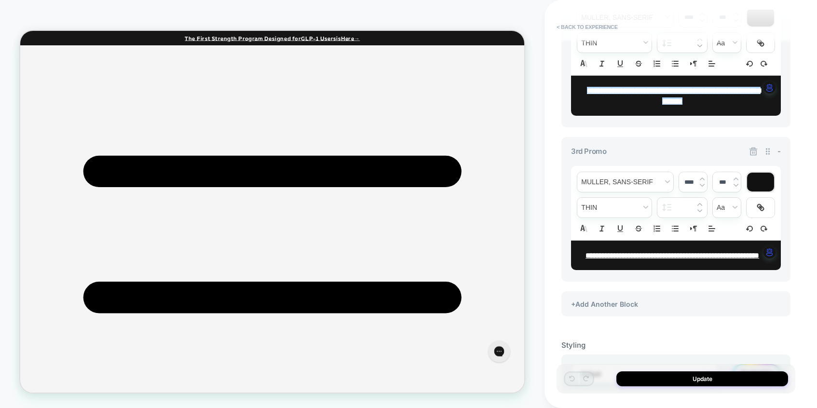
click at [675, 259] on strong "**********" at bounding box center [673, 255] width 174 height 7
type input "****"
type input "***"
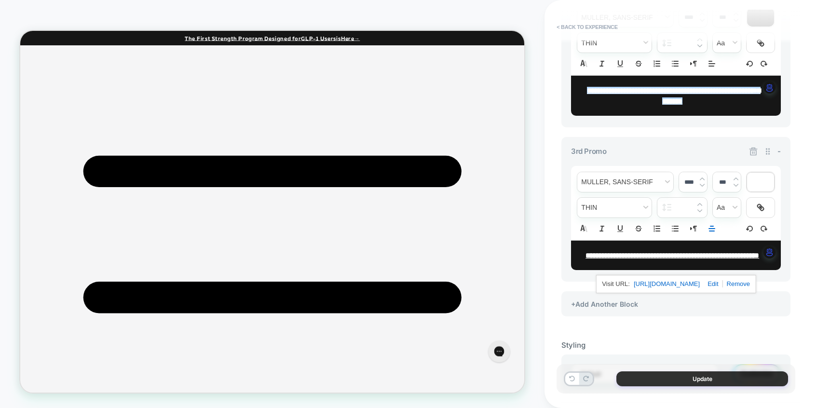
click at [696, 374] on button "Update" at bounding box center [703, 379] width 172 height 15
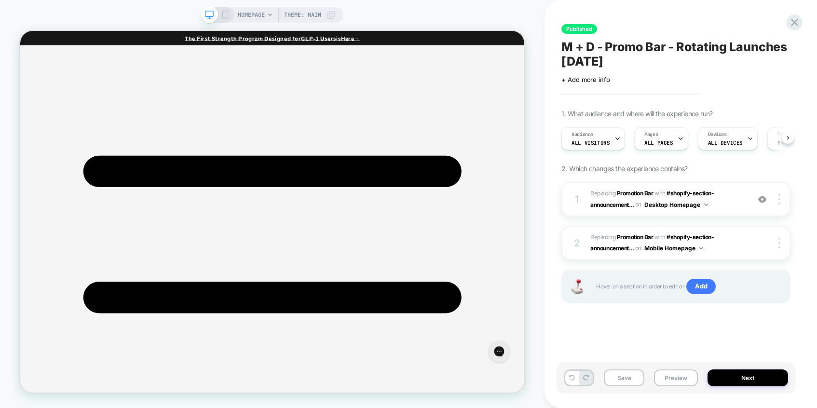
scroll to position [0, 0]
click at [709, 239] on span "#shopify-section-announcement..." at bounding box center [653, 243] width 124 height 18
click at [228, 17] on icon at bounding box center [225, 15] width 9 height 9
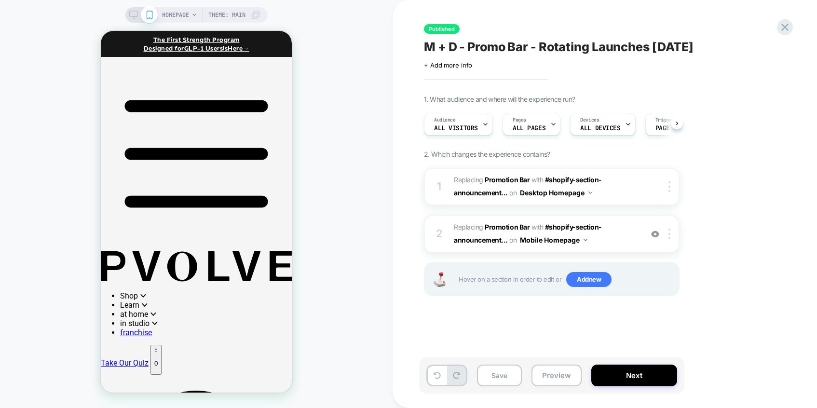
scroll to position [0, 0]
click at [618, 229] on span "#_loomi_addon_1759989622600 Replacing Promotion Bar WITH #shopify-section-annou…" at bounding box center [546, 234] width 184 height 26
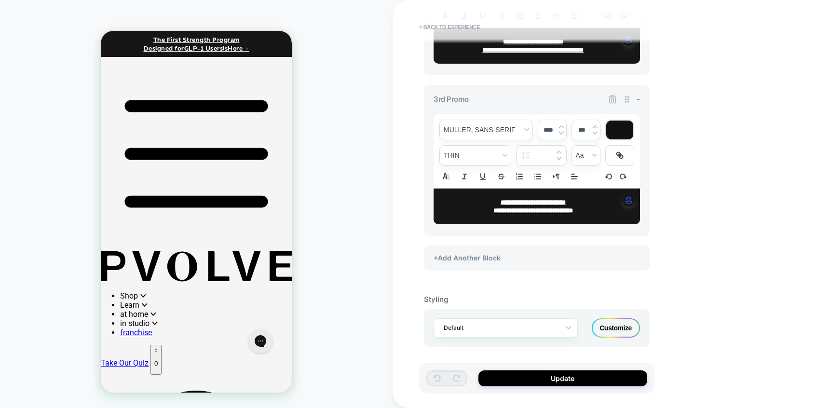
scroll to position [631, 0]
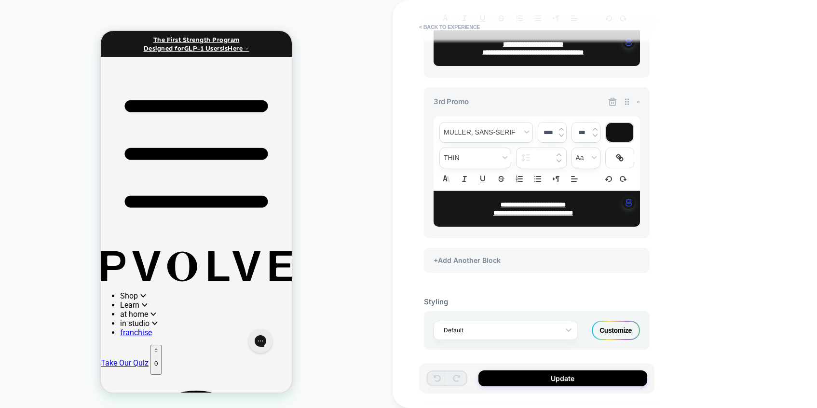
click at [566, 204] on strong "**********" at bounding box center [533, 205] width 65 height 6
type input "****"
type input "*****"
type input "****"
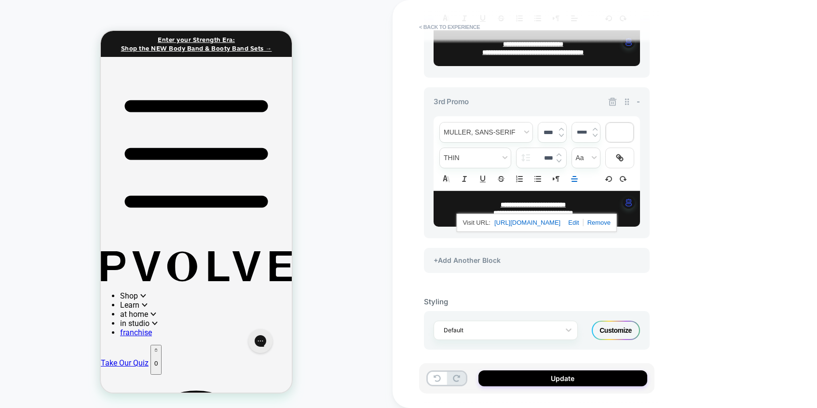
click at [676, 238] on div "**********" at bounding box center [605, 204] width 425 height 408
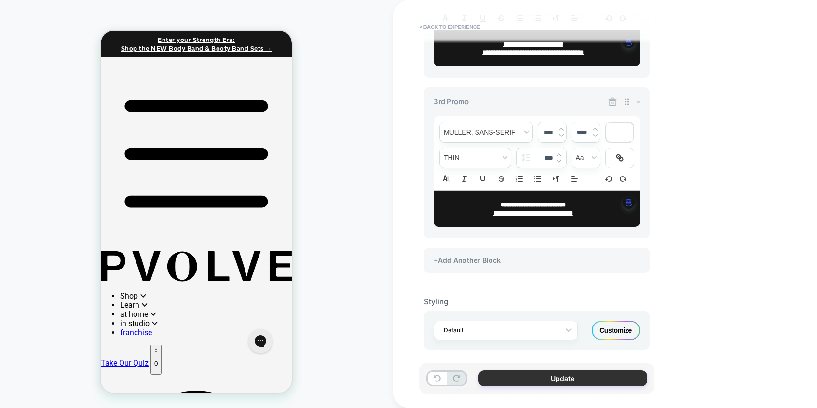
click at [551, 380] on button "Update" at bounding box center [563, 379] width 169 height 16
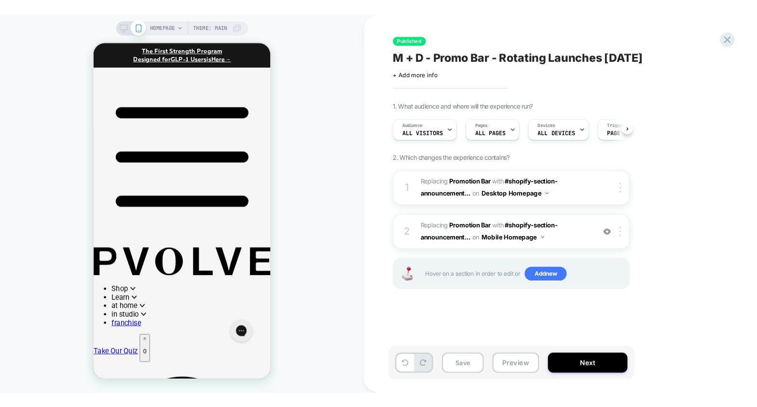
scroll to position [0, 0]
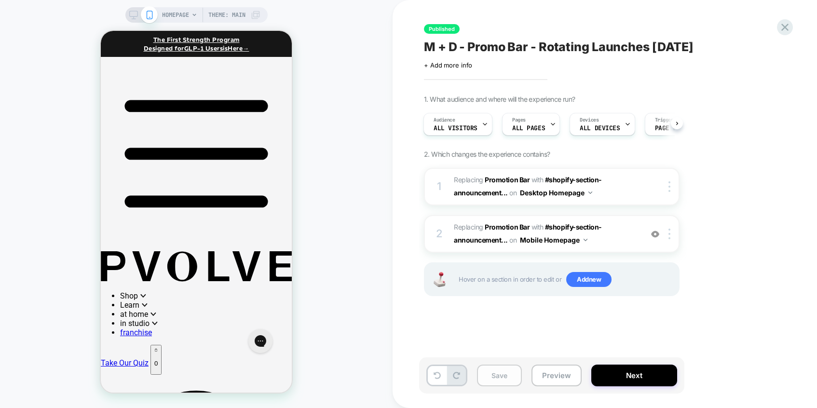
click at [504, 381] on button "Save" at bounding box center [499, 376] width 45 height 22
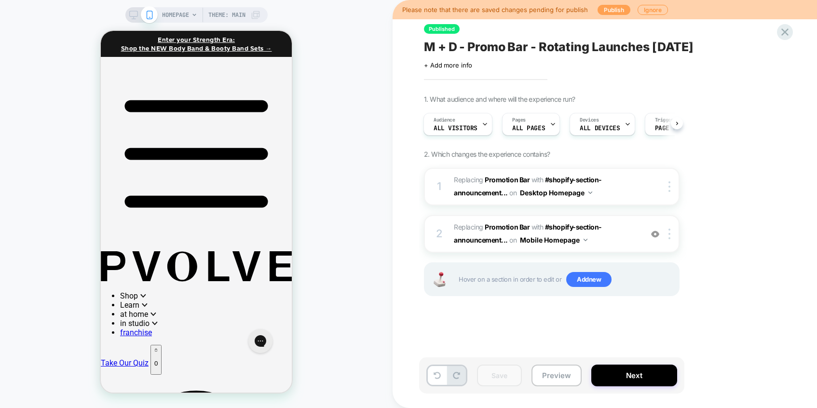
click at [618, 8] on button "Publish" at bounding box center [614, 10] width 33 height 10
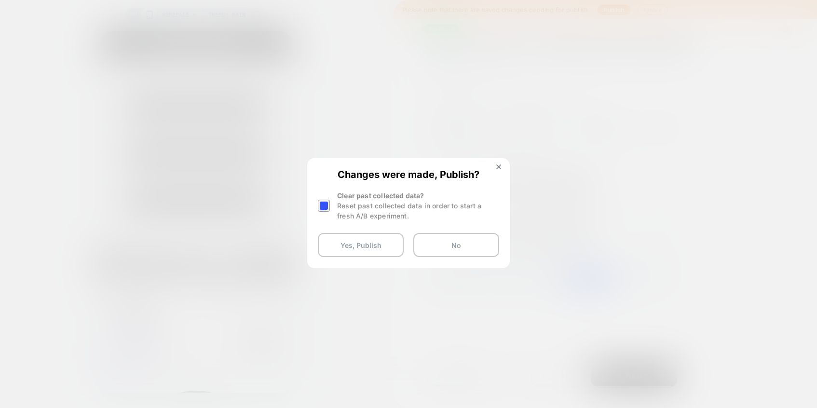
click at [326, 206] on div at bounding box center [324, 206] width 12 height 12
click at [375, 246] on button "Yes, Publish" at bounding box center [361, 245] width 86 height 24
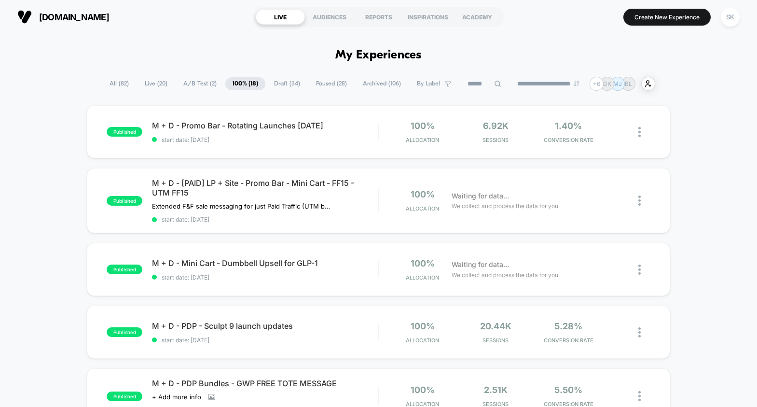
click at [726, 13] on div "Published Successfully" at bounding box center [671, 11] width 154 height 4
click at [726, 16] on div "SK" at bounding box center [730, 17] width 19 height 19
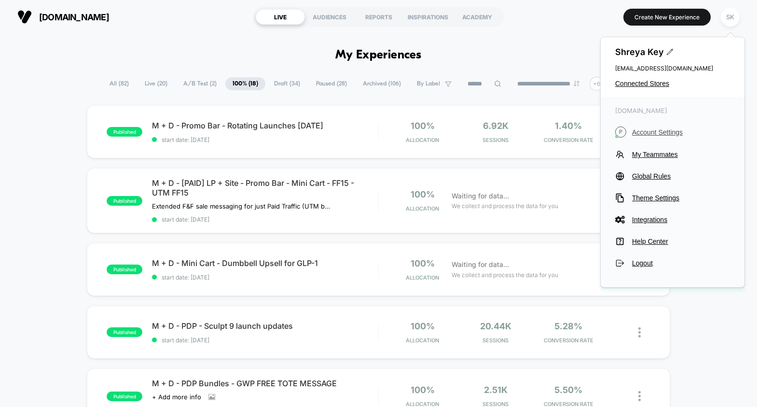
click at [654, 130] on span "Account Settings" at bounding box center [681, 132] width 98 height 8
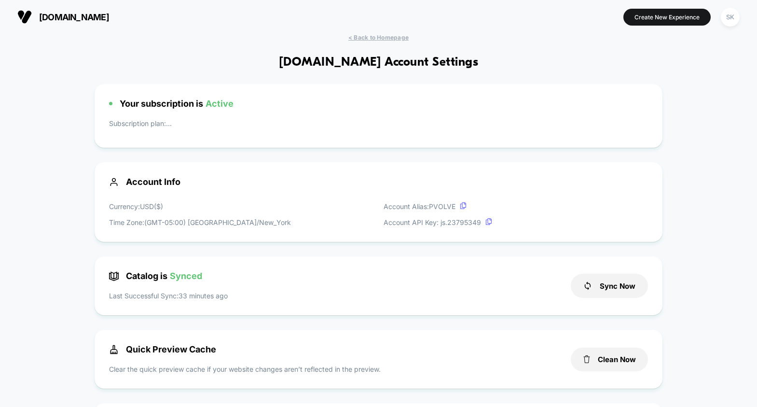
scroll to position [130, 0]
click at [730, 19] on div "SK" at bounding box center [730, 17] width 19 height 19
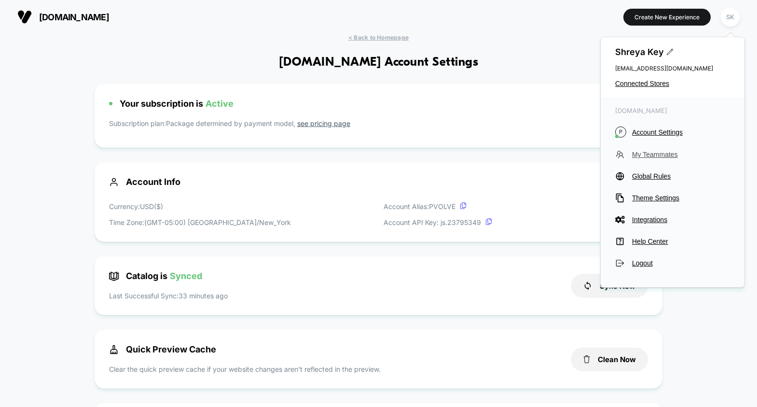
click at [643, 152] on span "My Teammates" at bounding box center [681, 155] width 98 height 8
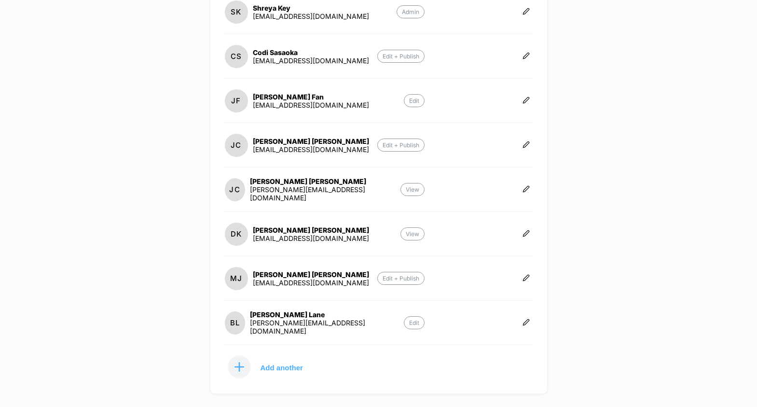
scroll to position [105, 0]
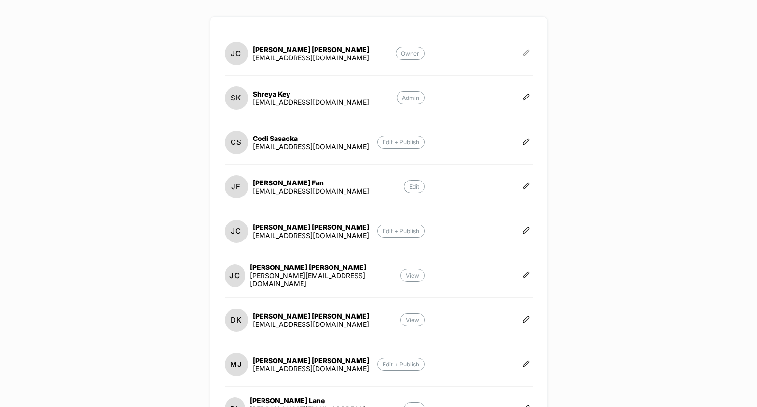
click at [523, 52] on icon at bounding box center [526, 52] width 7 height 7
click at [566, 41] on button "Edit Role" at bounding box center [574, 42] width 62 height 22
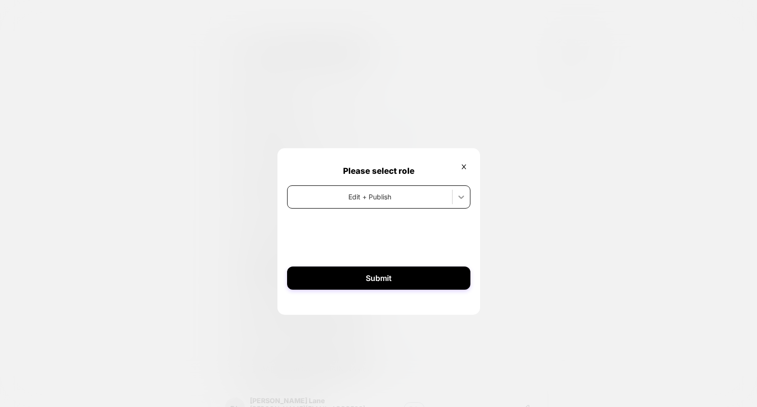
click at [459, 195] on icon at bounding box center [461, 196] width 6 height 3
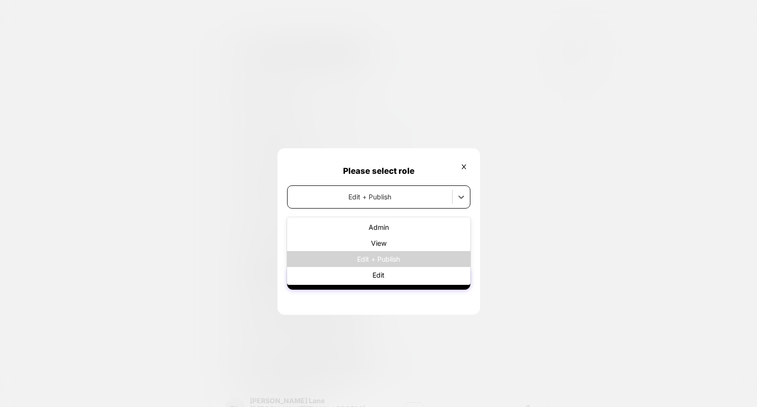
click at [508, 98] on div at bounding box center [378, 203] width 757 height 407
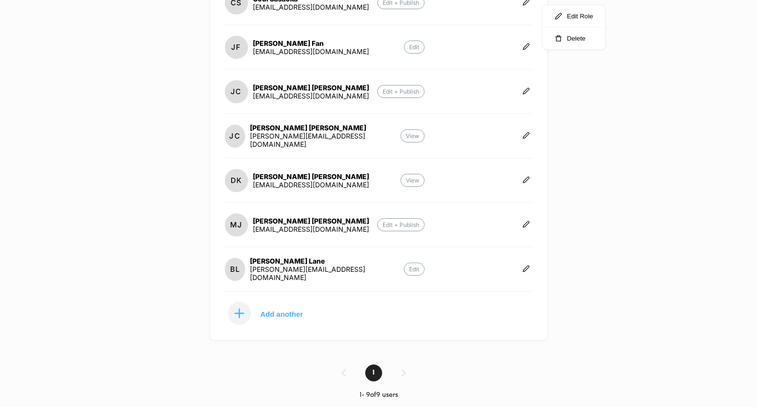
scroll to position [0, 0]
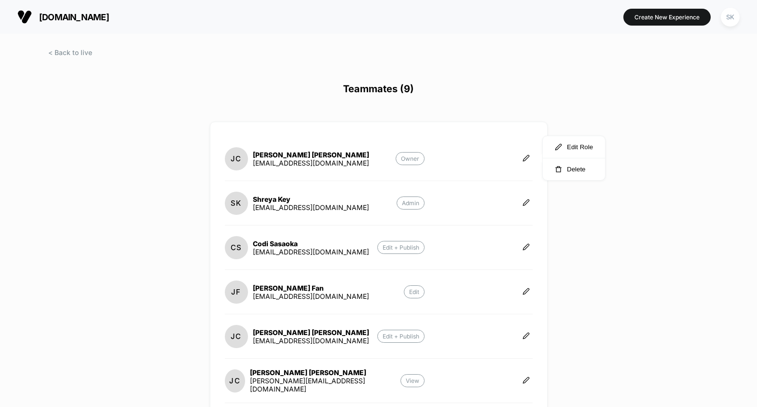
click at [551, 34] on div "pvolve.com Create New Experience SK Teammates (9) JC Julie Cartwright help@pvol…" at bounding box center [378, 203] width 757 height 407
click at [47, 16] on span "[DOMAIN_NAME]" at bounding box center [74, 17] width 70 height 10
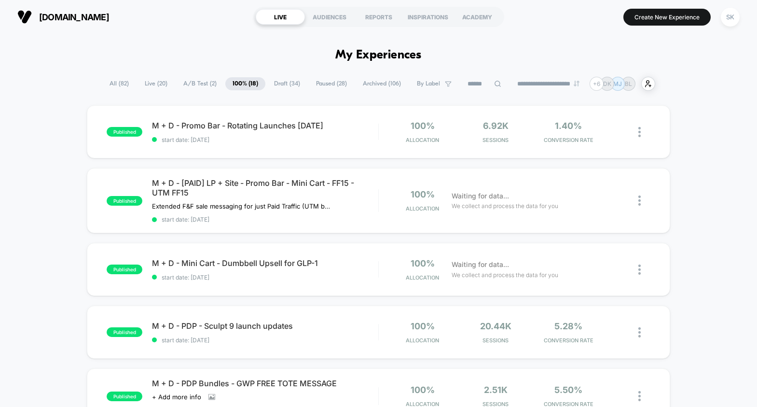
click at [698, 84] on div "**********" at bounding box center [378, 84] width 757 height 14
click at [252, 271] on div "M + D - Mini Cart - Dumbbell Upsell for GLP-1 Click to edit experience details …" at bounding box center [265, 269] width 226 height 23
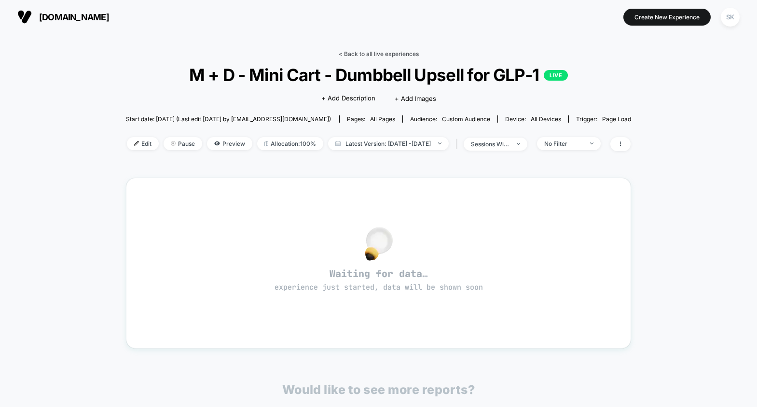
click at [380, 55] on link "< Back to all live experiences" at bounding box center [379, 53] width 80 height 7
